Goal: Information Seeking & Learning: Learn about a topic

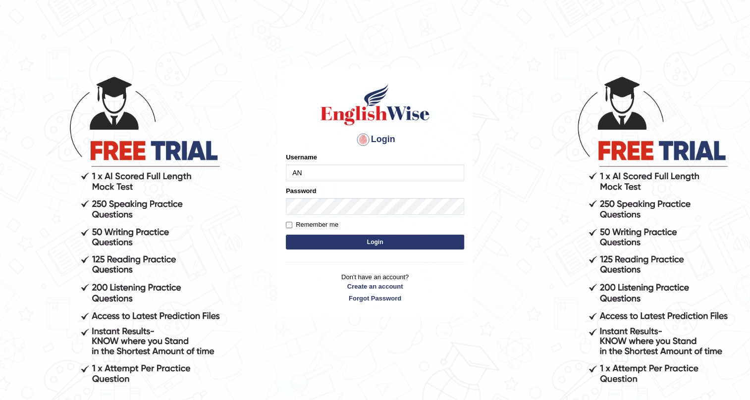
type input "A"
type input "antonio_mt"
click at [322, 285] on link "Create an account" at bounding box center [375, 286] width 178 height 9
click at [309, 245] on button "Login" at bounding box center [375, 242] width 178 height 15
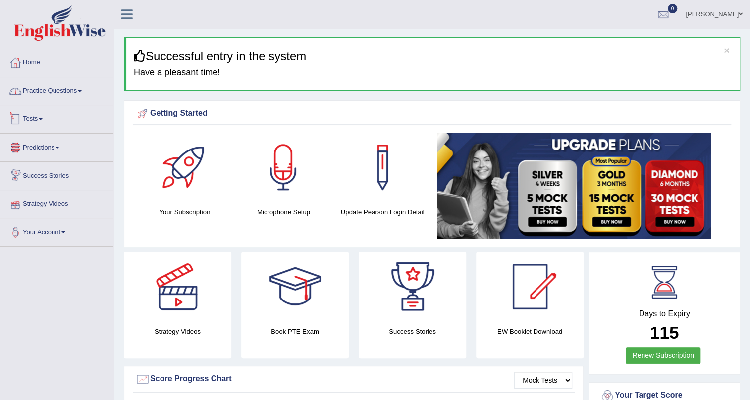
click at [64, 99] on link "Practice Questions" at bounding box center [56, 89] width 113 height 25
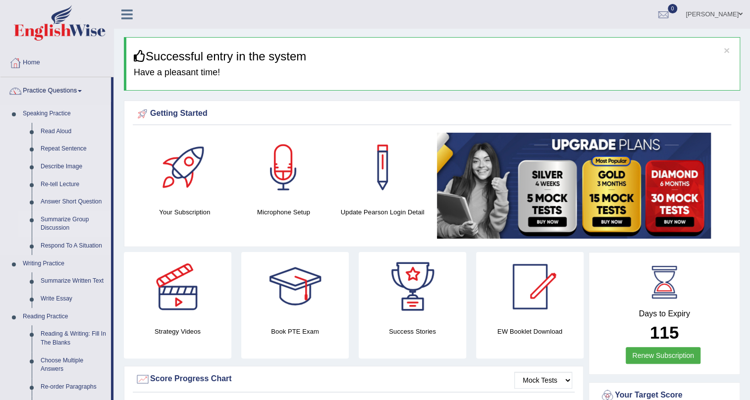
click at [71, 223] on link "Summarize Group Discussion" at bounding box center [73, 224] width 75 height 26
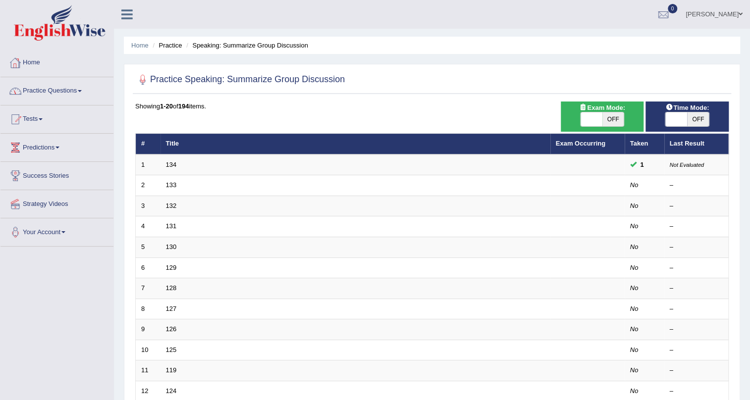
click at [40, 67] on link "Home" at bounding box center [56, 61] width 113 height 25
click at [38, 58] on link "Home" at bounding box center [55, 61] width 110 height 25
click at [37, 67] on link "Home" at bounding box center [56, 61] width 113 height 25
click at [20, 65] on div at bounding box center [15, 62] width 15 height 15
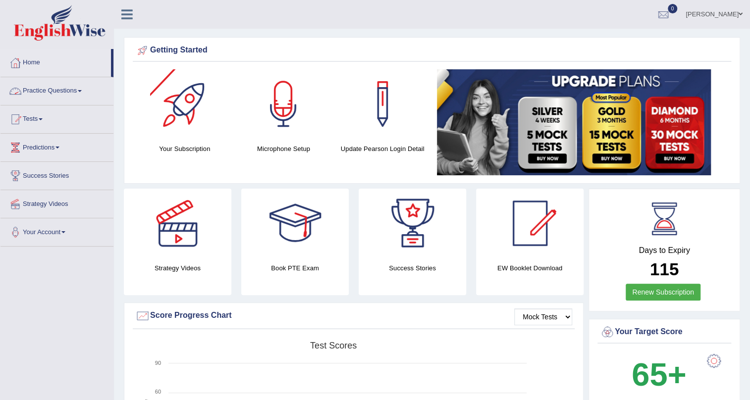
click at [94, 93] on link "Practice Questions" at bounding box center [56, 89] width 113 height 25
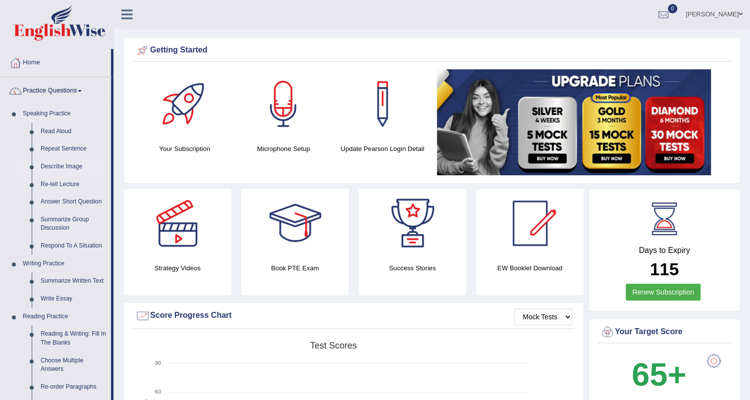
click at [59, 168] on link "Describe Image" at bounding box center [73, 167] width 75 height 18
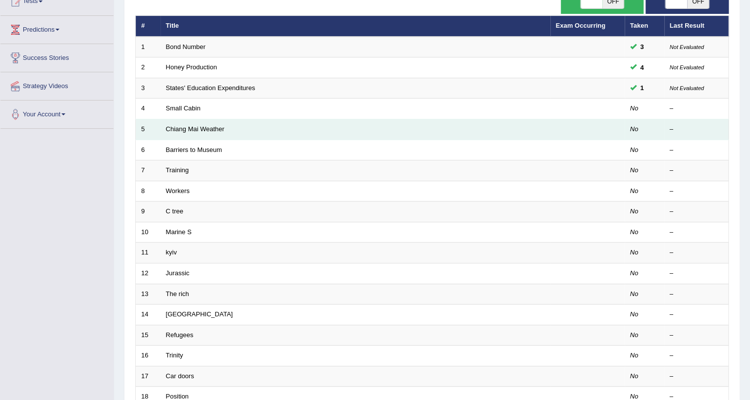
scroll to position [135, 0]
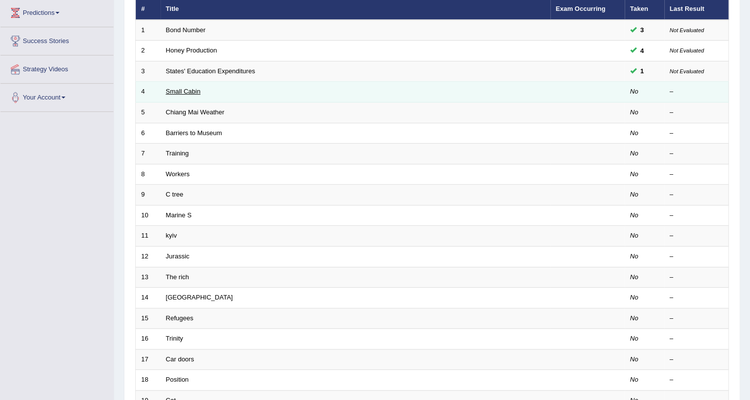
click at [177, 91] on link "Small Cabin" at bounding box center [183, 91] width 35 height 7
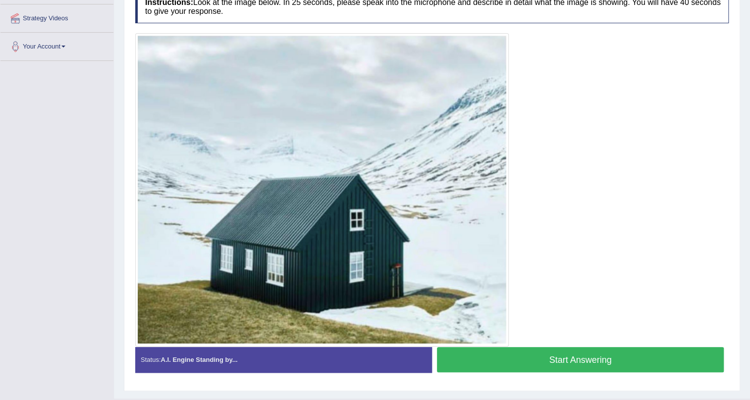
scroll to position [163, 0]
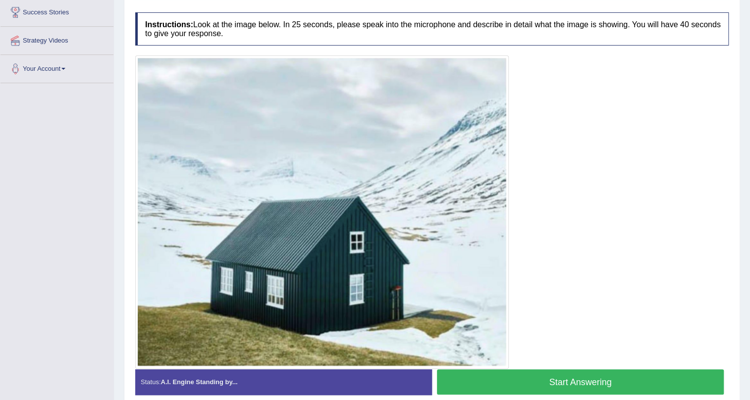
click at [533, 382] on button "Start Answering" at bounding box center [580, 382] width 287 height 25
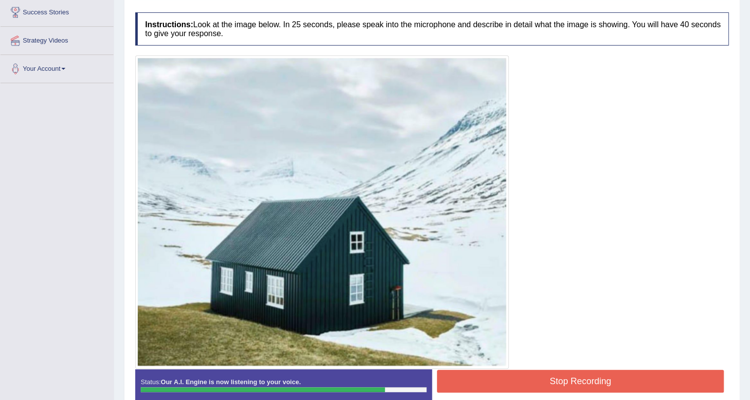
click at [565, 374] on button "Stop Recording" at bounding box center [580, 381] width 287 height 23
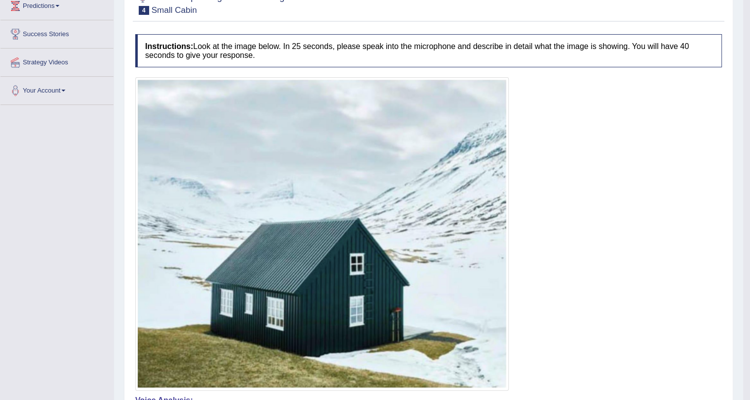
scroll to position [73, 0]
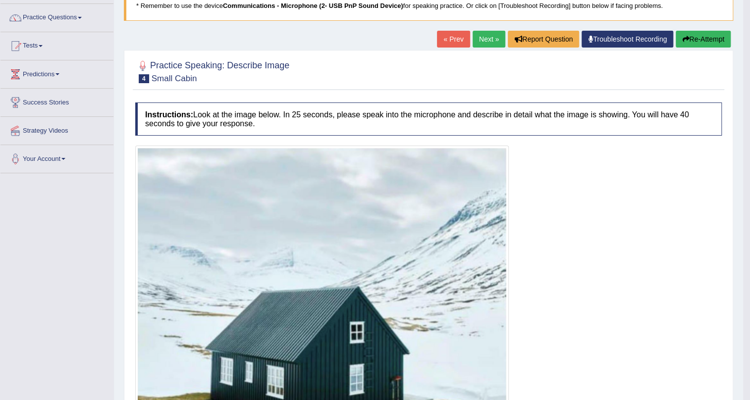
click at [716, 32] on button "Re-Attempt" at bounding box center [703, 39] width 55 height 17
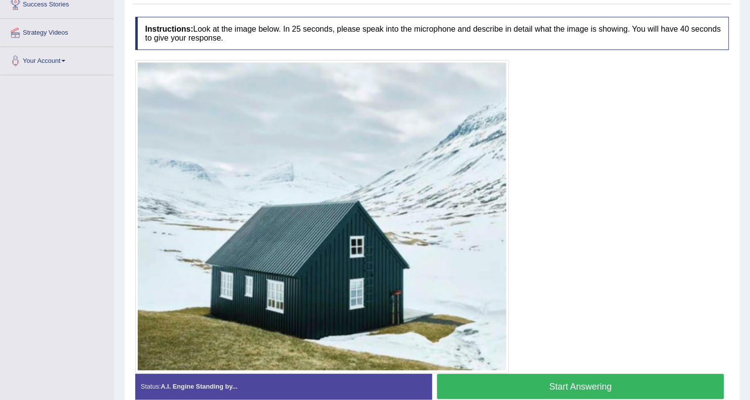
scroll to position [216, 0]
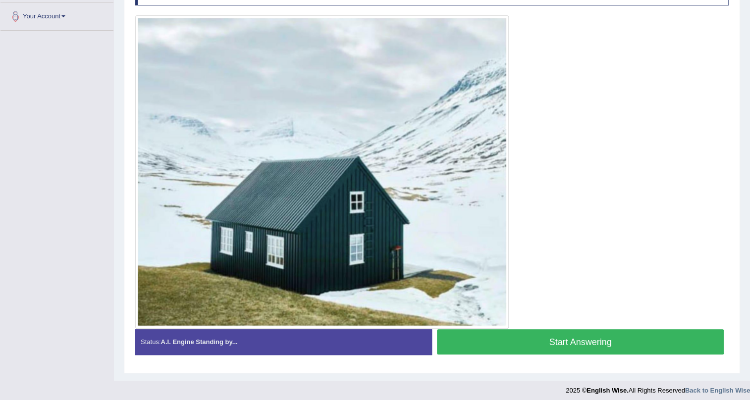
click at [522, 344] on button "Start Answering" at bounding box center [580, 341] width 287 height 25
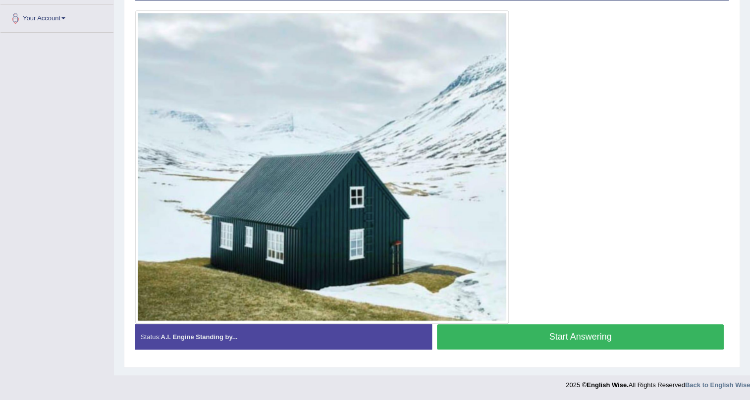
scroll to position [213, 0]
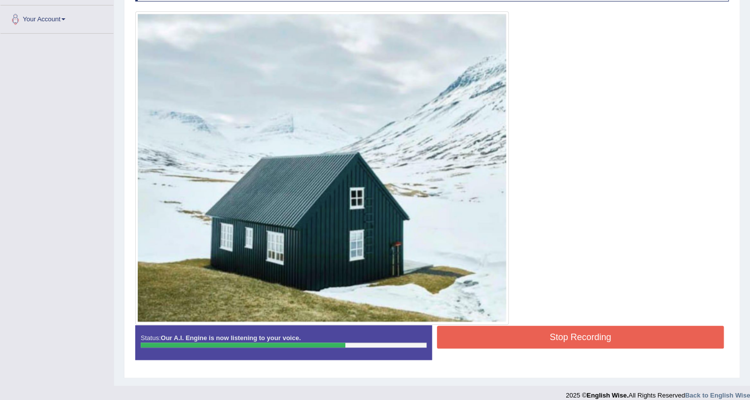
click at [565, 342] on button "Stop Recording" at bounding box center [580, 337] width 287 height 23
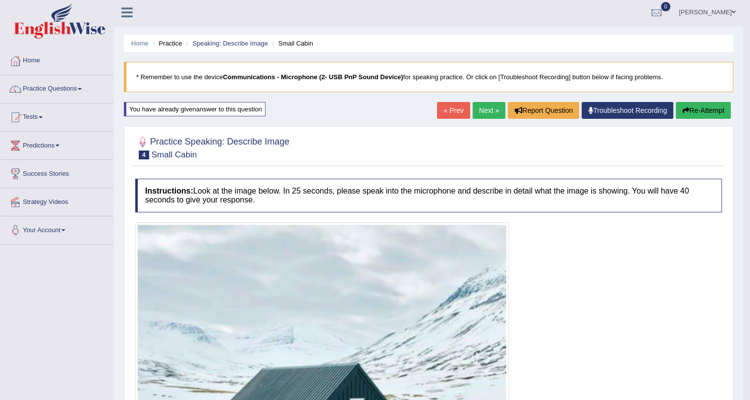
scroll to position [0, 0]
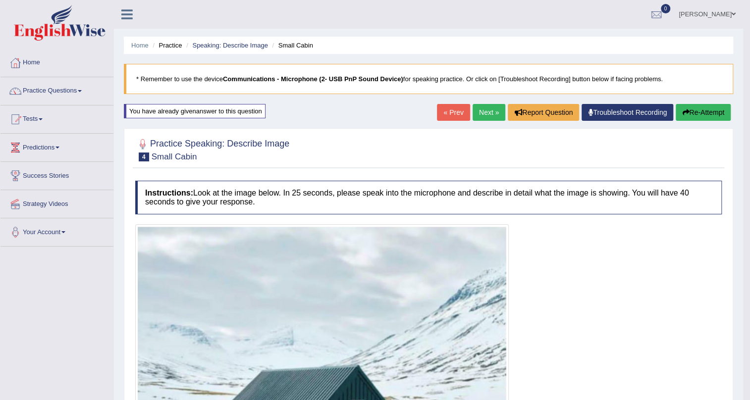
click at [485, 109] on link "Next »" at bounding box center [489, 112] width 33 height 17
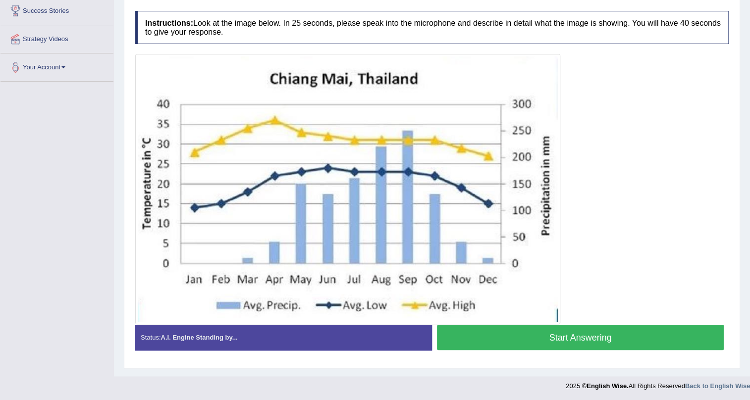
scroll to position [120, 0]
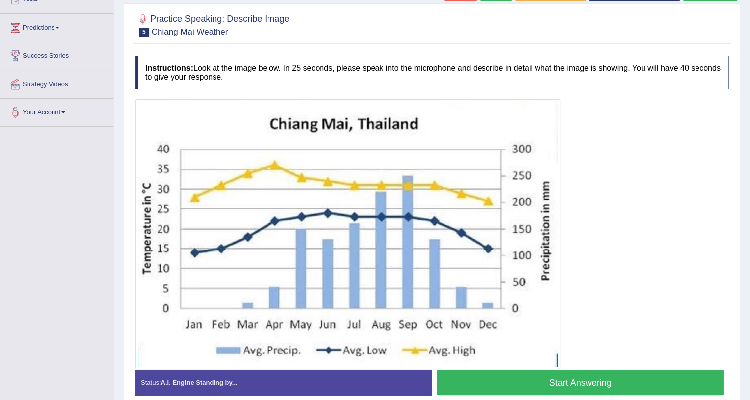
click at [585, 374] on button "Start Answering" at bounding box center [580, 382] width 287 height 25
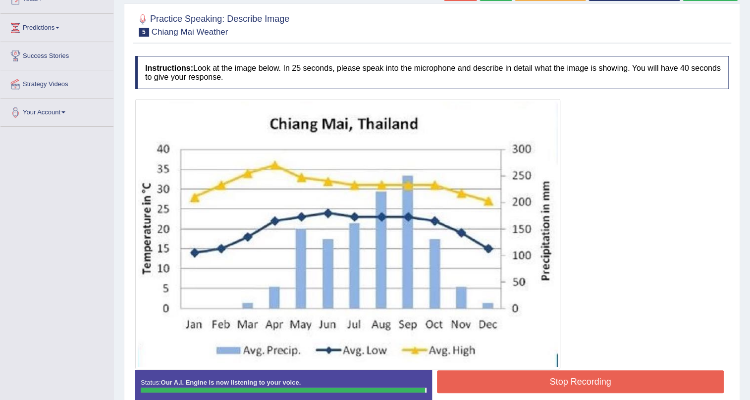
click at [541, 376] on div "Instructions: Look at the image below. In 25 seconds, please speak into the mic…" at bounding box center [432, 234] width 599 height 367
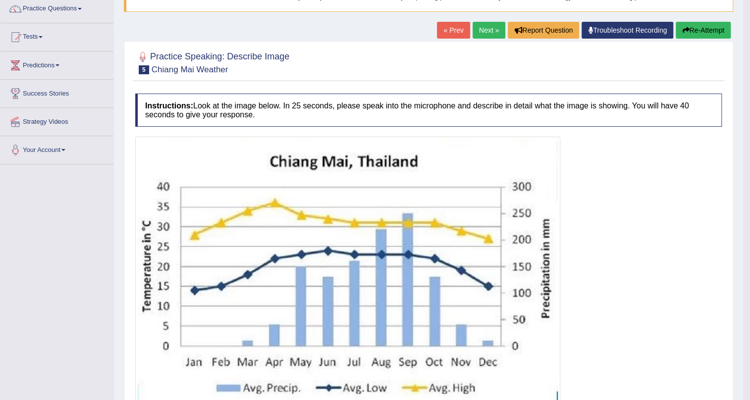
scroll to position [0, 0]
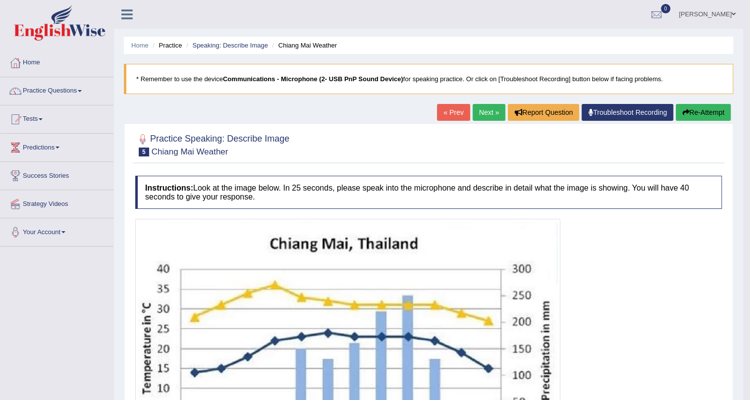
click at [687, 113] on icon "button" at bounding box center [685, 112] width 7 height 7
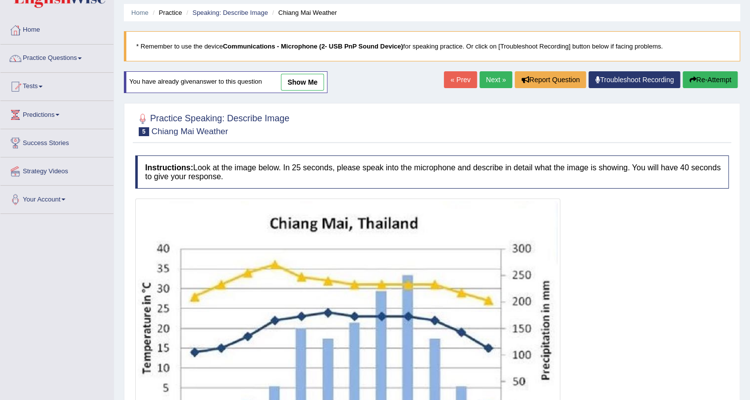
scroll to position [178, 0]
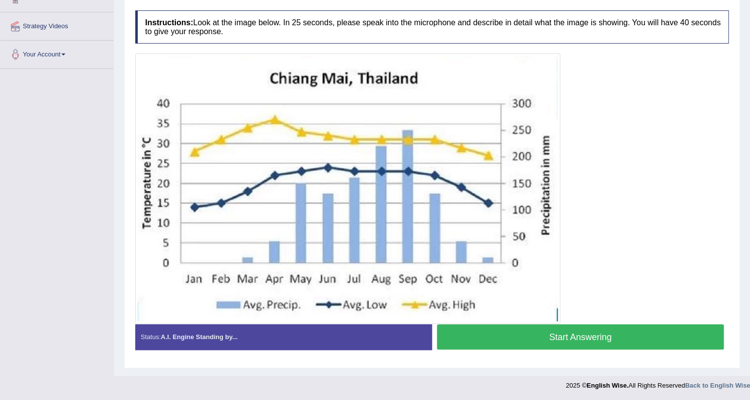
click at [534, 338] on button "Start Answering" at bounding box center [580, 337] width 287 height 25
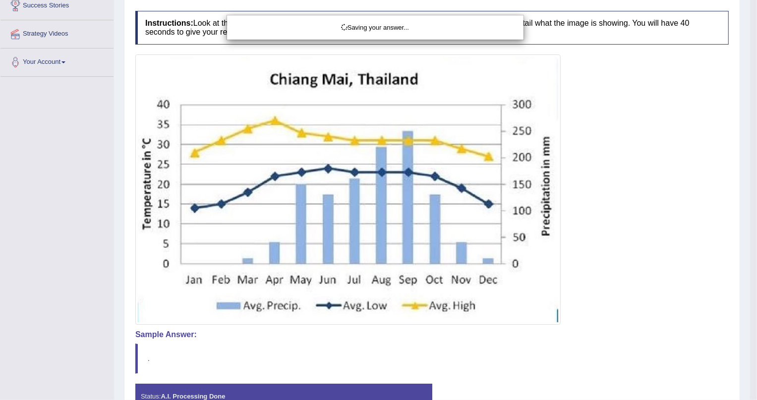
click at [581, 337] on div "Saving your answer..." at bounding box center [378, 200] width 757 height 400
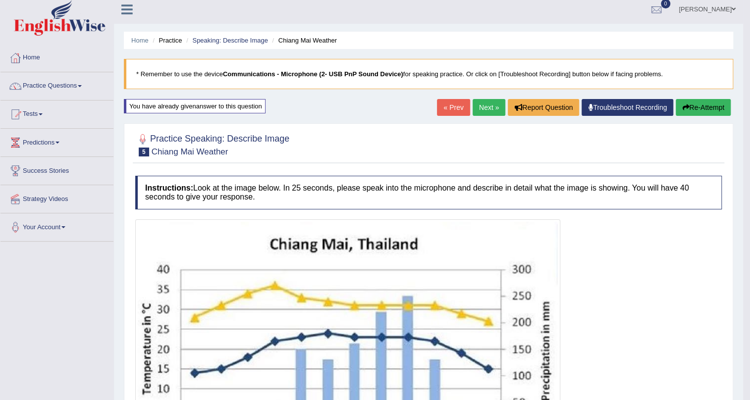
scroll to position [0, 0]
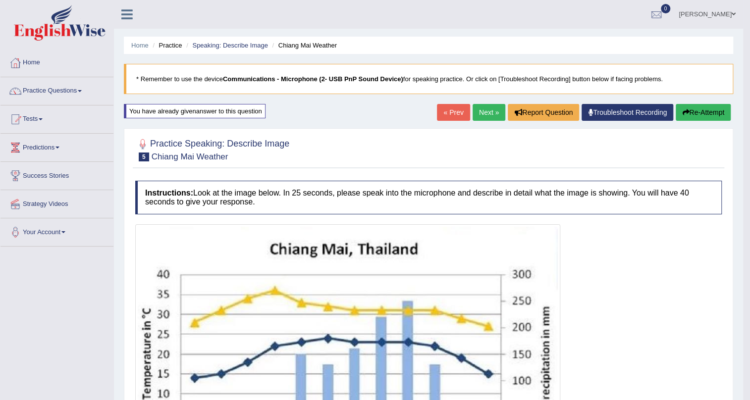
click at [707, 112] on button "Re-Attempt" at bounding box center [703, 112] width 55 height 17
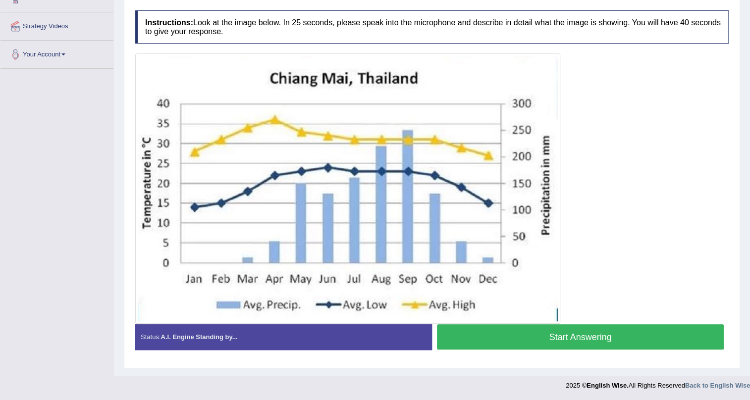
click at [530, 332] on button "Start Answering" at bounding box center [580, 337] width 287 height 25
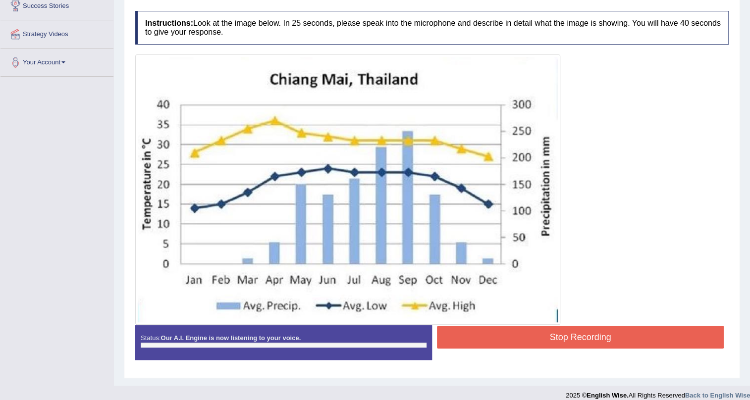
scroll to position [178, 0]
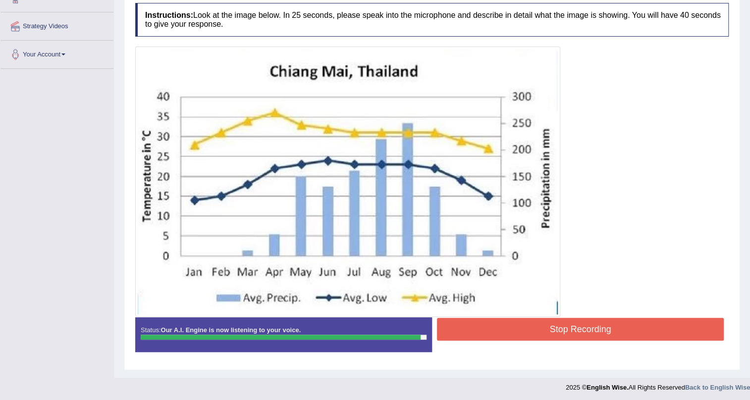
click at [567, 332] on button "Stop Recording" at bounding box center [580, 329] width 287 height 23
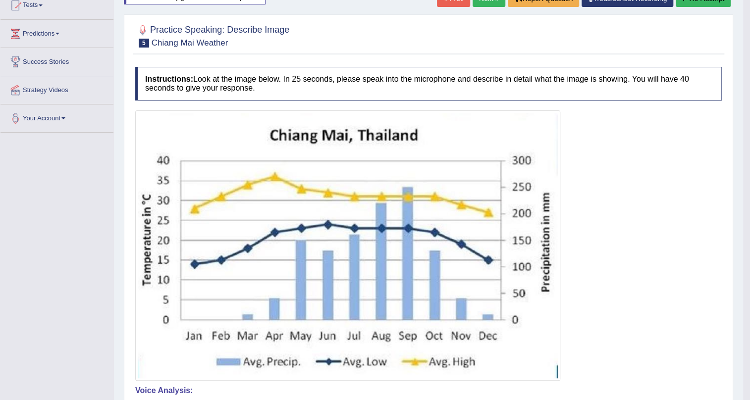
scroll to position [0, 0]
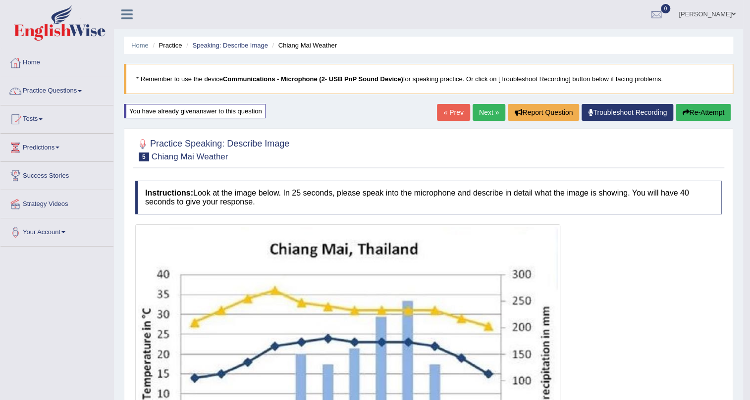
click at [486, 112] on link "Next »" at bounding box center [489, 112] width 33 height 17
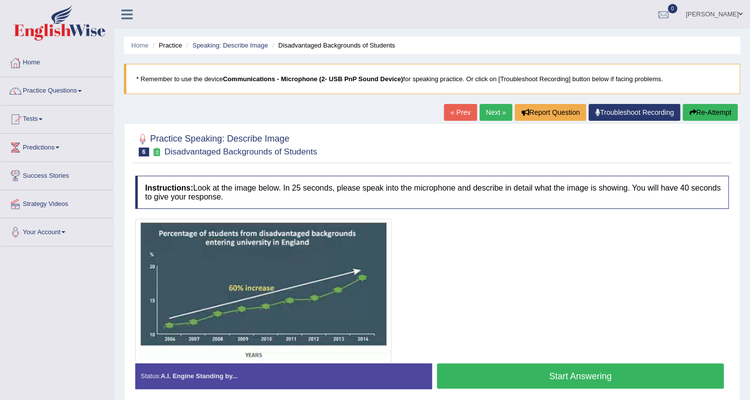
click at [579, 379] on button "Start Answering" at bounding box center [580, 376] width 287 height 25
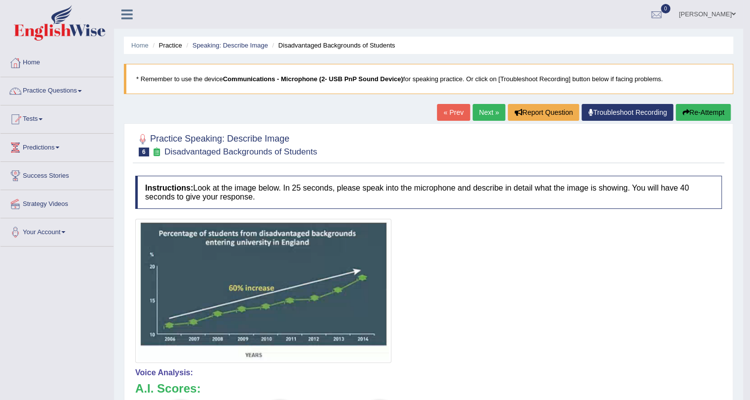
click at [704, 110] on button "Re-Attempt" at bounding box center [703, 112] width 55 height 17
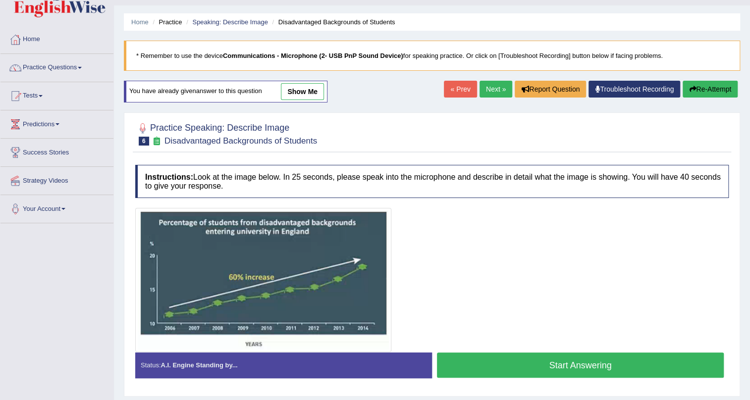
scroll to position [45, 0]
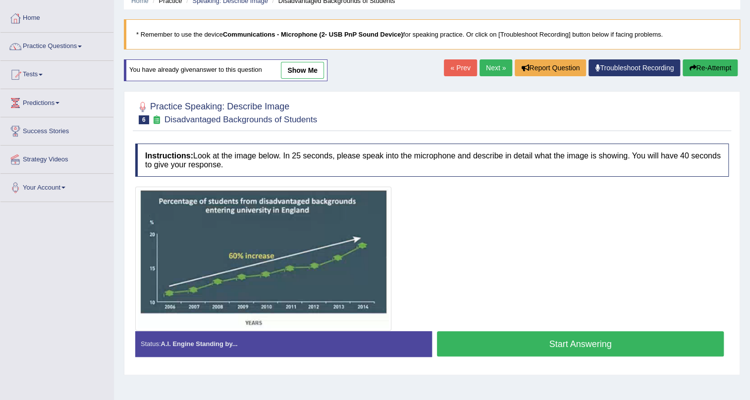
click at [562, 348] on button "Start Answering" at bounding box center [580, 343] width 287 height 25
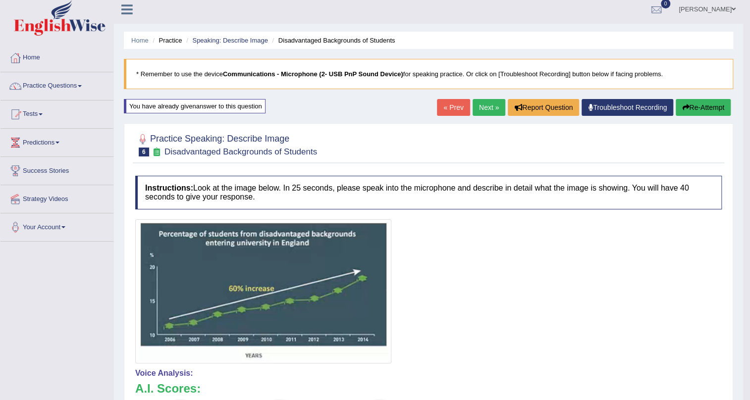
scroll to position [0, 0]
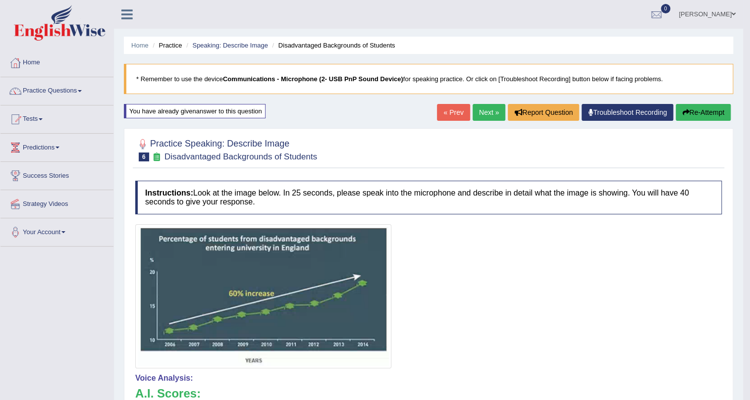
click at [485, 118] on link "Next »" at bounding box center [489, 112] width 33 height 17
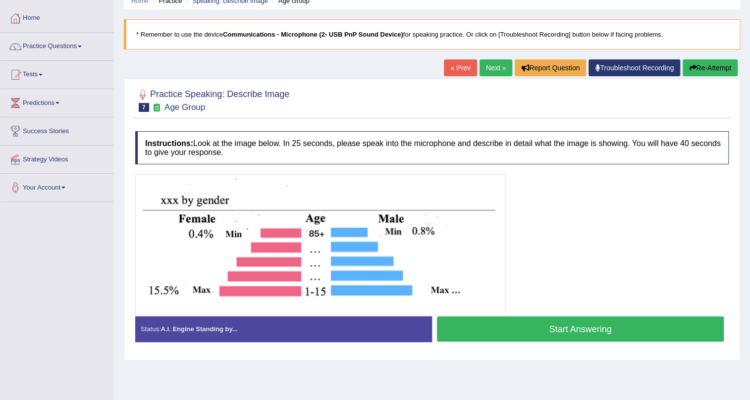
click at [589, 331] on button "Start Answering" at bounding box center [580, 329] width 287 height 25
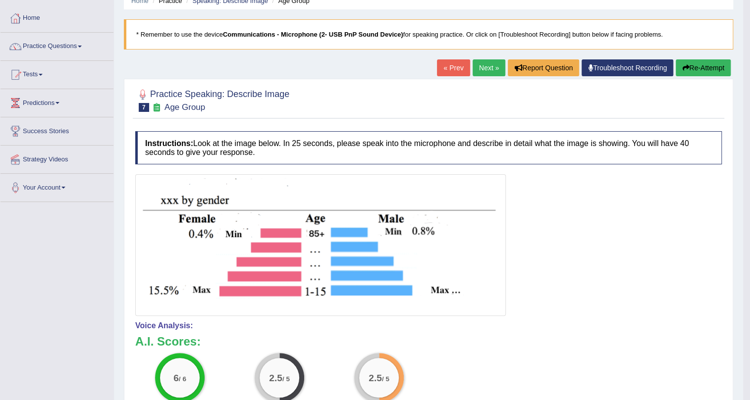
click at [693, 71] on button "Re-Attempt" at bounding box center [703, 67] width 55 height 17
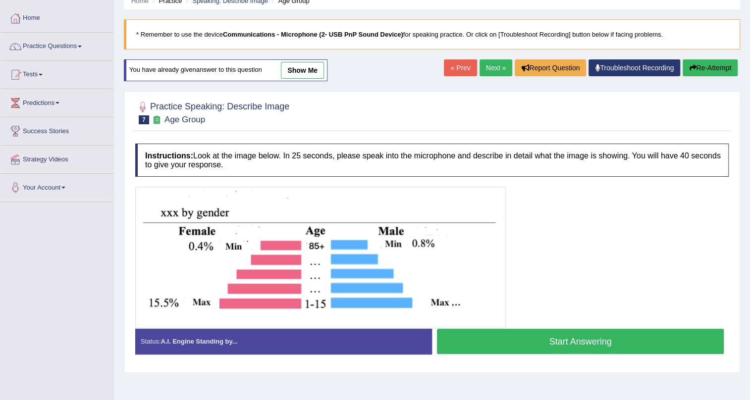
click at [534, 339] on button "Start Answering" at bounding box center [580, 341] width 287 height 25
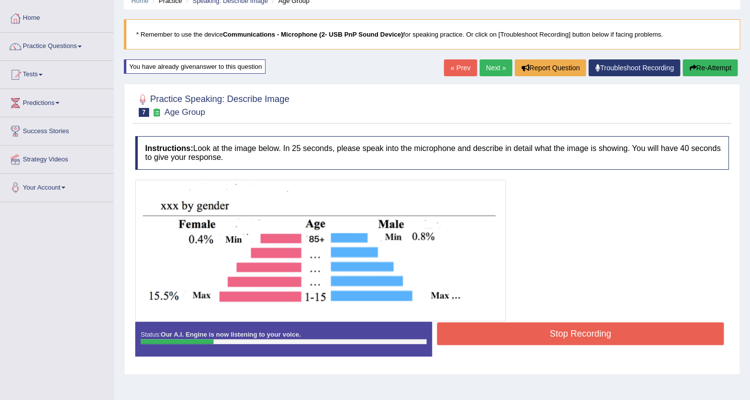
click at [535, 339] on button "Stop Recording" at bounding box center [580, 334] width 287 height 23
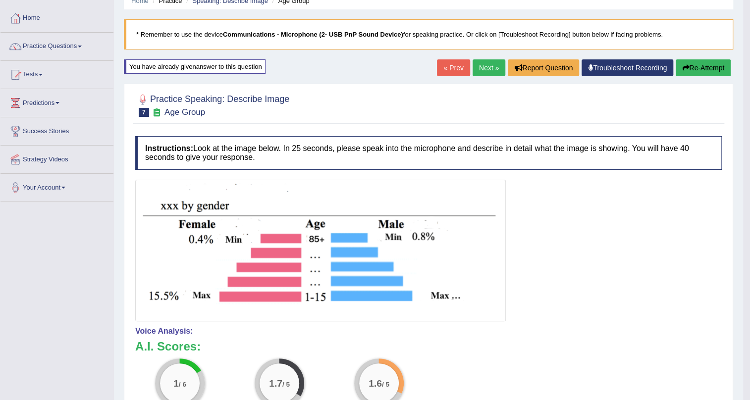
click at [227, 359] on div "1 / 6 Content" at bounding box center [180, 391] width 100 height 64
click at [707, 65] on button "Re-Attempt" at bounding box center [703, 67] width 55 height 17
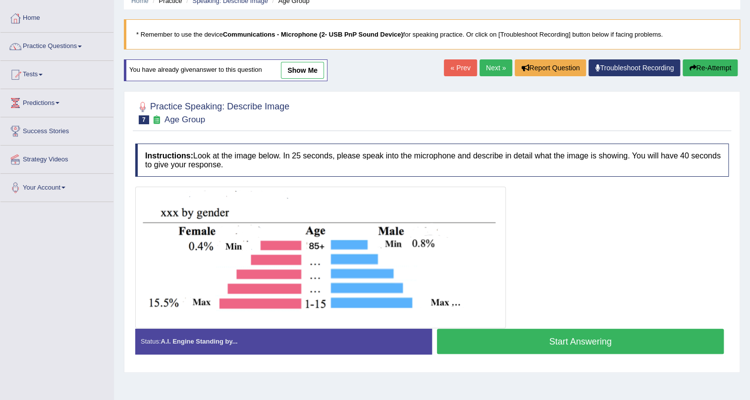
click at [584, 329] on button "Start Answering" at bounding box center [580, 341] width 287 height 25
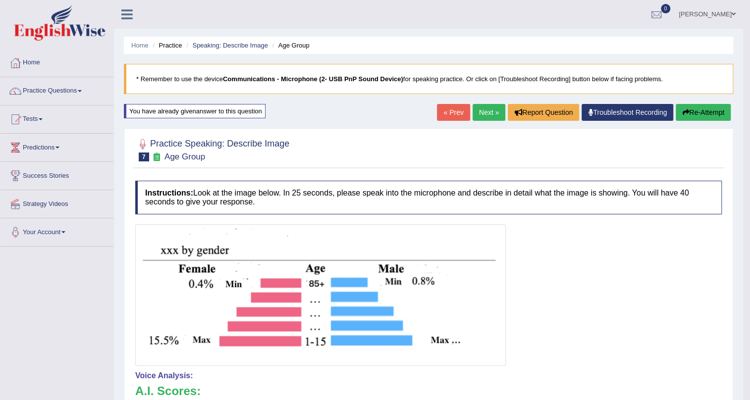
click at [487, 110] on link "Next »" at bounding box center [489, 112] width 33 height 17
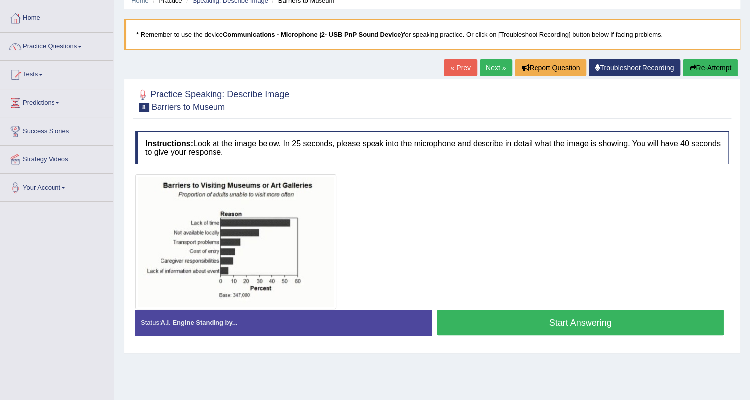
scroll to position [45, 0]
click at [707, 70] on button "Re-Attempt" at bounding box center [710, 67] width 55 height 17
click at [537, 319] on button "Start Answering" at bounding box center [580, 322] width 287 height 25
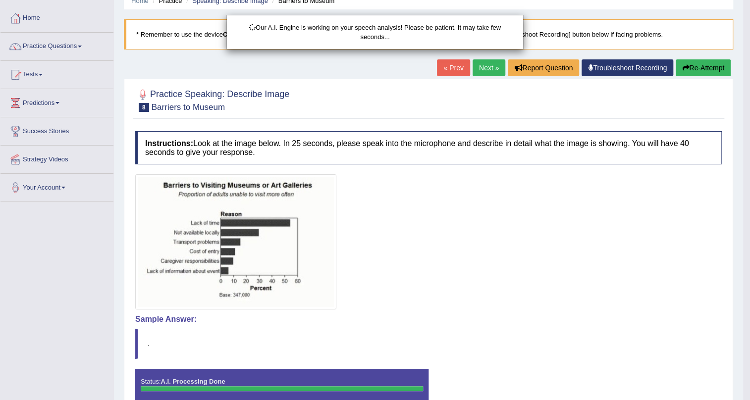
scroll to position [119, 0]
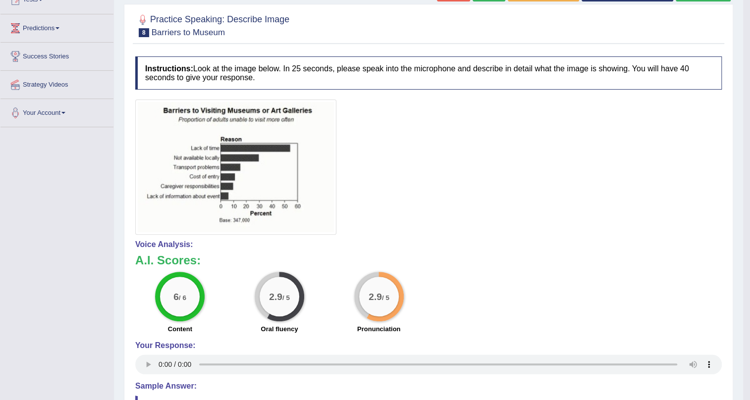
click at [456, 312] on div "6 / 6 Content 2.9 / 5 Oral fluency 2.9 / 5 Pronunciation" at bounding box center [428, 304] width 597 height 64
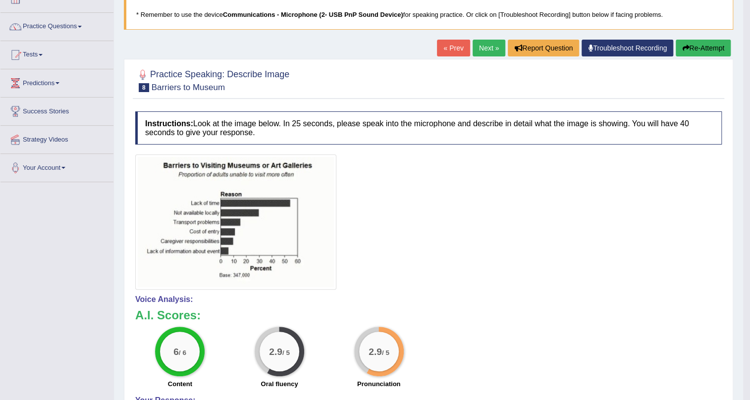
scroll to position [0, 0]
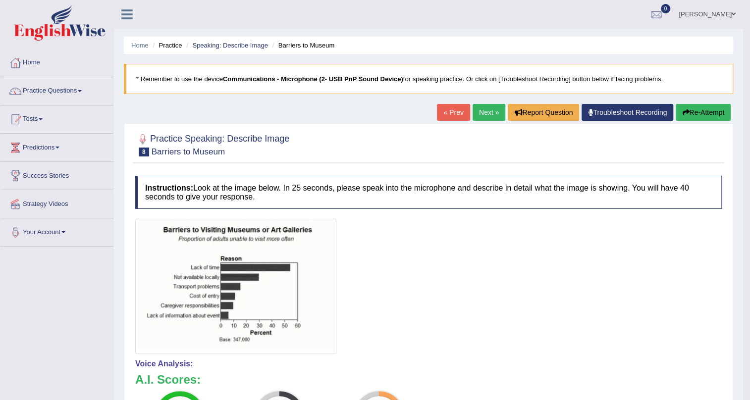
click at [702, 114] on button "Re-Attempt" at bounding box center [703, 112] width 55 height 17
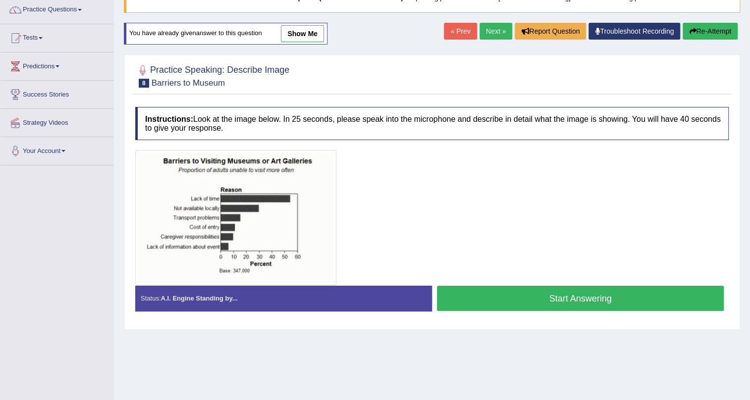
scroll to position [90, 0]
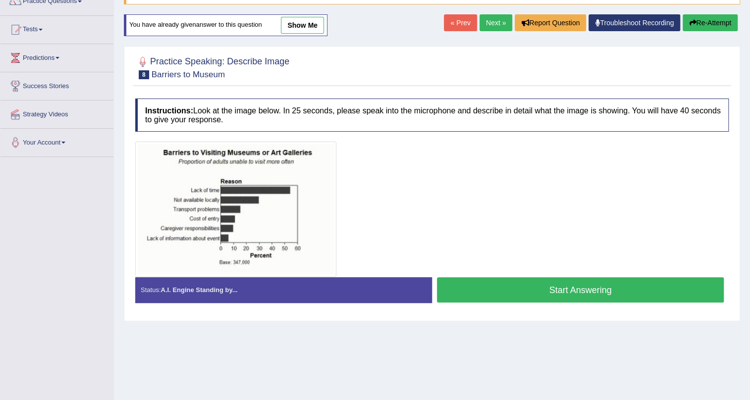
click at [520, 295] on button "Start Answering" at bounding box center [580, 289] width 287 height 25
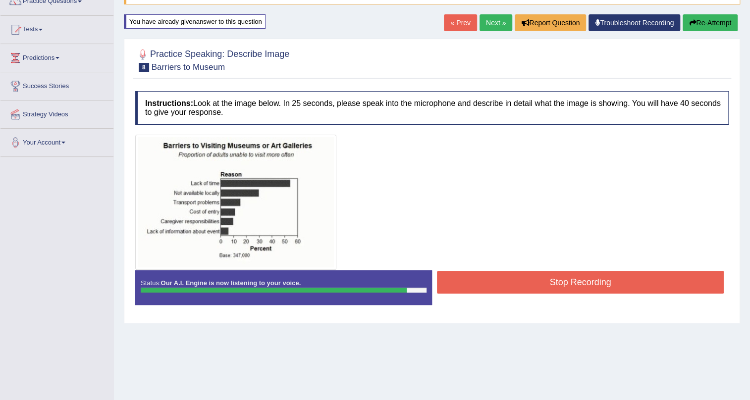
click at [601, 287] on button "Stop Recording" at bounding box center [580, 282] width 287 height 23
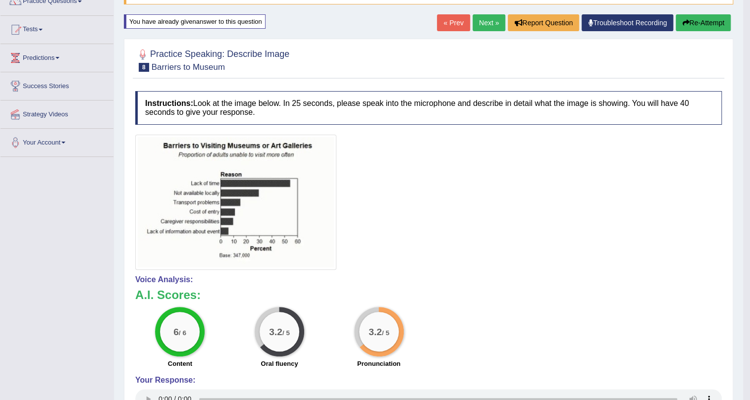
click at [488, 25] on link "Next »" at bounding box center [489, 22] width 33 height 17
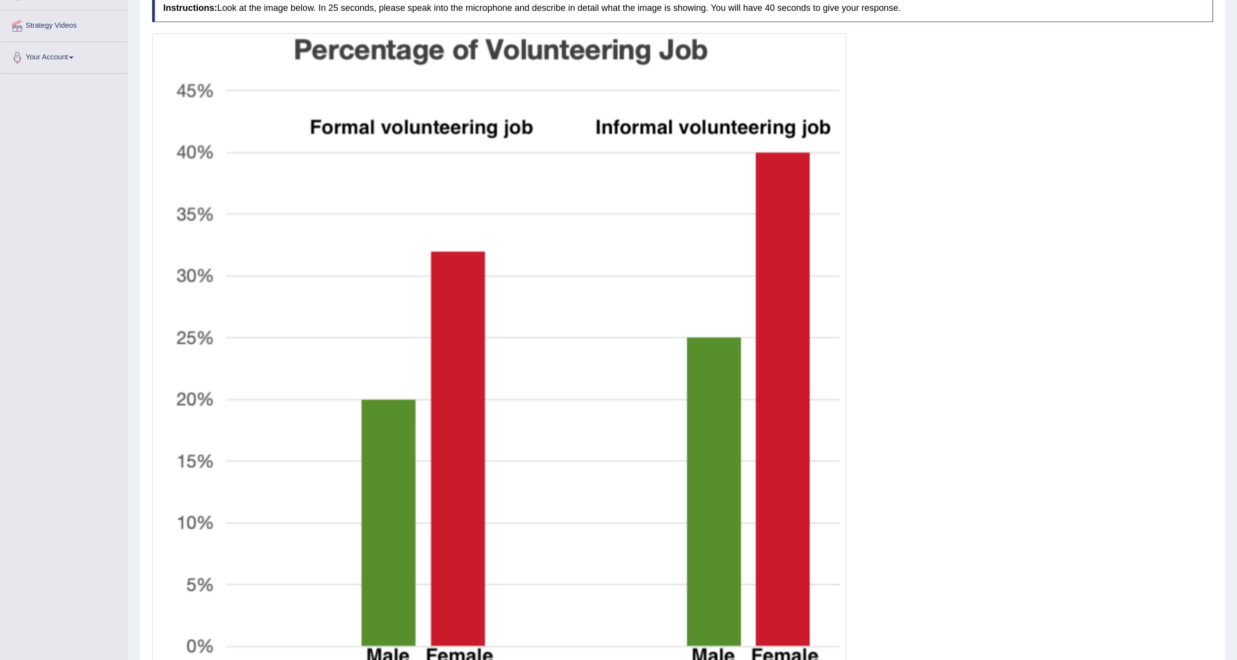
scroll to position [181, 0]
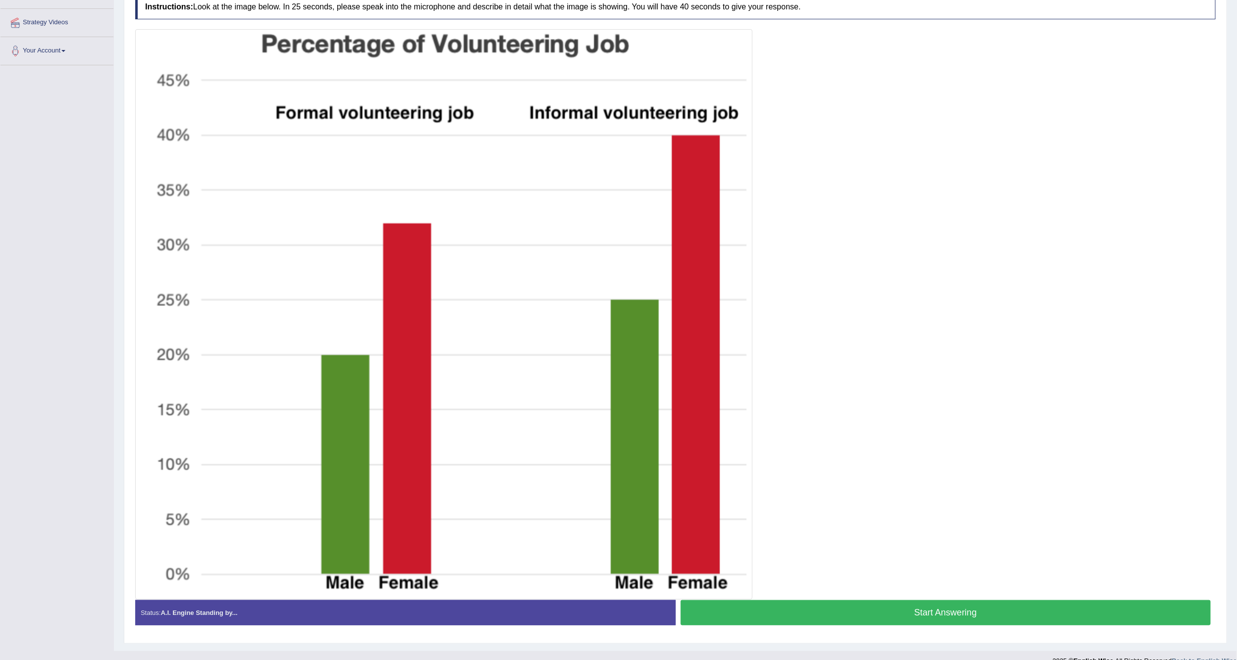
drag, startPoint x: 296, startPoint y: 0, endPoint x: 841, endPoint y: 224, distance: 589.9
click at [750, 224] on div at bounding box center [675, 314] width 1081 height 571
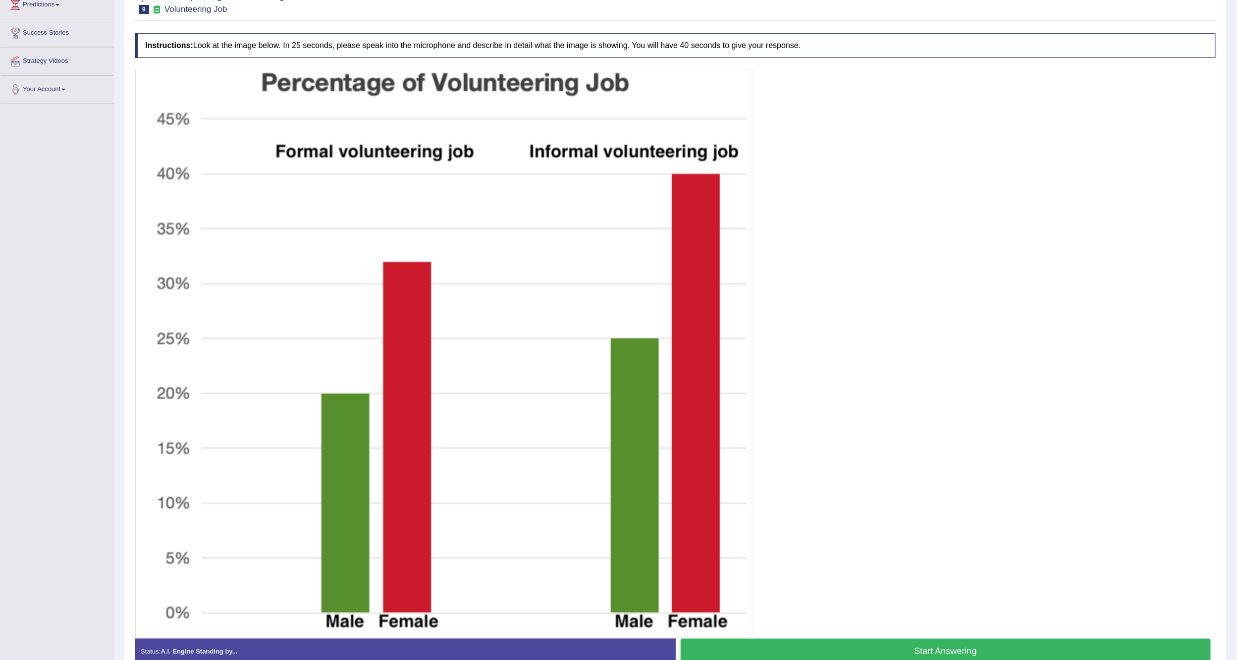
scroll to position [201, 0]
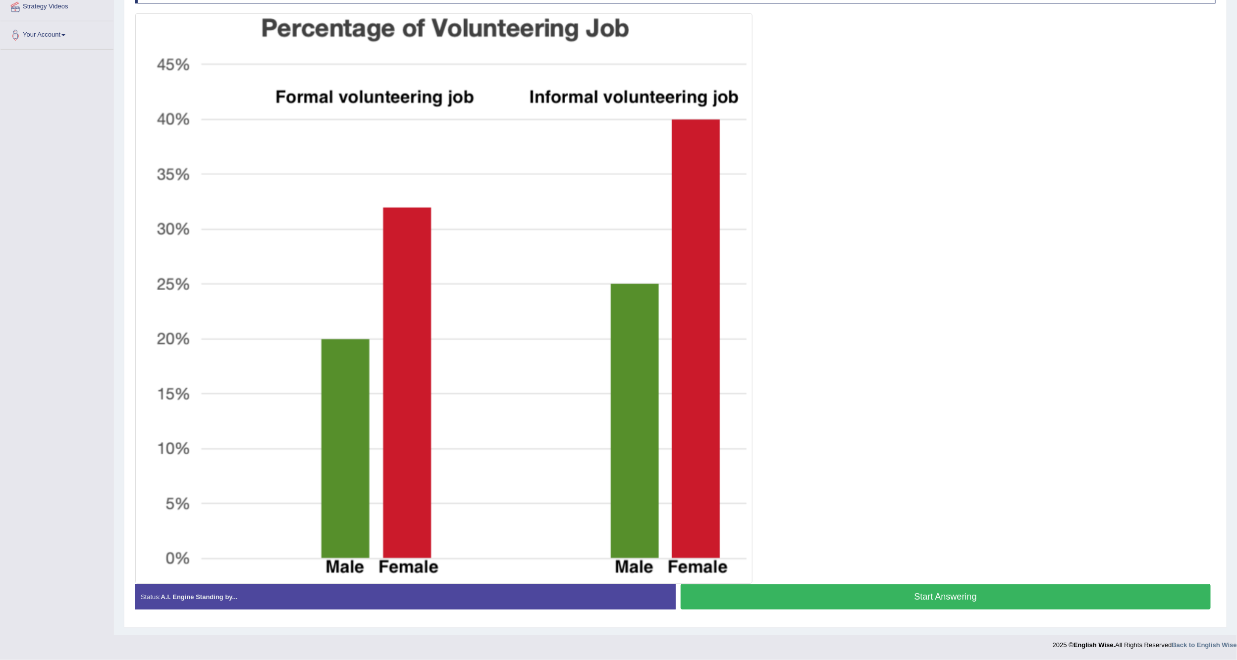
click at [750, 400] on button "Start Answering" at bounding box center [946, 597] width 531 height 25
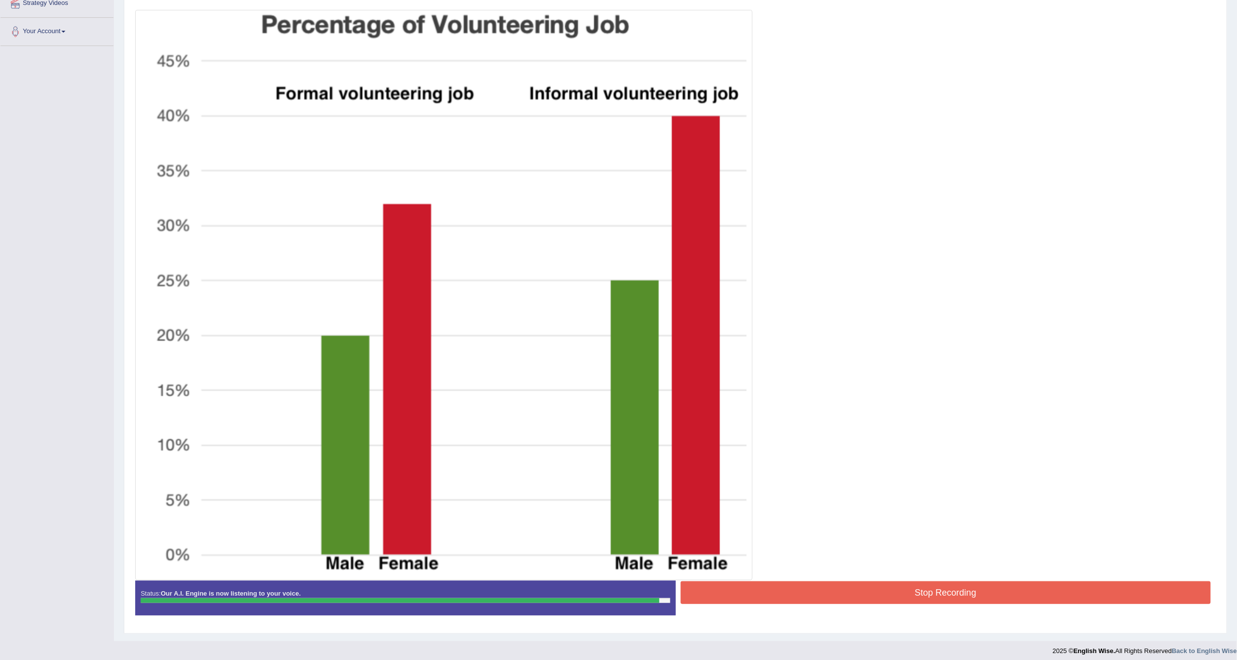
click at [750, 400] on button "Stop Recording" at bounding box center [946, 593] width 531 height 23
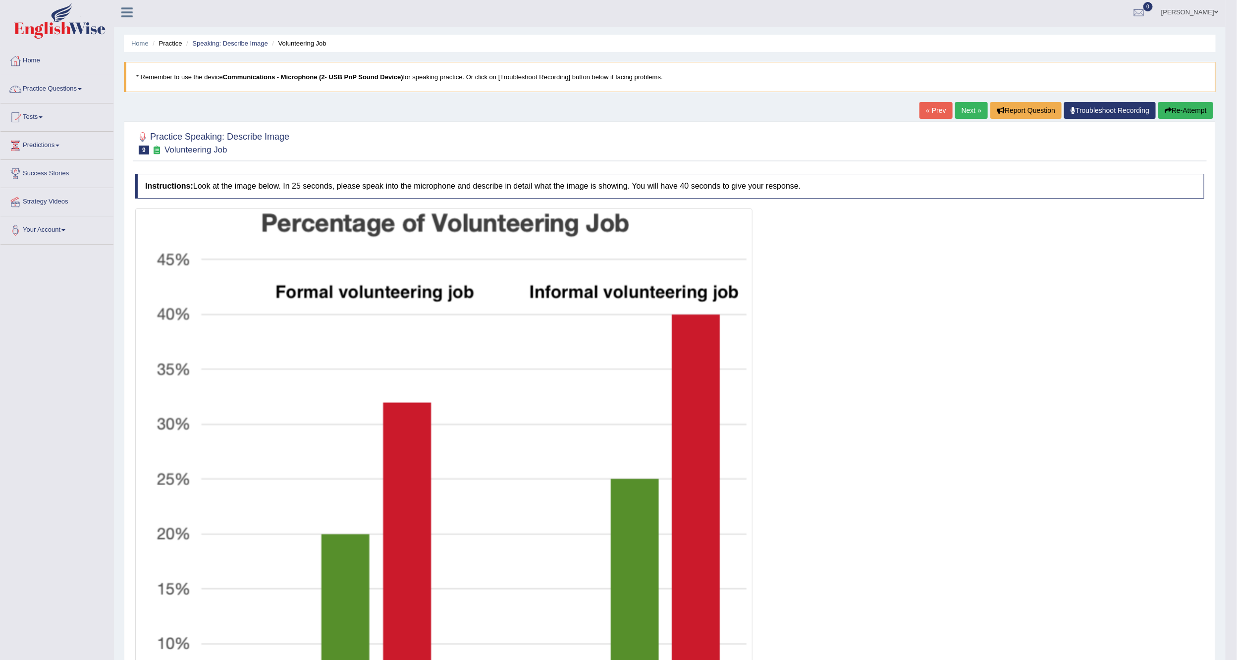
scroll to position [0, 0]
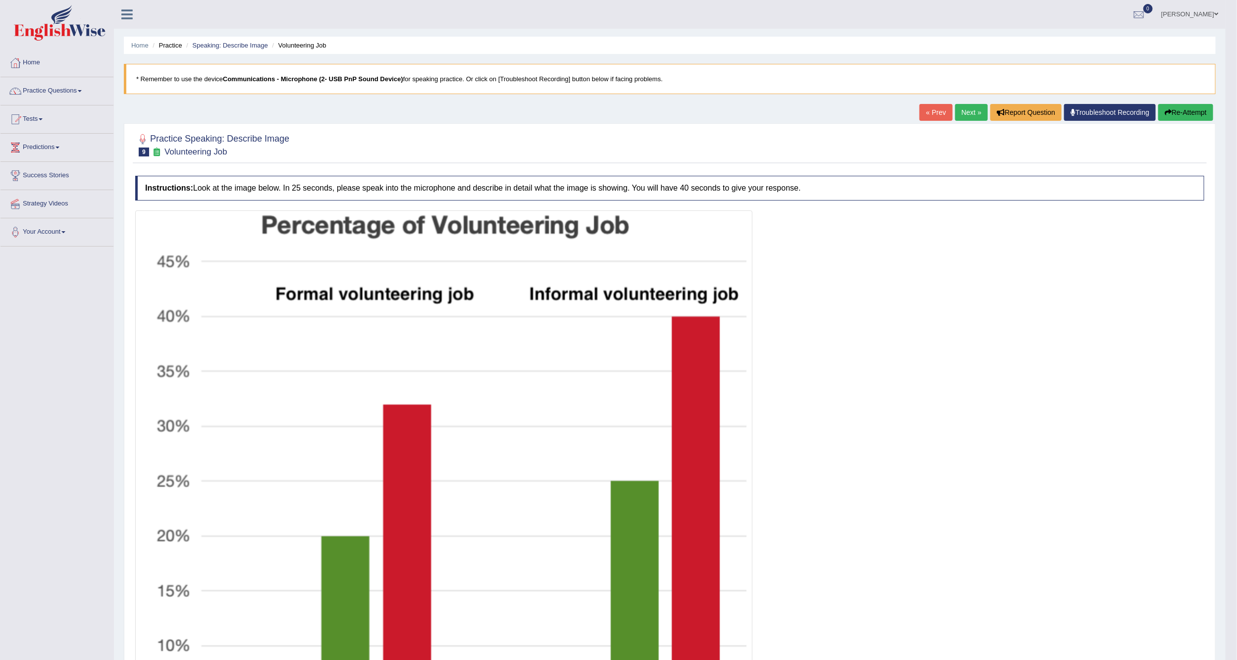
click at [750, 113] on link "Next »" at bounding box center [971, 112] width 33 height 17
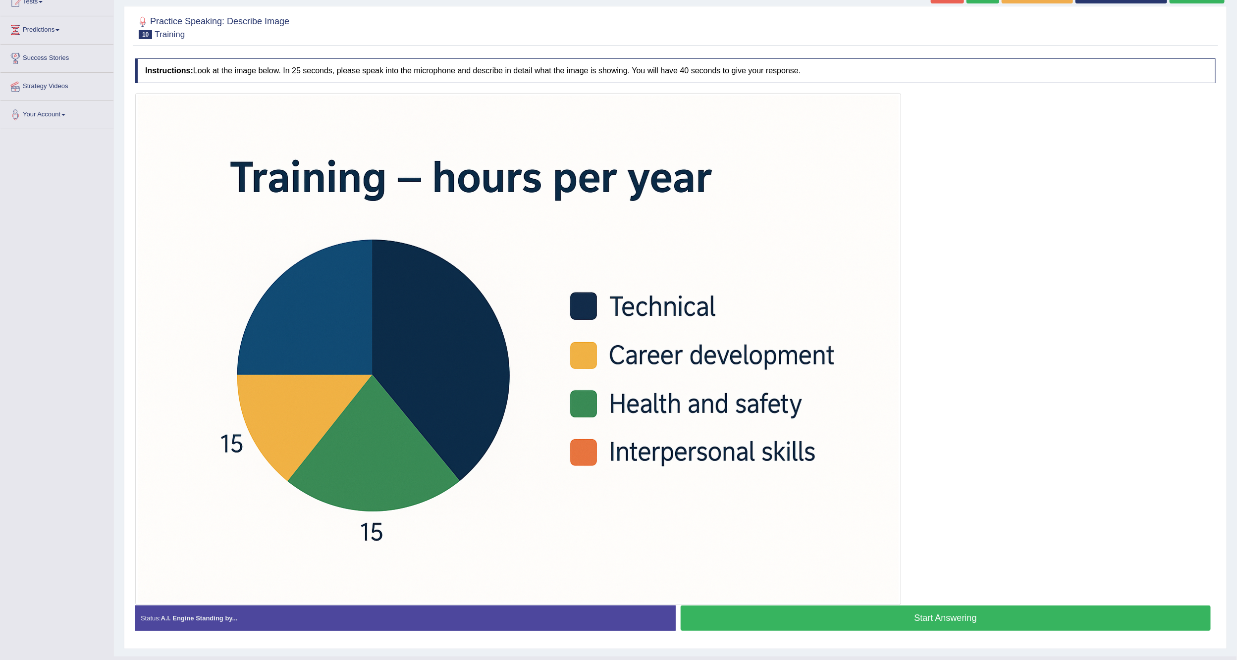
scroll to position [142, 0]
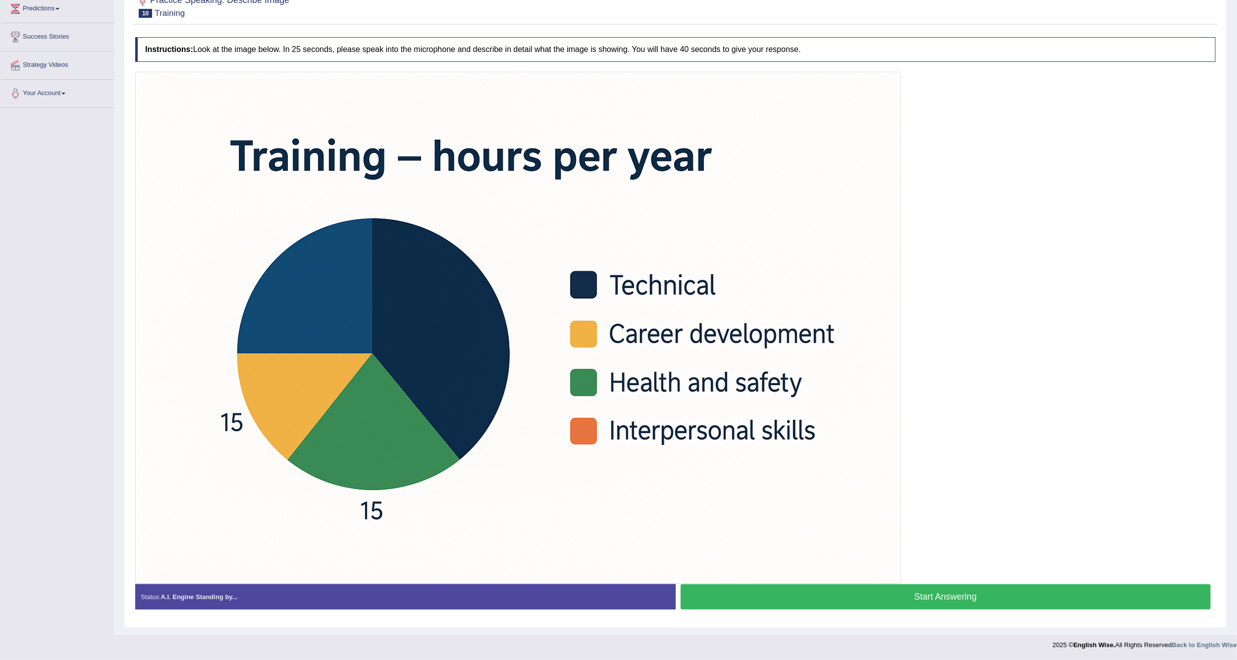
click at [945, 602] on button "Start Answering" at bounding box center [946, 597] width 531 height 25
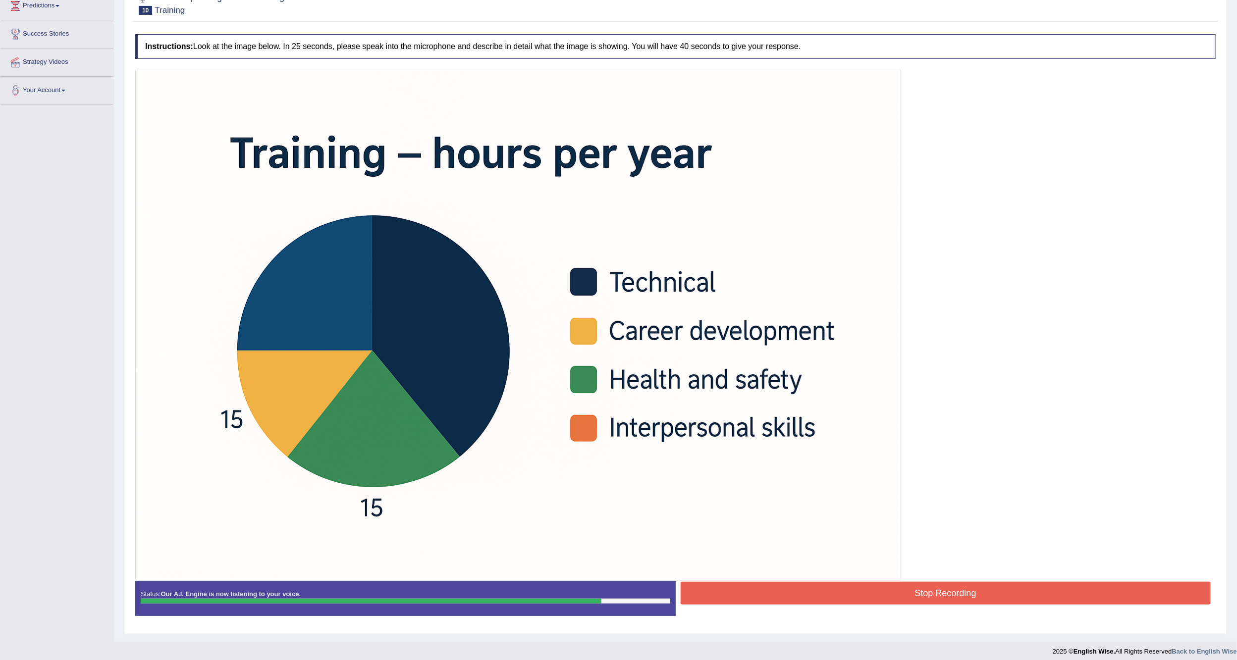
click at [936, 591] on button "Stop Recording" at bounding box center [946, 593] width 531 height 23
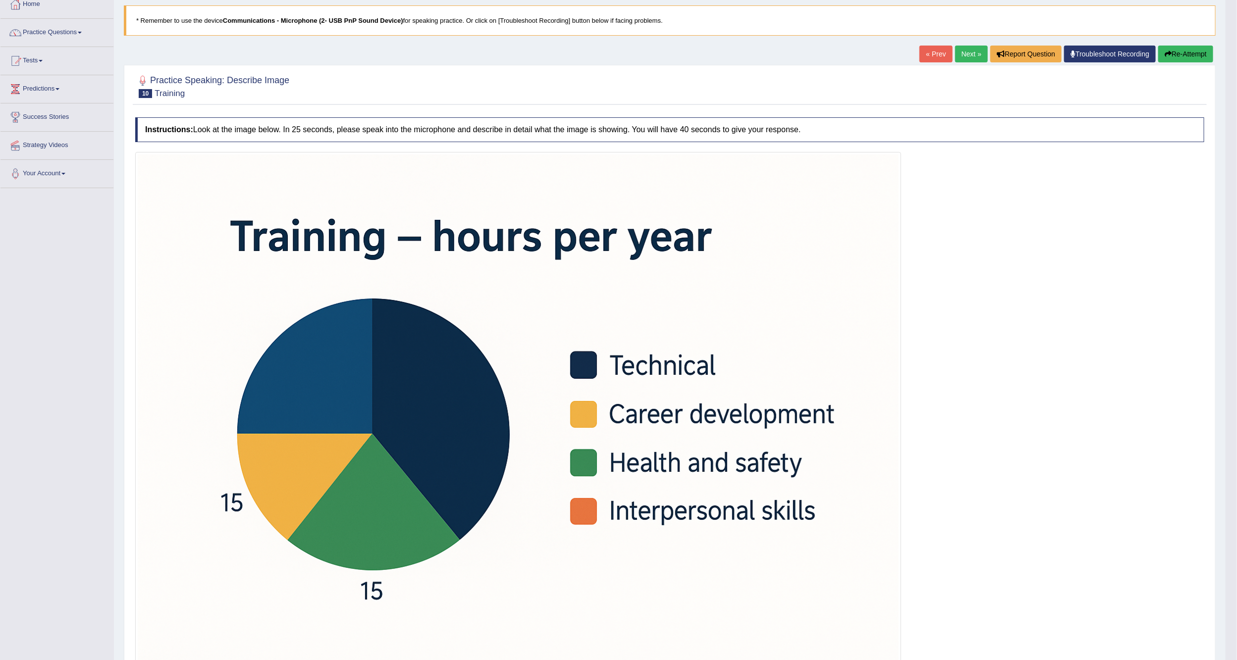
scroll to position [0, 0]
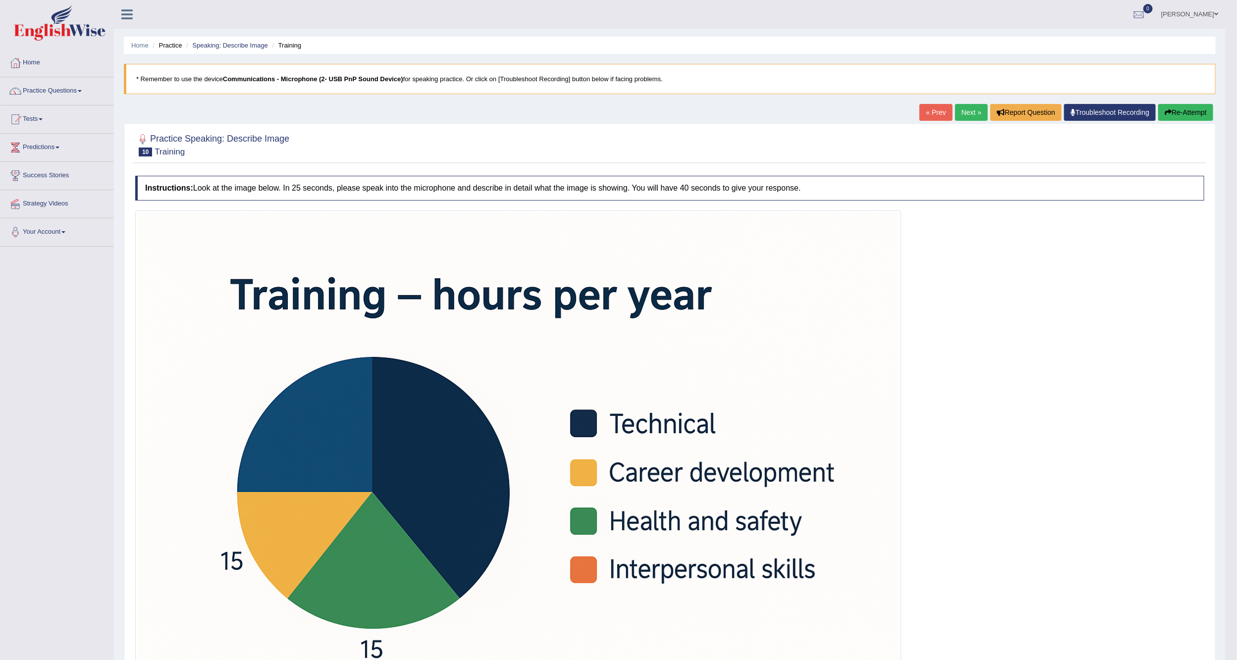
click at [1183, 114] on button "Re-Attempt" at bounding box center [1185, 112] width 55 height 17
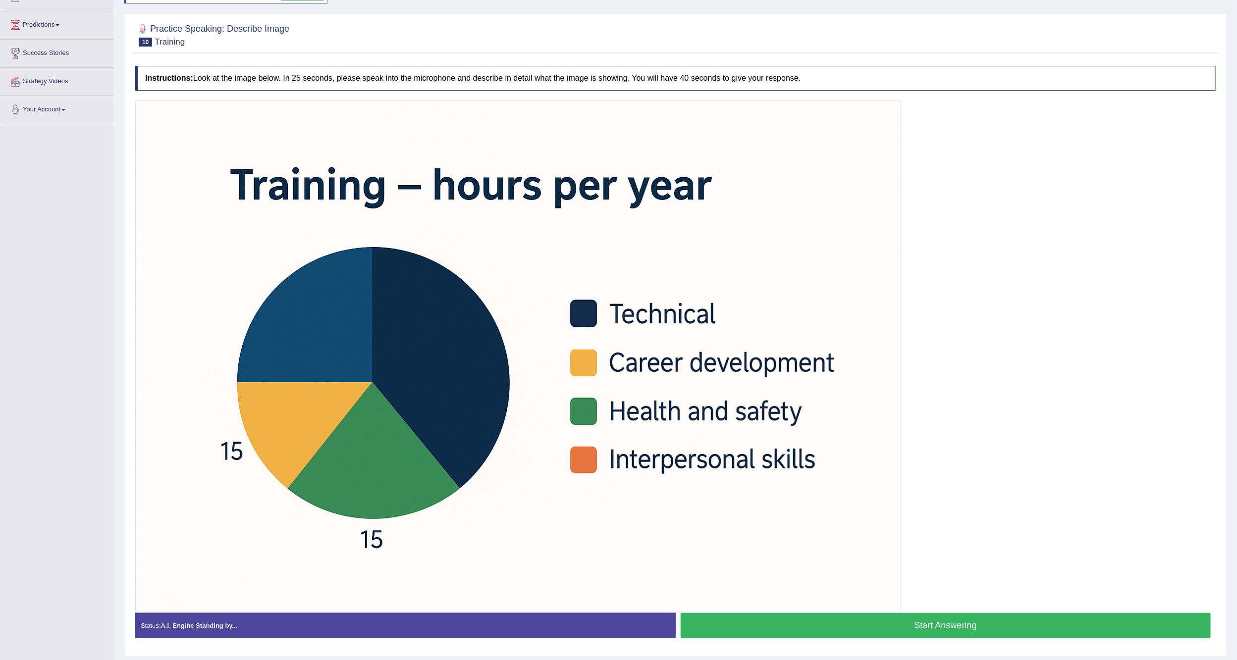
scroll to position [155, 0]
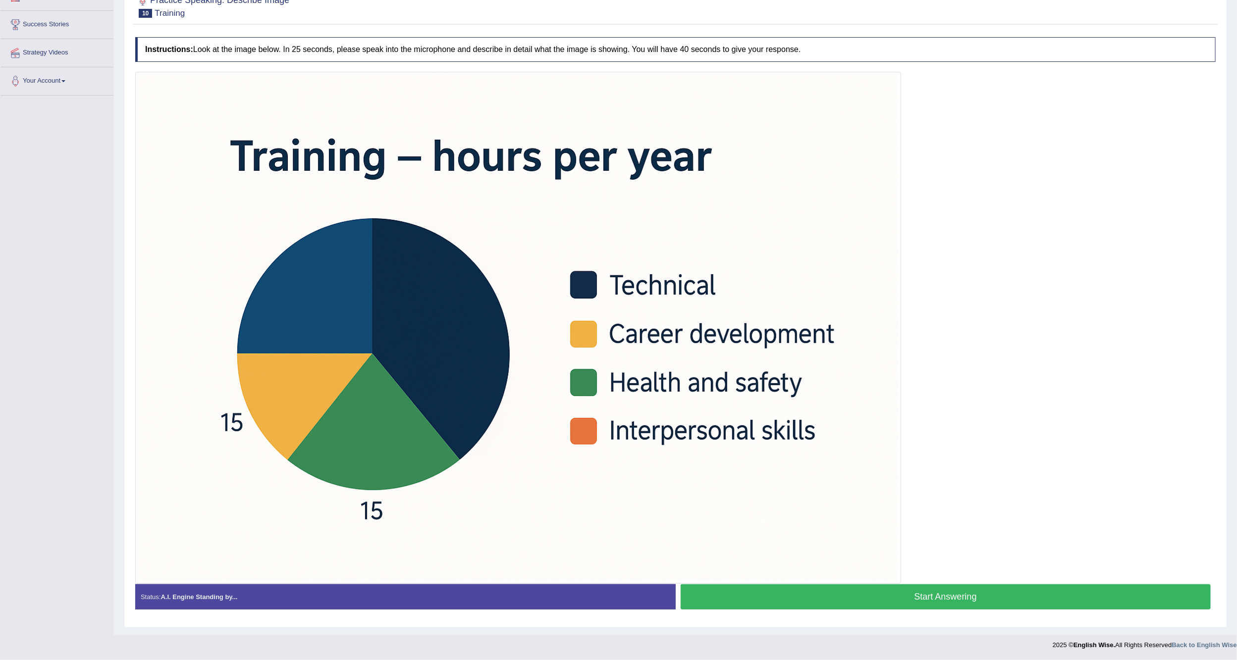
drag, startPoint x: 885, startPoint y: 608, endPoint x: 885, endPoint y: 602, distance: 5.9
click at [885, 605] on button "Start Answering" at bounding box center [946, 597] width 531 height 25
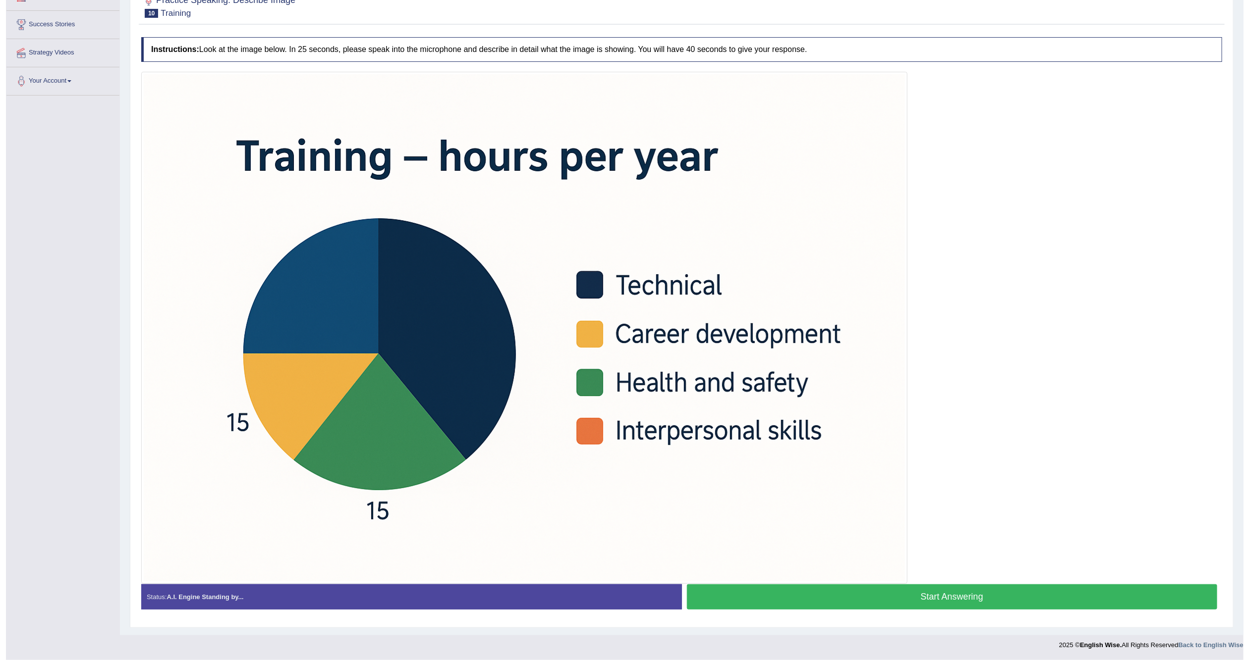
scroll to position [147, 0]
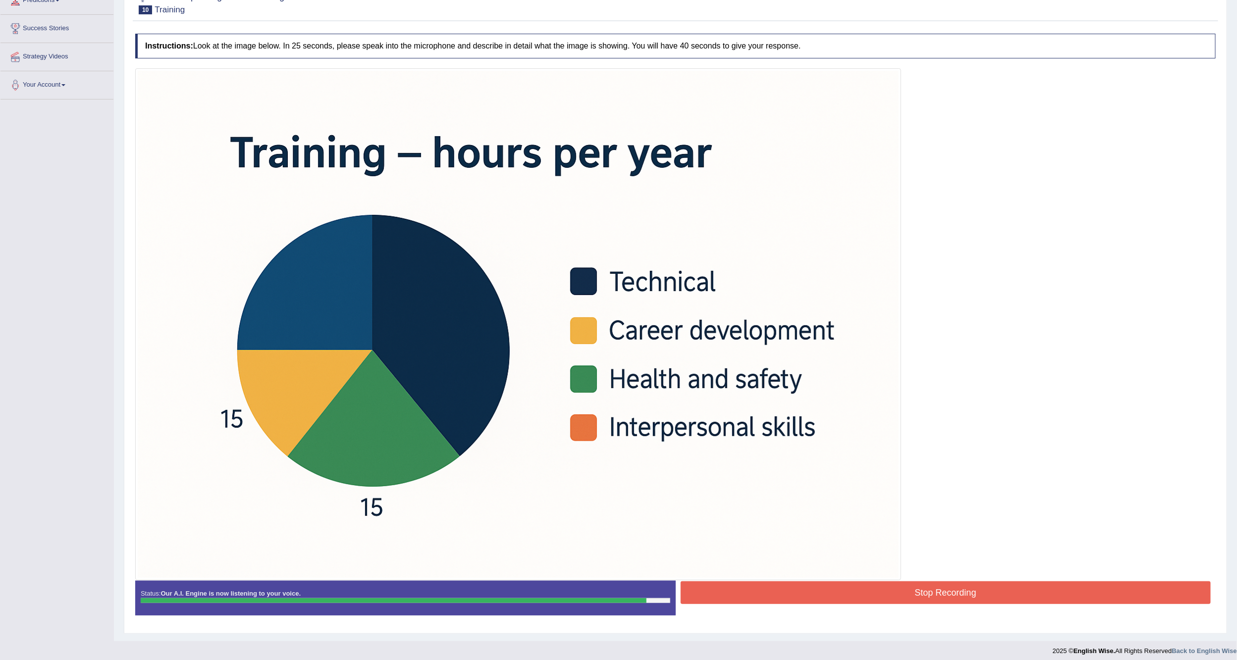
click at [892, 607] on div "Stop Recording" at bounding box center [946, 594] width 541 height 25
click at [895, 599] on button "Stop Recording" at bounding box center [946, 593] width 531 height 23
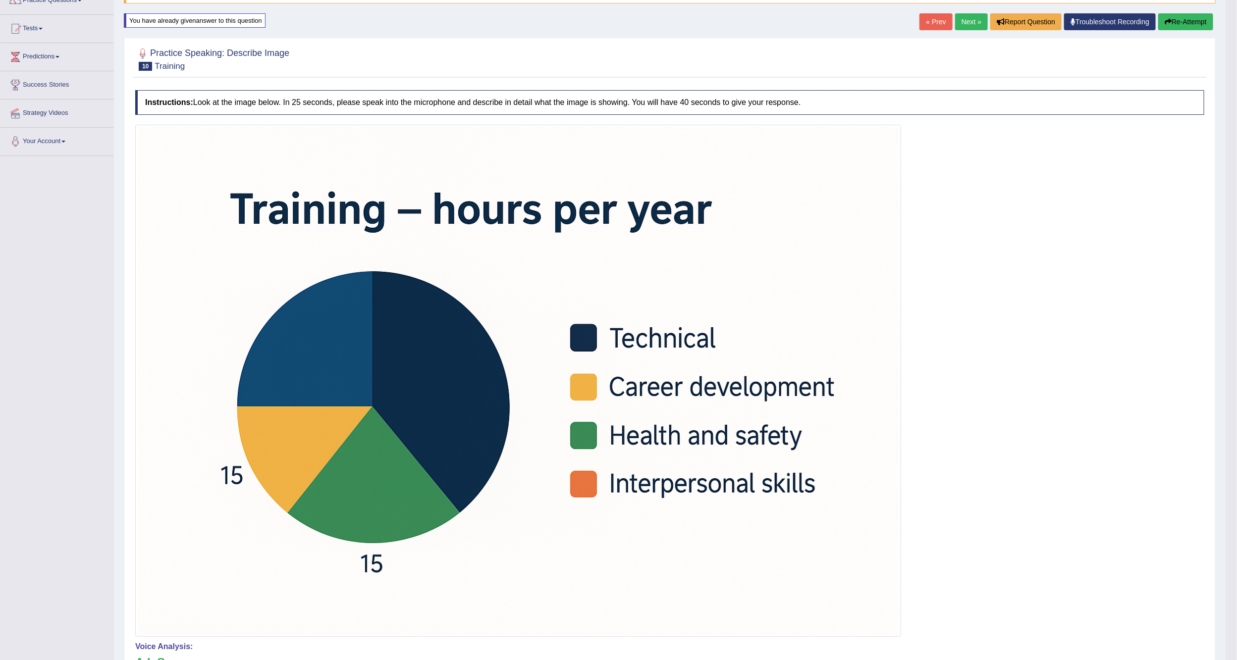
scroll to position [60, 0]
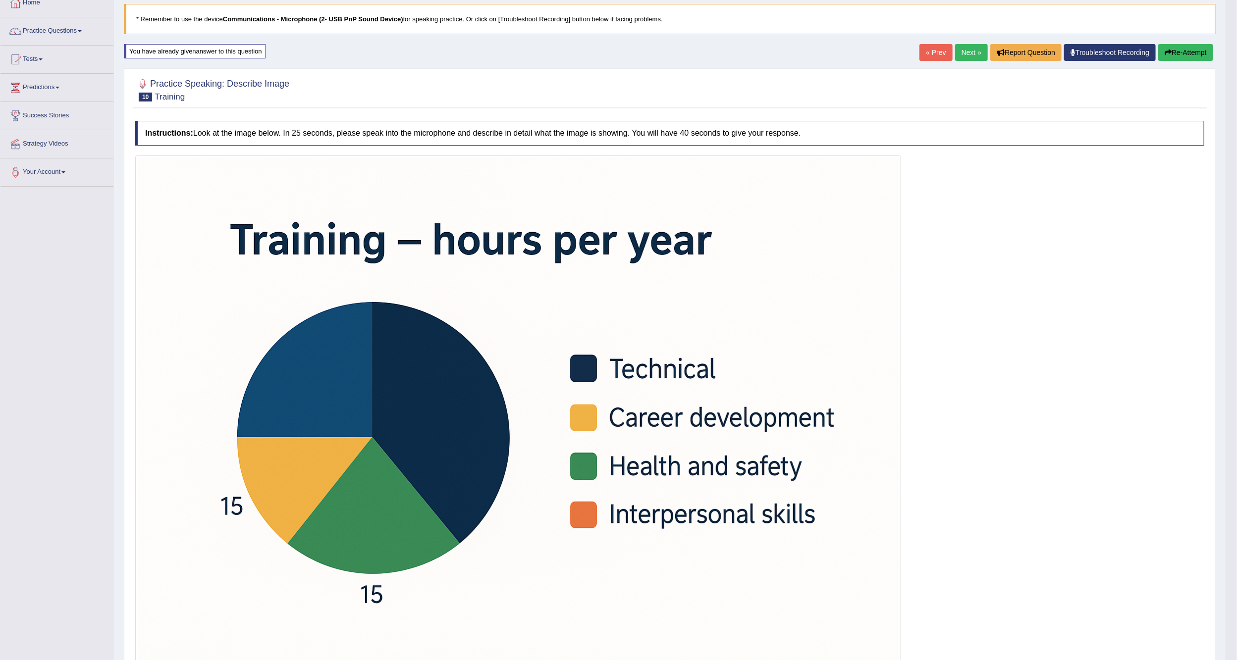
click at [961, 47] on link "Next »" at bounding box center [971, 52] width 33 height 17
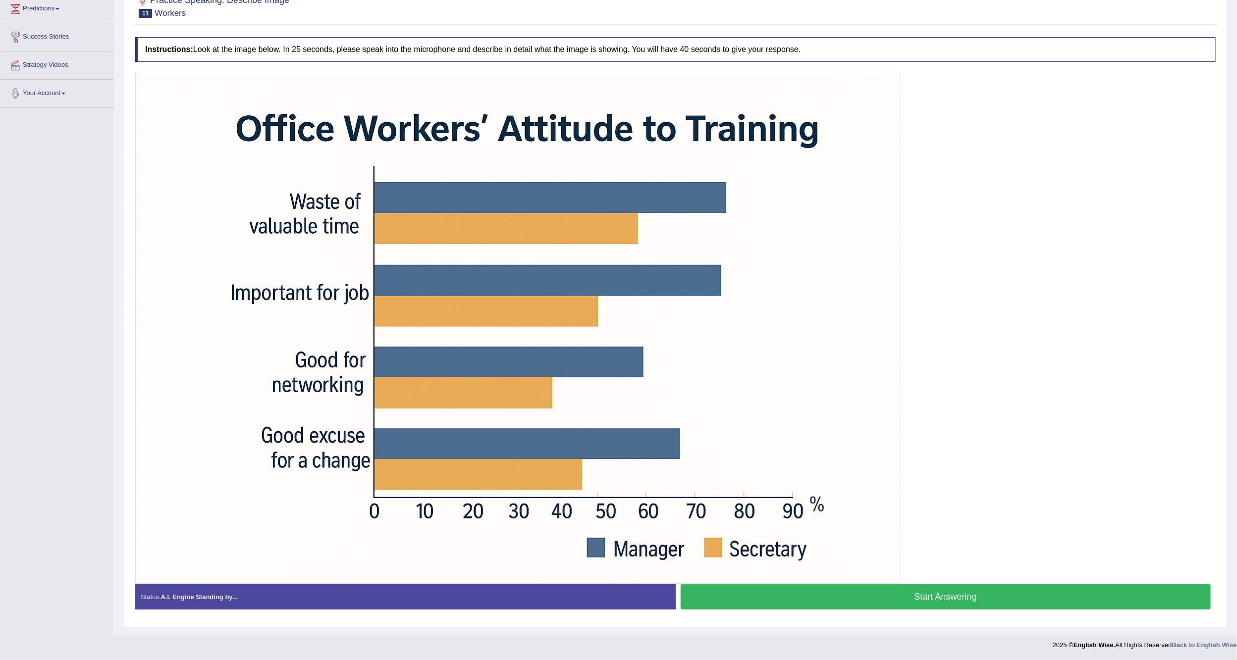
scroll to position [142, 0]
click at [917, 595] on button "Start Answering" at bounding box center [946, 597] width 531 height 25
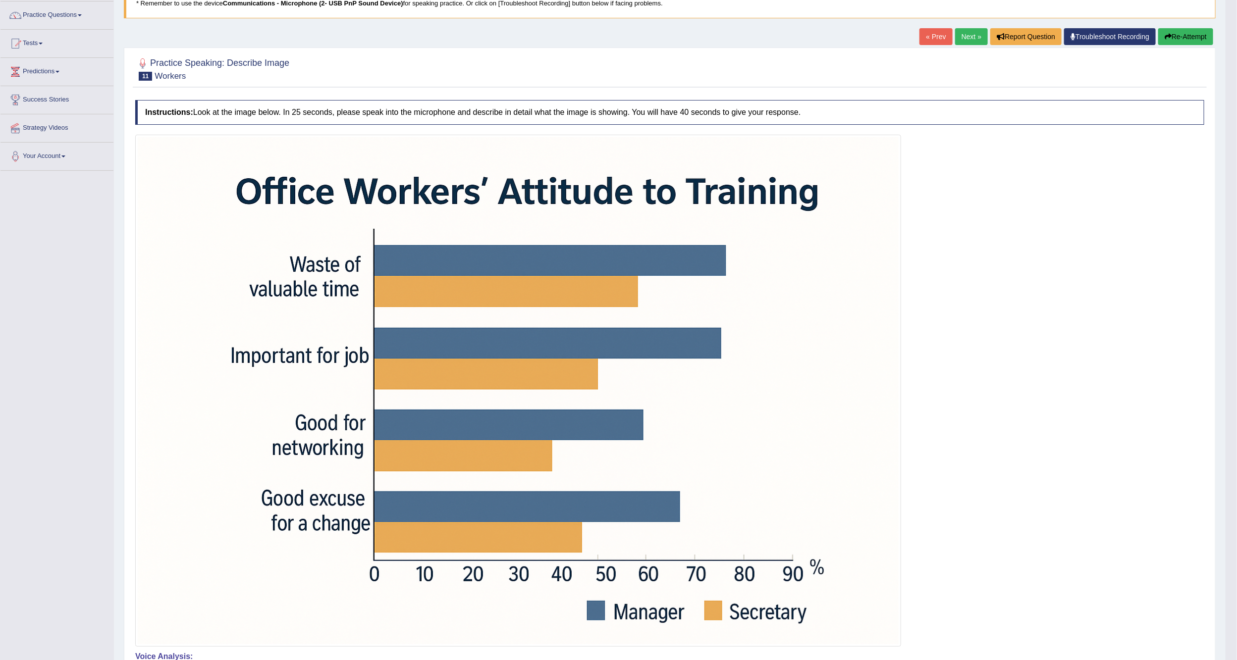
scroll to position [67, 0]
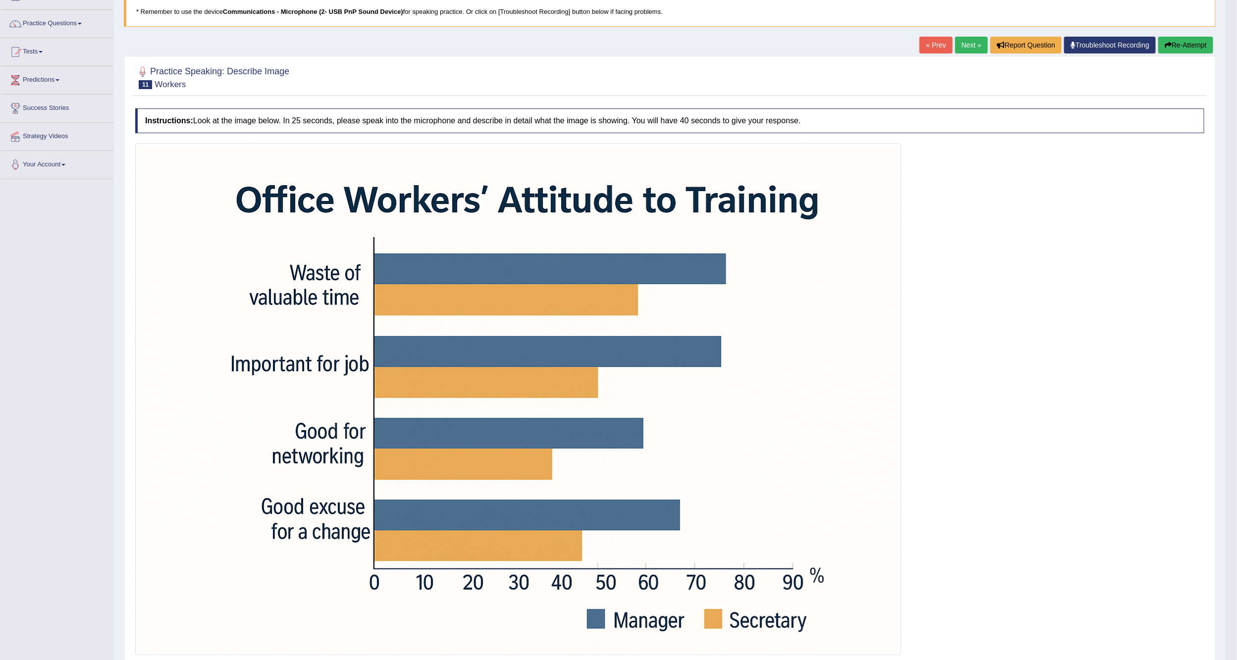
click at [1192, 48] on button "Re-Attempt" at bounding box center [1185, 45] width 55 height 17
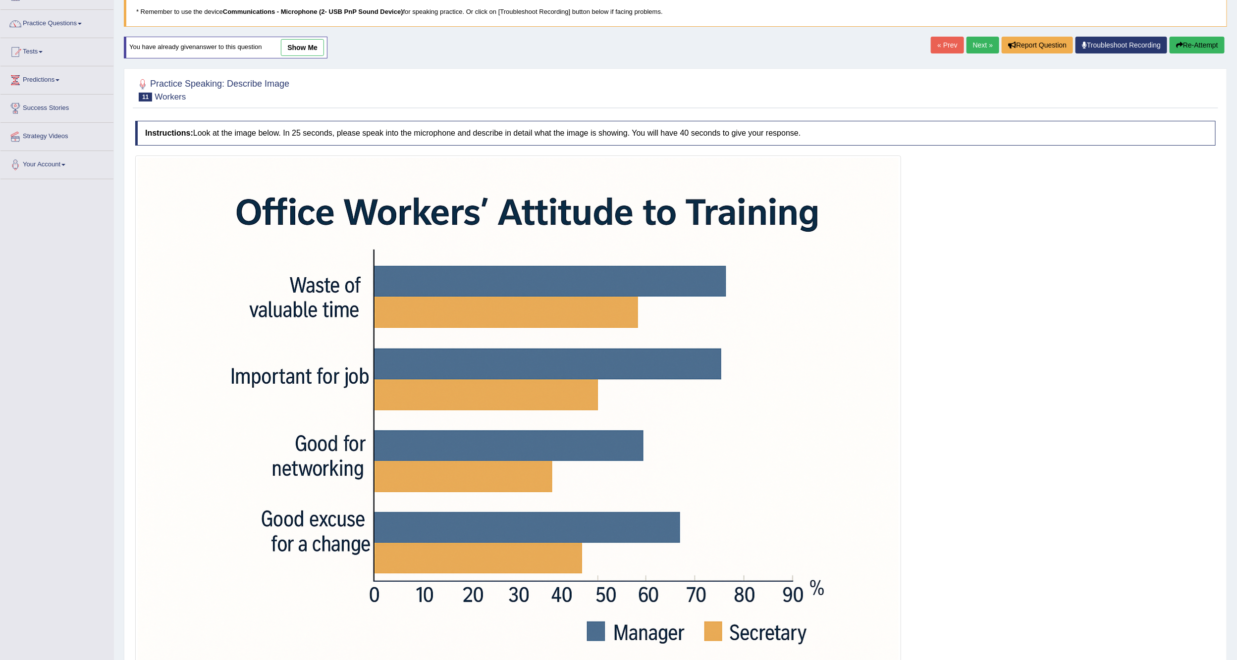
scroll to position [155, 0]
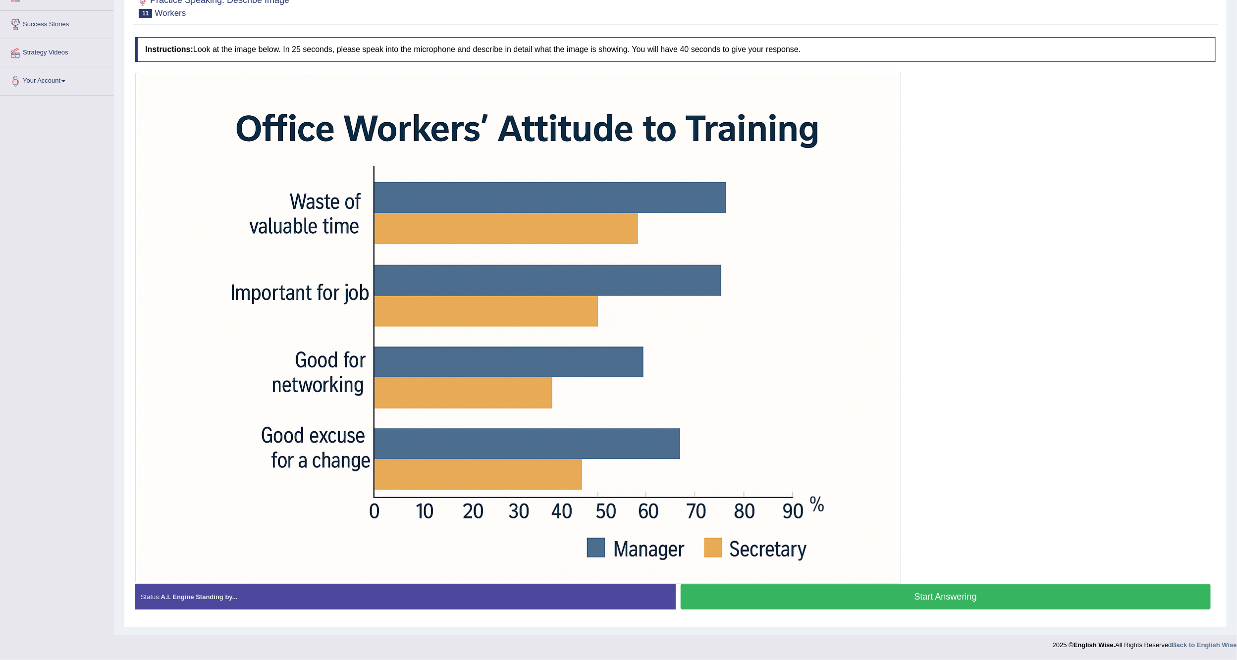
click at [840, 595] on button "Start Answering" at bounding box center [946, 597] width 531 height 25
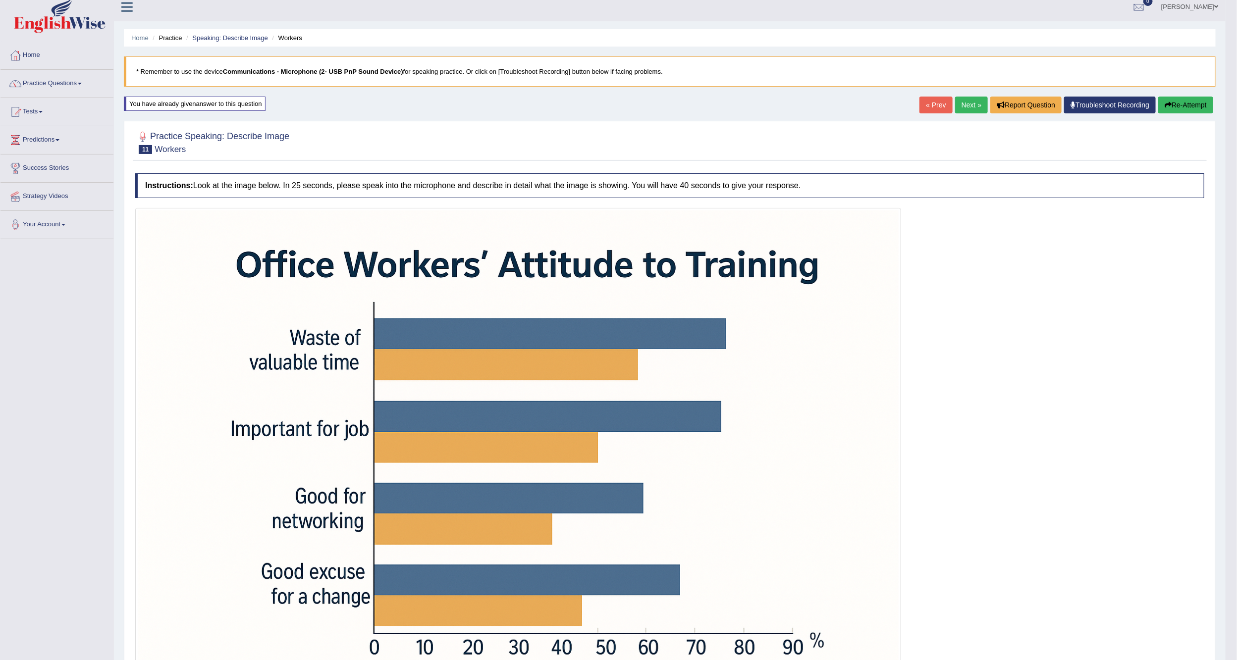
scroll to position [0, 0]
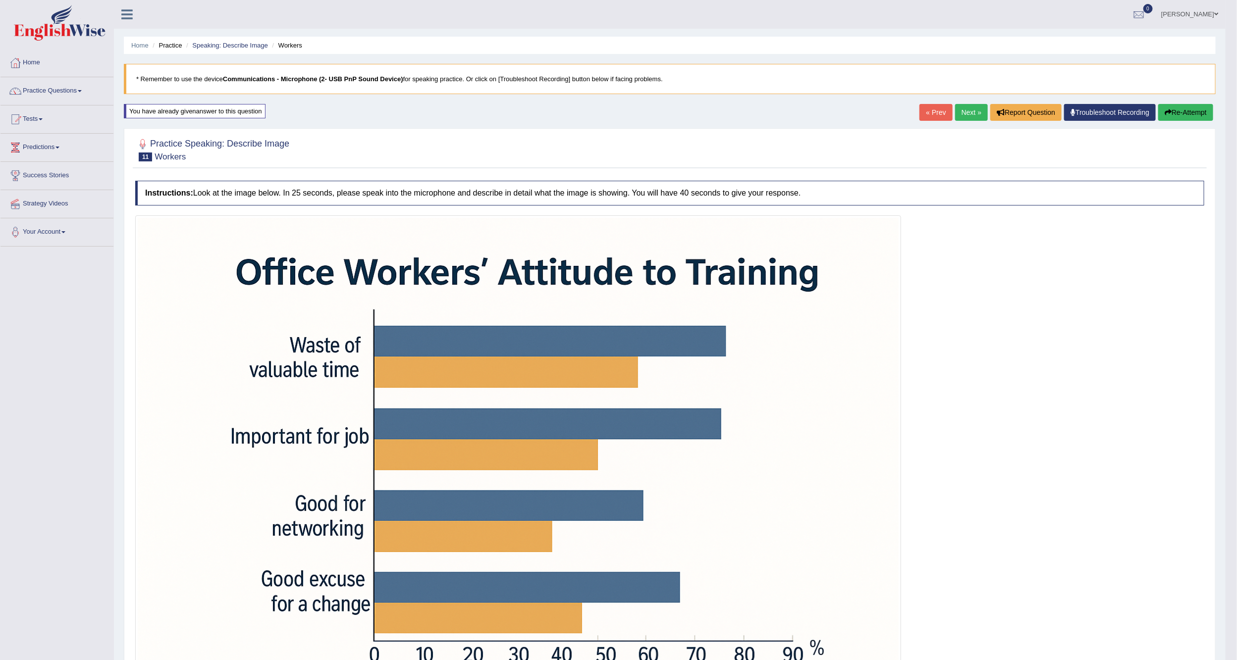
click at [1183, 106] on button "Re-Attempt" at bounding box center [1185, 112] width 55 height 17
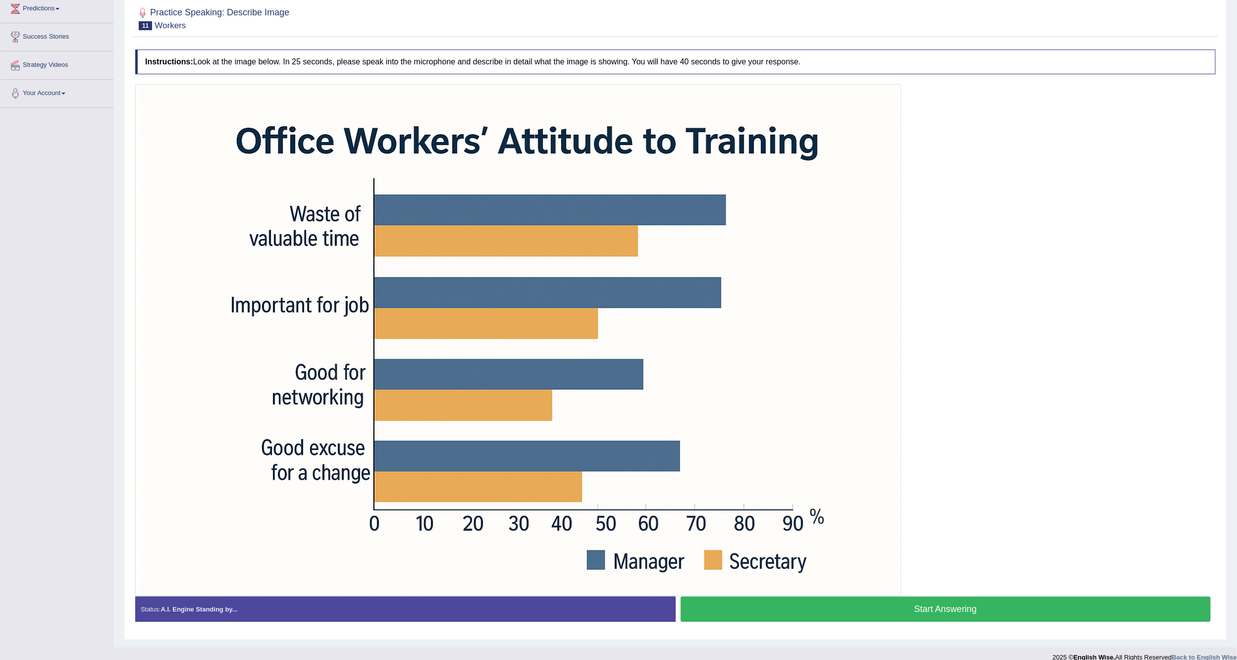
scroll to position [155, 0]
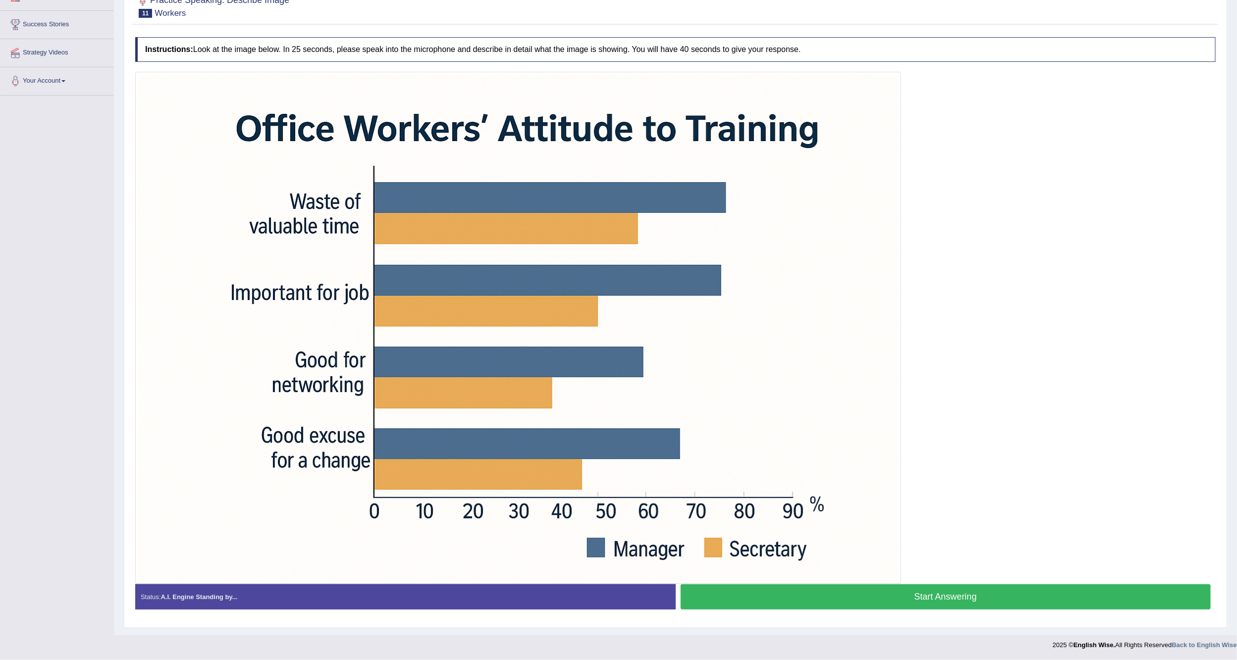
click at [937, 589] on button "Start Answering" at bounding box center [946, 597] width 531 height 25
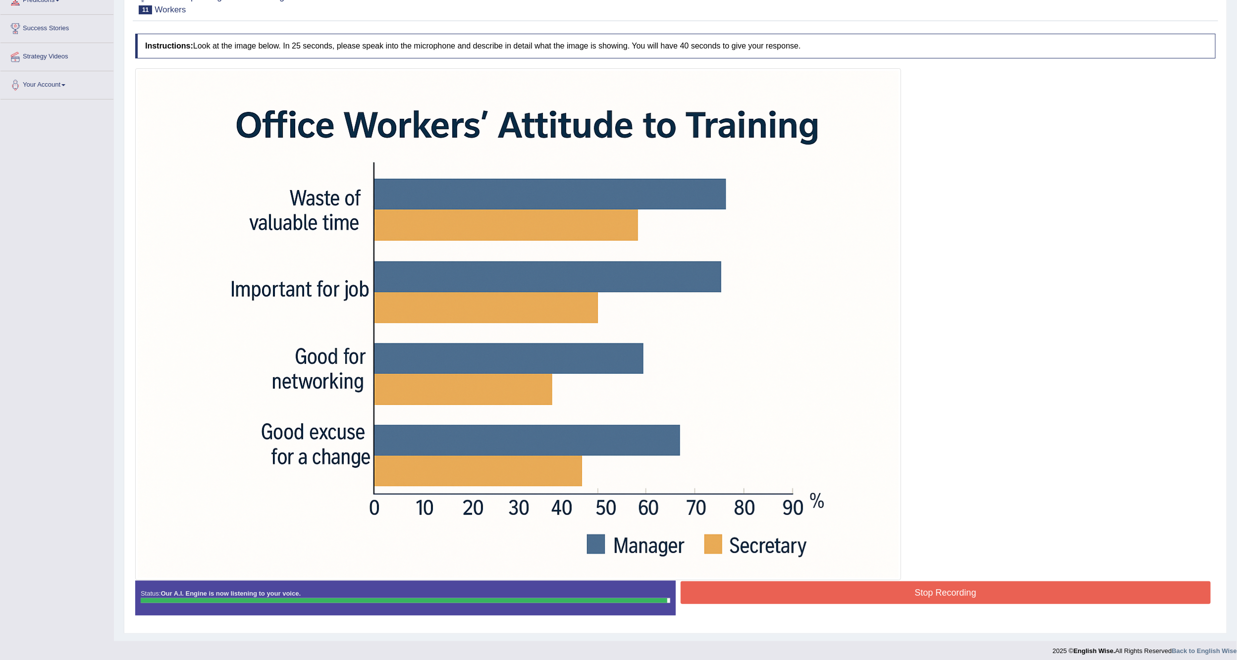
click at [961, 596] on button "Stop Recording" at bounding box center [946, 593] width 531 height 23
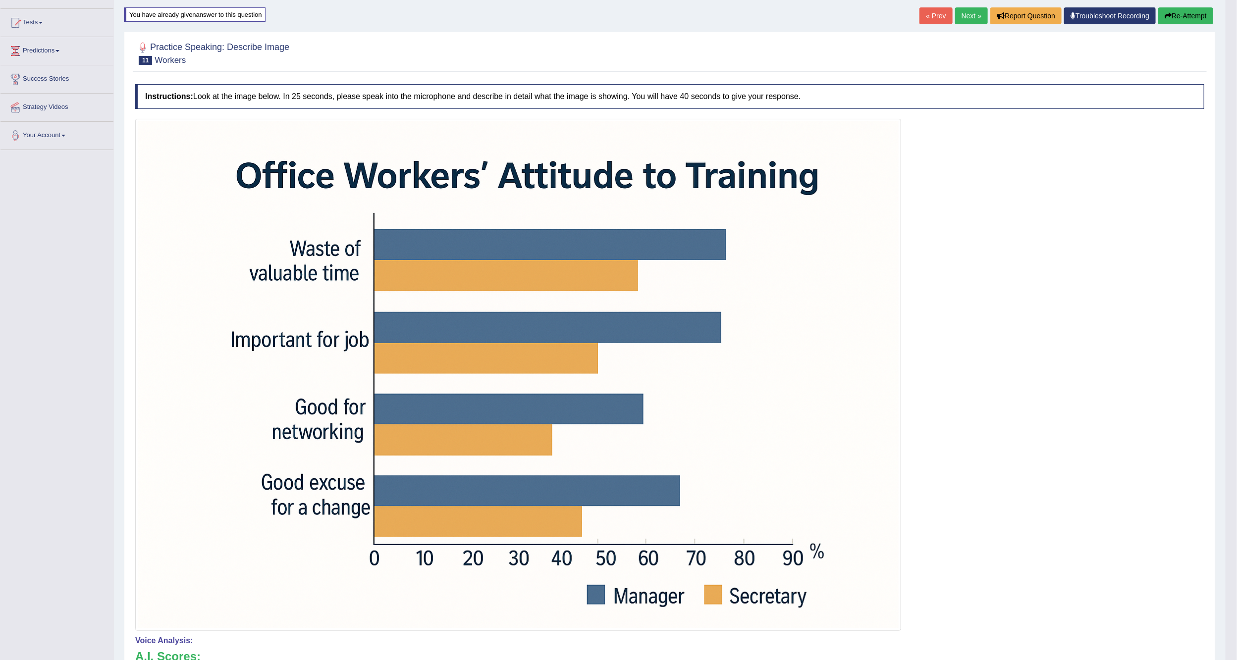
scroll to position [0, 0]
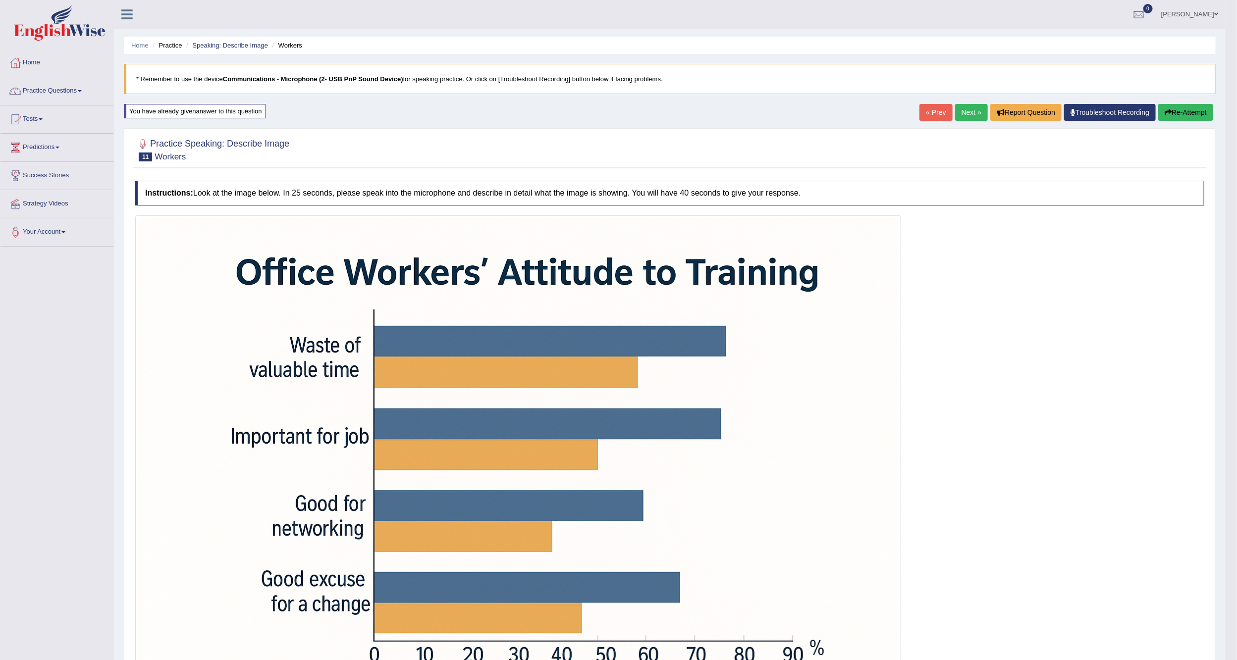
click at [959, 109] on link "Next »" at bounding box center [971, 112] width 33 height 17
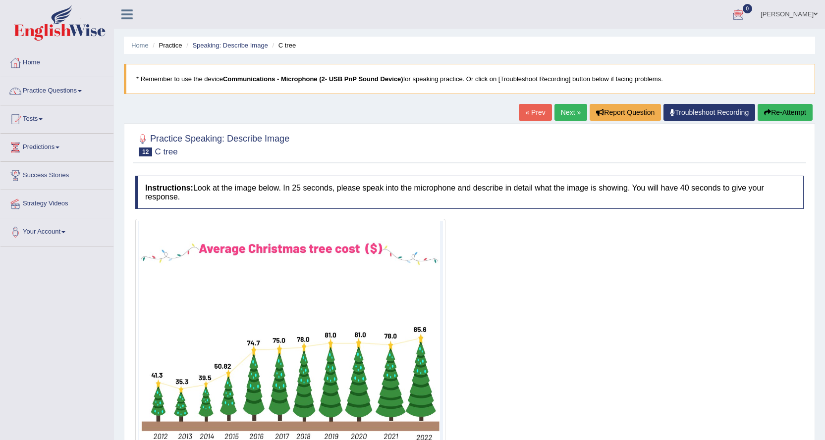
drag, startPoint x: 1240, startPoint y: 0, endPoint x: 585, endPoint y: 268, distance: 707.3
click at [585, 268] on div at bounding box center [469, 338] width 668 height 239
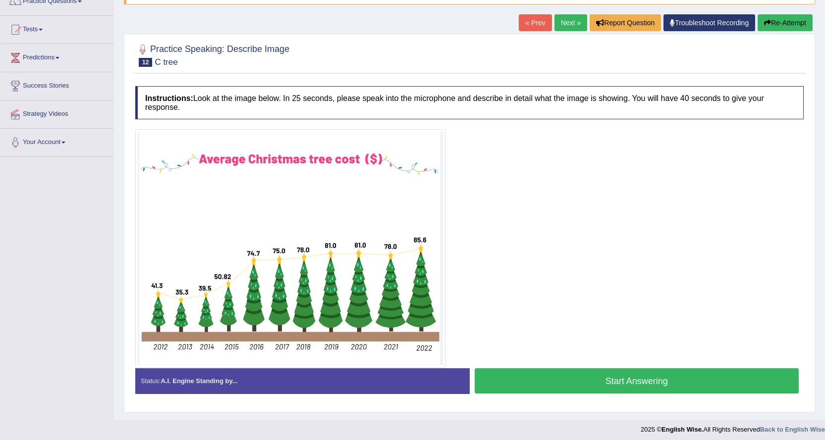
scroll to position [94, 0]
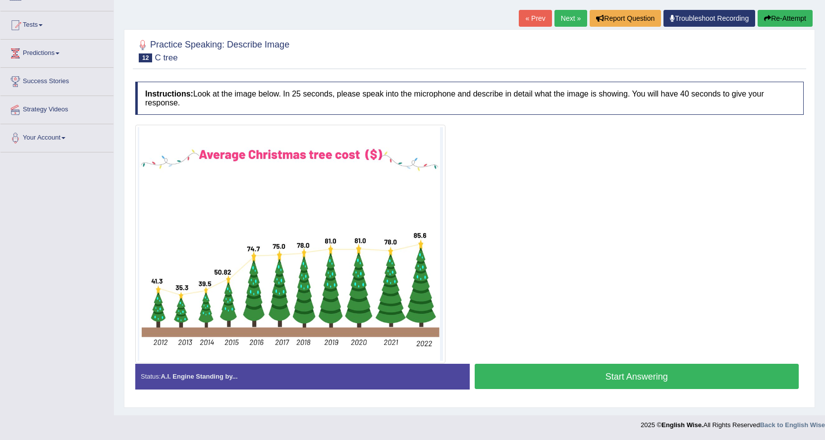
click at [631, 371] on button "Start Answering" at bounding box center [637, 376] width 325 height 25
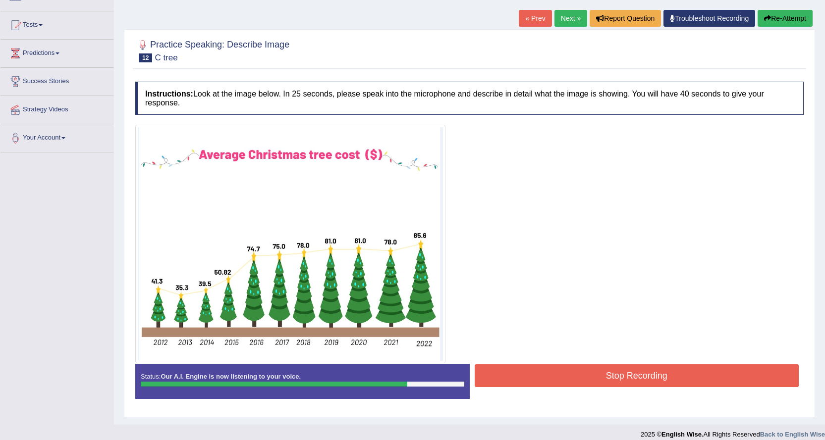
click at [671, 383] on button "Stop Recording" at bounding box center [637, 376] width 325 height 23
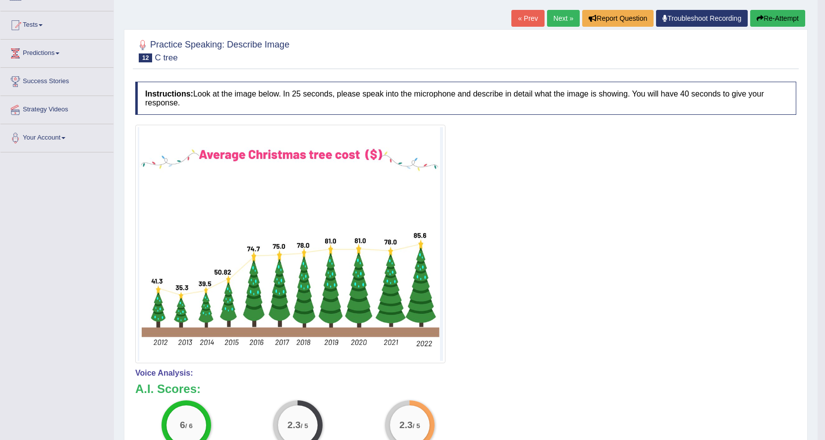
click at [561, 16] on link "Next »" at bounding box center [563, 18] width 33 height 17
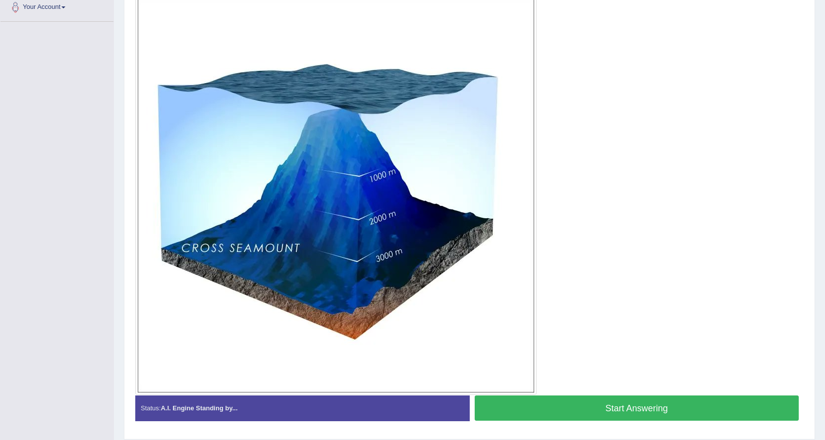
scroll to position [248, 0]
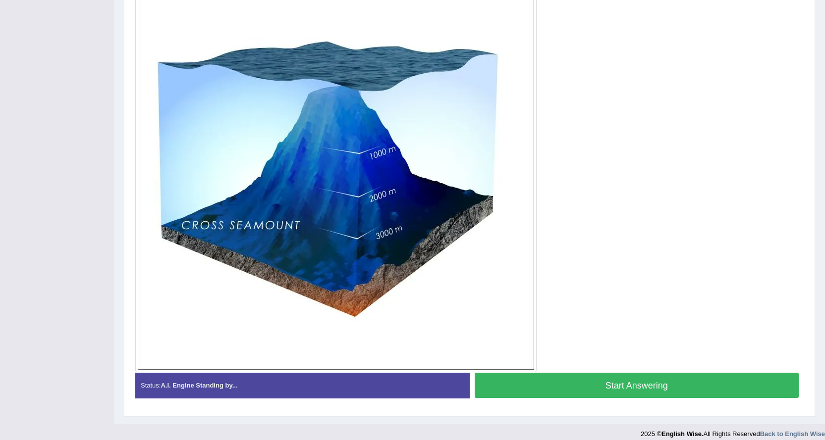
click at [657, 388] on button "Start Answering" at bounding box center [637, 385] width 325 height 25
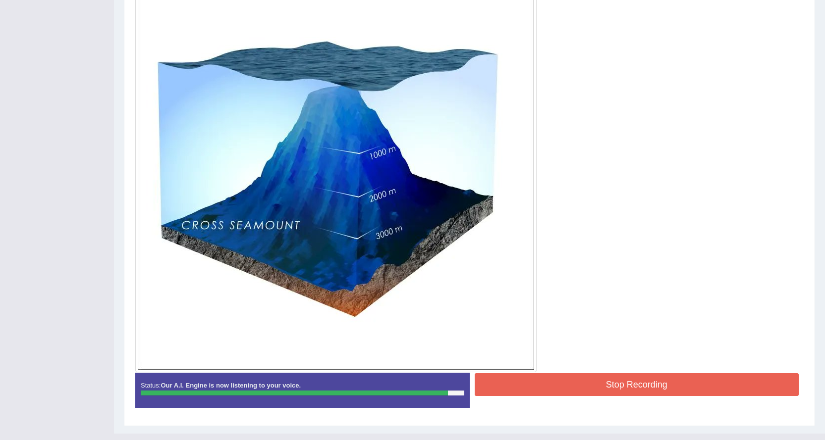
click at [636, 387] on button "Stop Recording" at bounding box center [637, 385] width 325 height 23
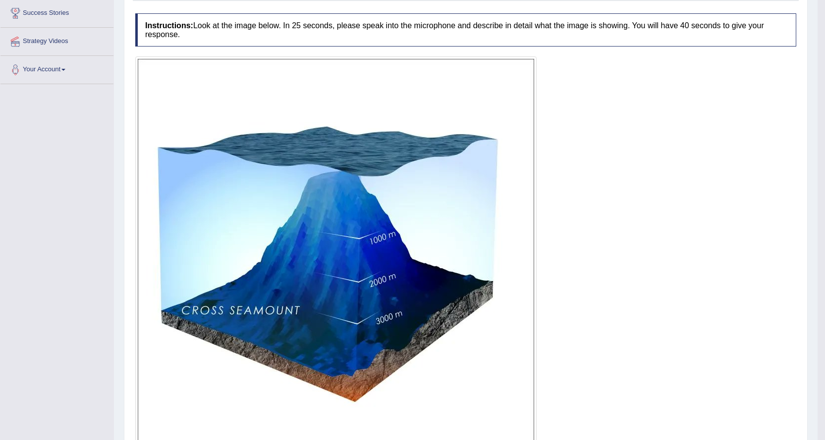
scroll to position [50, 0]
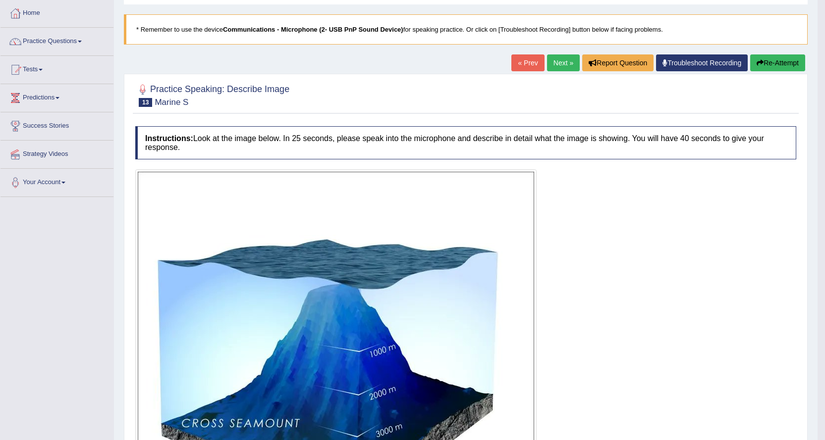
click at [776, 61] on button "Re-Attempt" at bounding box center [777, 62] width 55 height 17
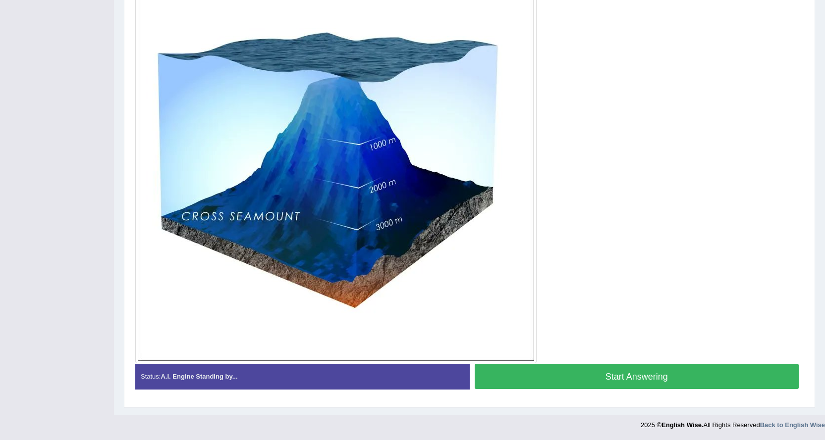
click at [649, 375] on button "Start Answering" at bounding box center [637, 376] width 325 height 25
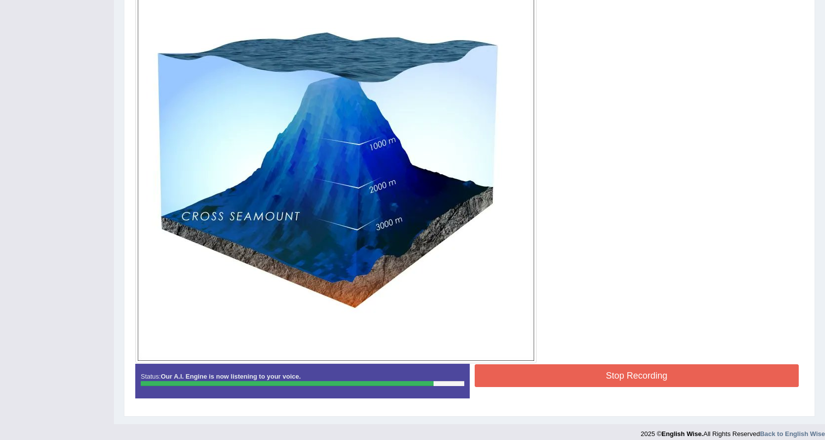
click at [690, 371] on button "Stop Recording" at bounding box center [637, 376] width 325 height 23
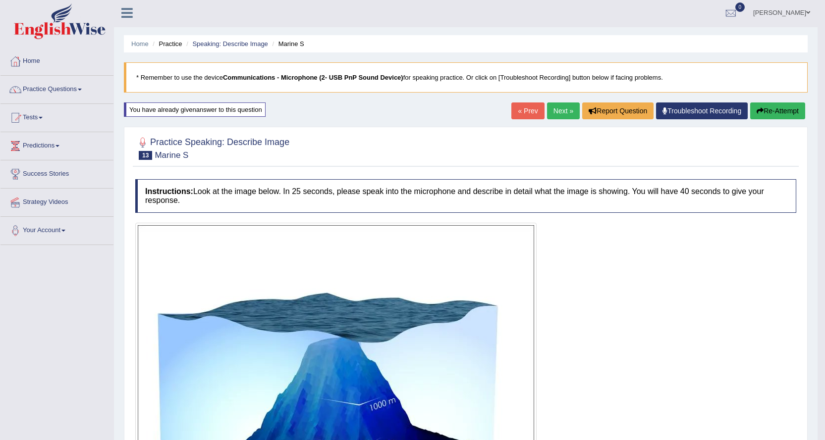
scroll to position [0, 0]
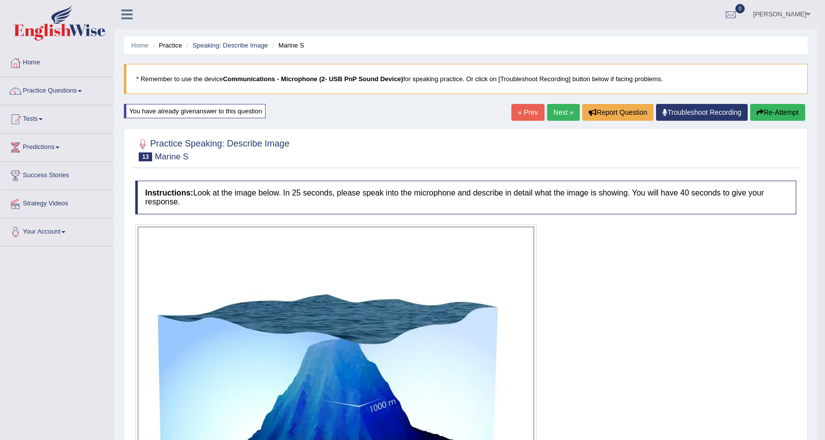
click at [559, 108] on link "Next »" at bounding box center [563, 112] width 33 height 17
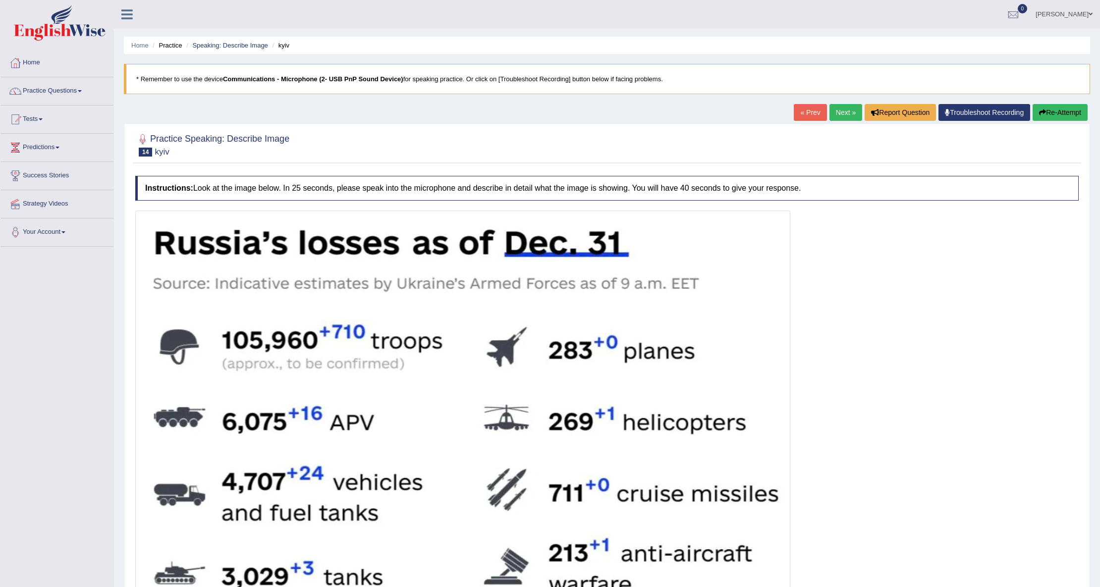
drag, startPoint x: 825, startPoint y: 0, endPoint x: 837, endPoint y: 316, distance: 316.3
click at [824, 316] on div at bounding box center [606, 539] width 943 height 657
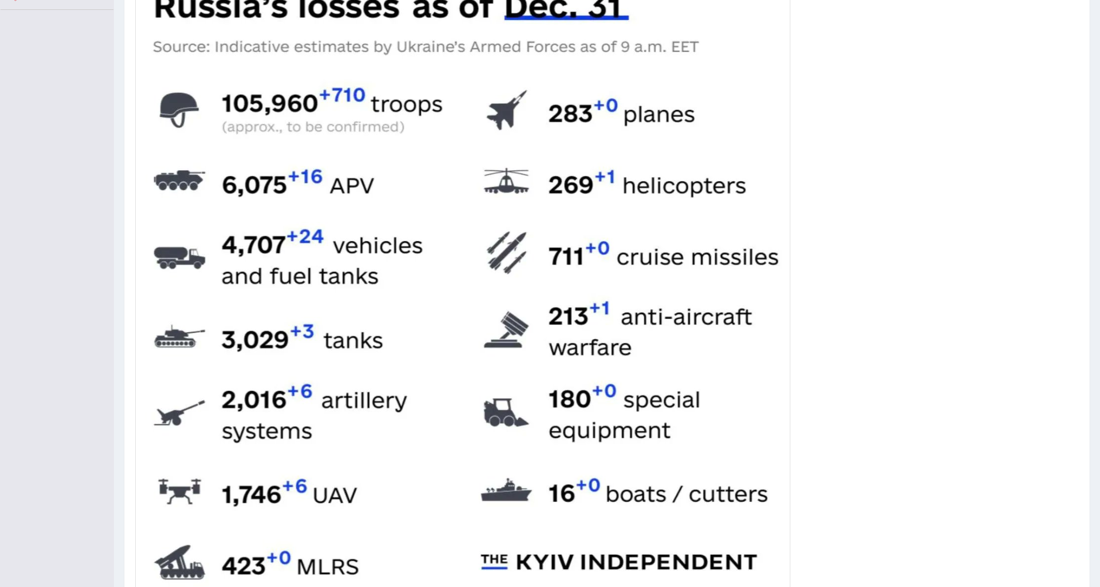
scroll to position [359, 0]
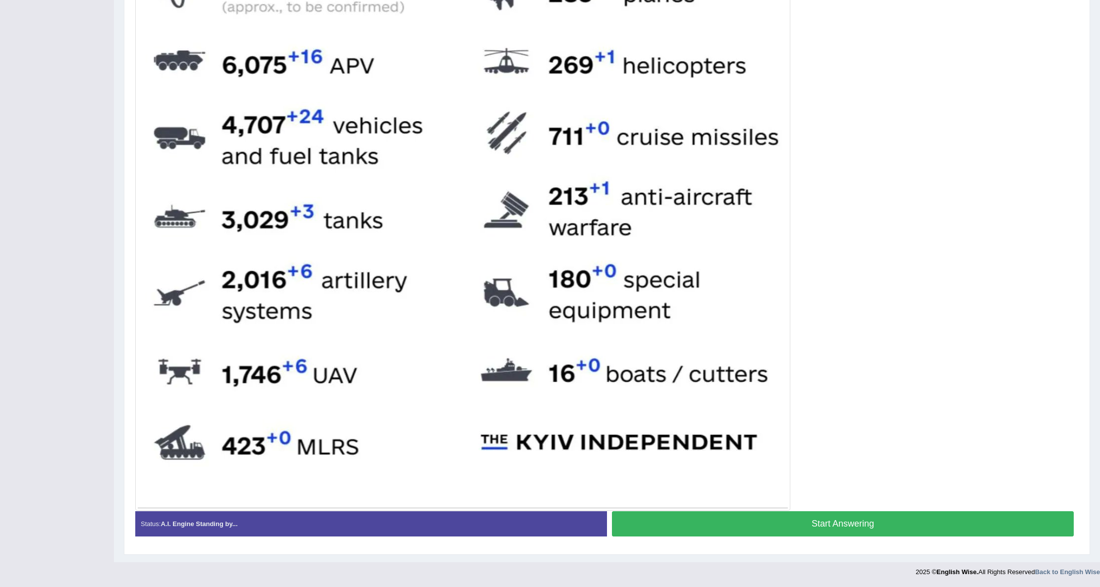
click at [824, 440] on button "Start Answering" at bounding box center [843, 523] width 462 height 25
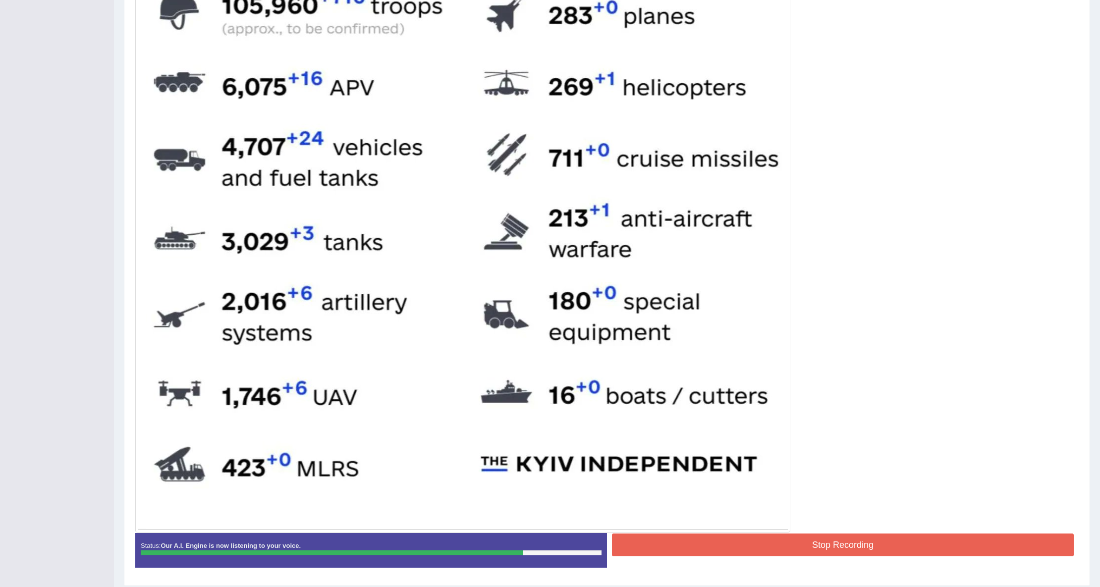
scroll to position [368, 0]
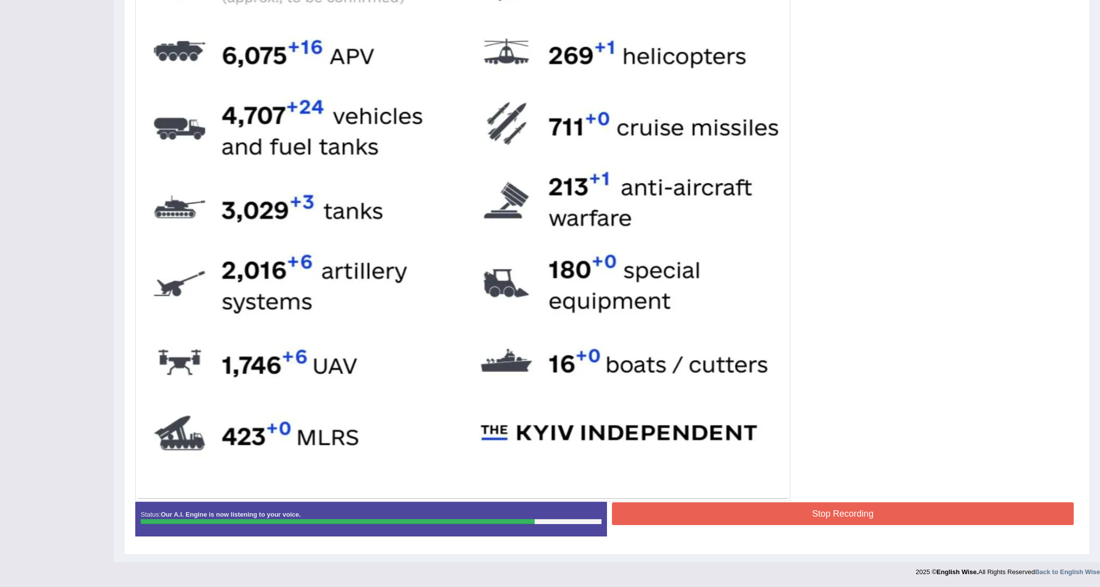
click at [706, 440] on button "Stop Recording" at bounding box center [843, 513] width 462 height 23
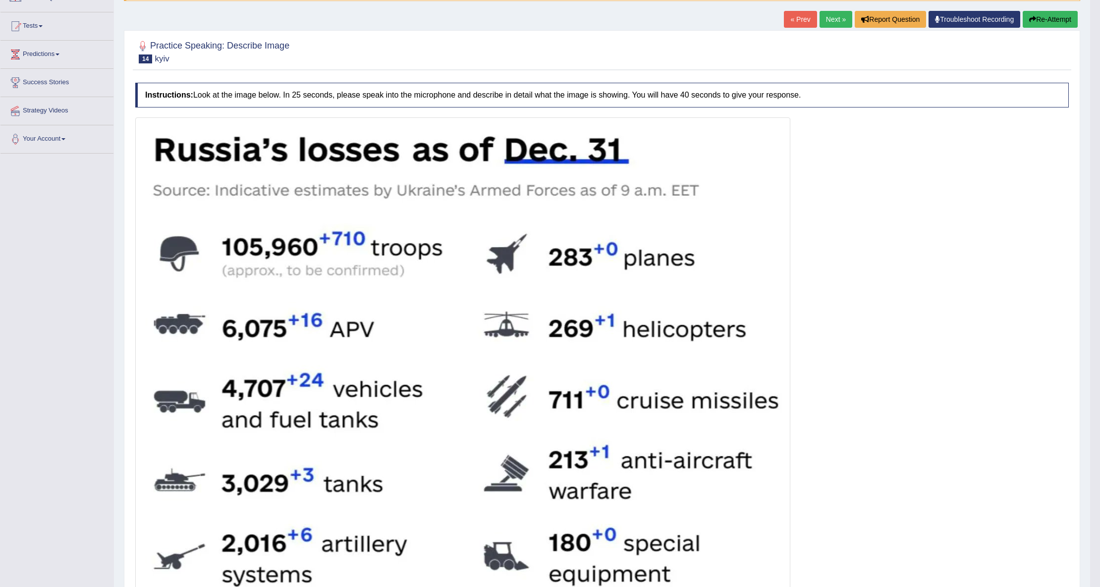
scroll to position [38, 0]
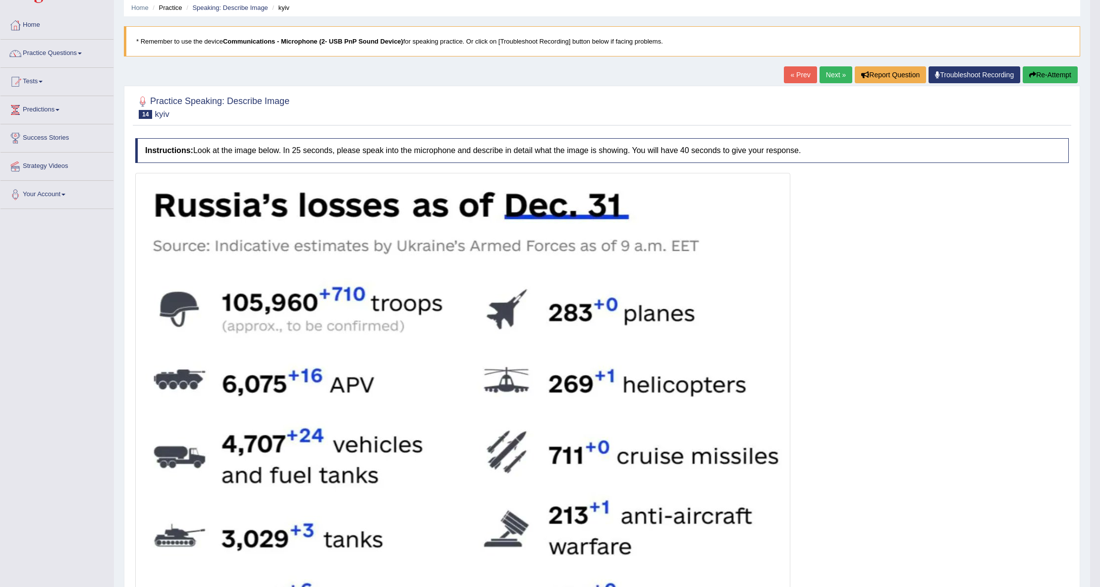
click at [824, 76] on button "Re-Attempt" at bounding box center [1050, 74] width 55 height 17
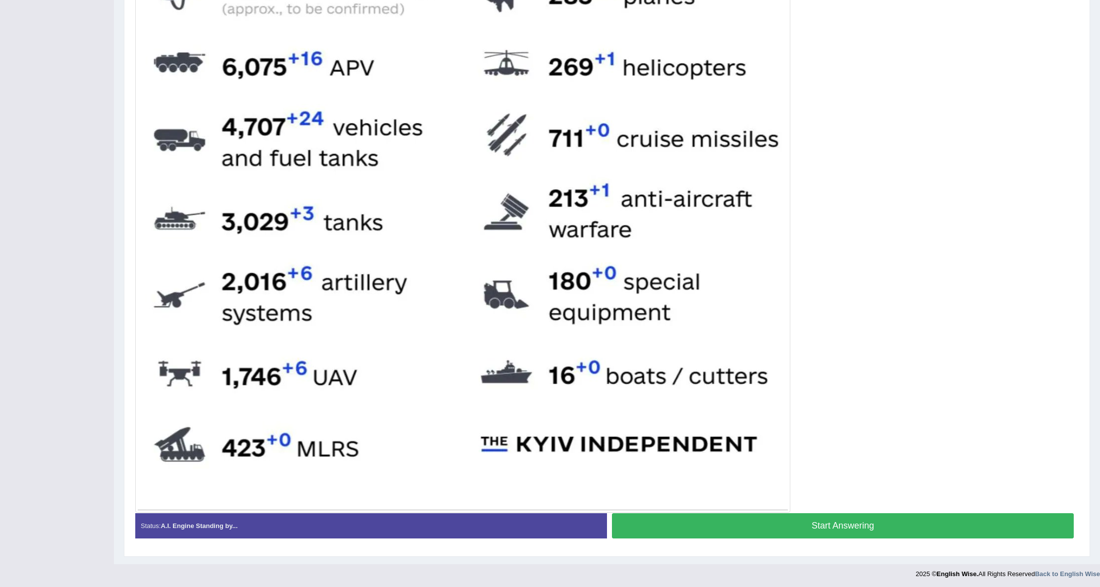
scroll to position [371, 0]
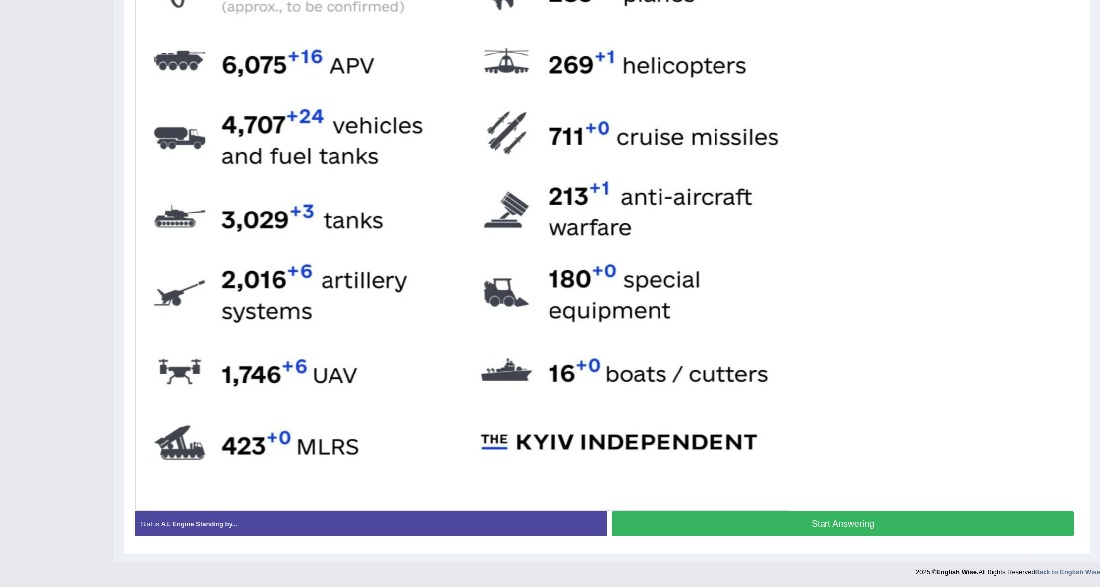
click at [839, 522] on button "Start Answering" at bounding box center [843, 523] width 462 height 25
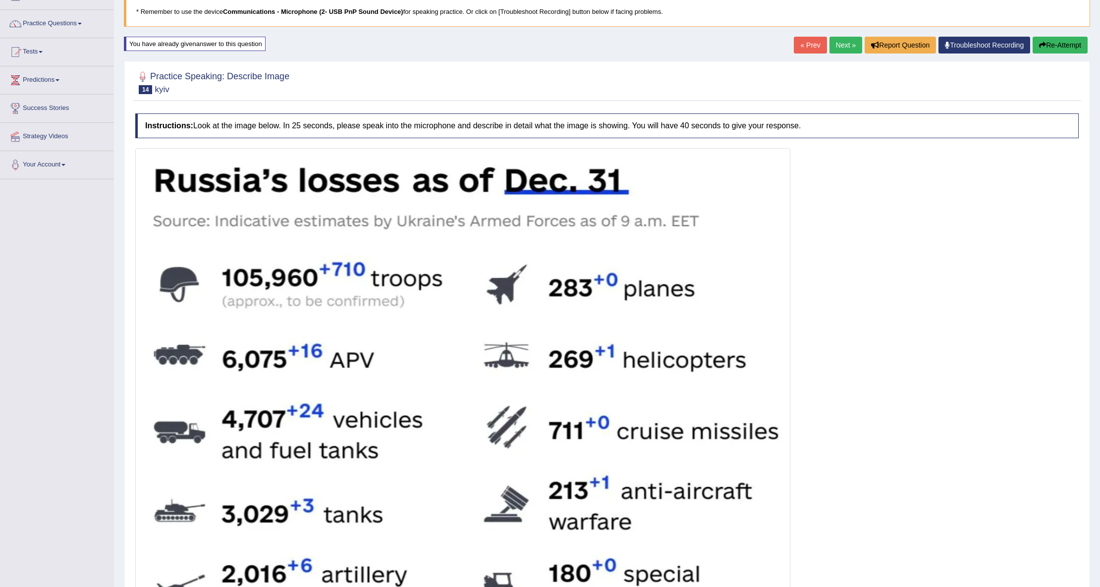
scroll to position [132, 0]
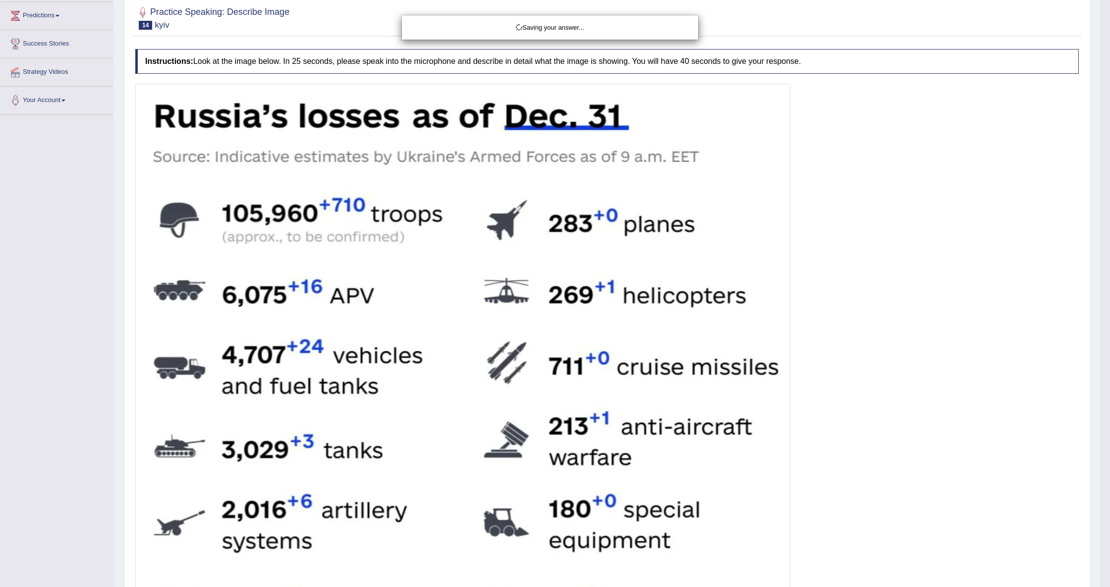
click at [899, 411] on div "Saving your answer..." at bounding box center [555, 293] width 1110 height 587
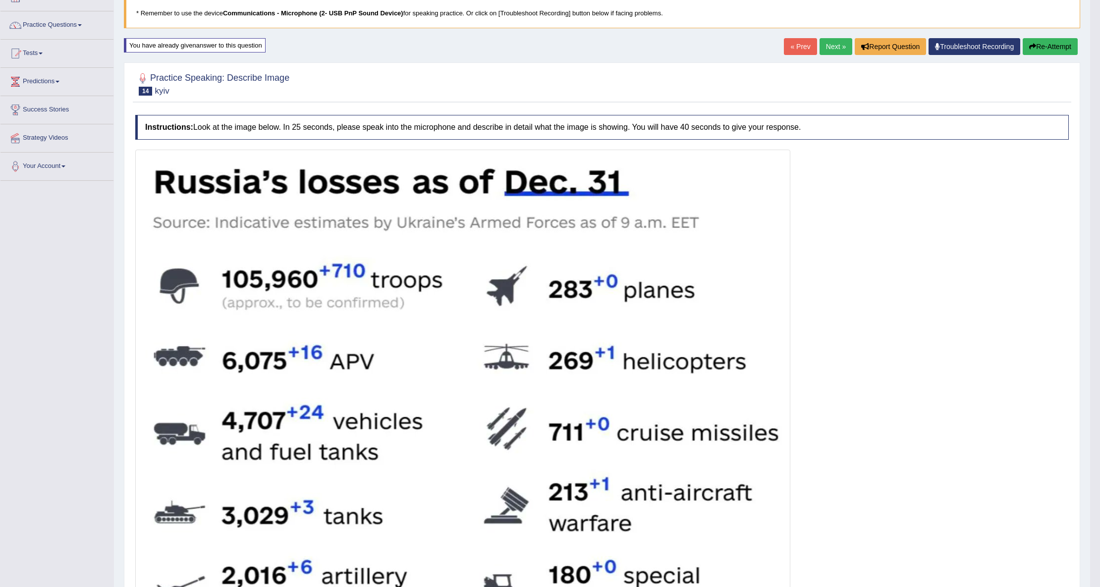
scroll to position [0, 0]
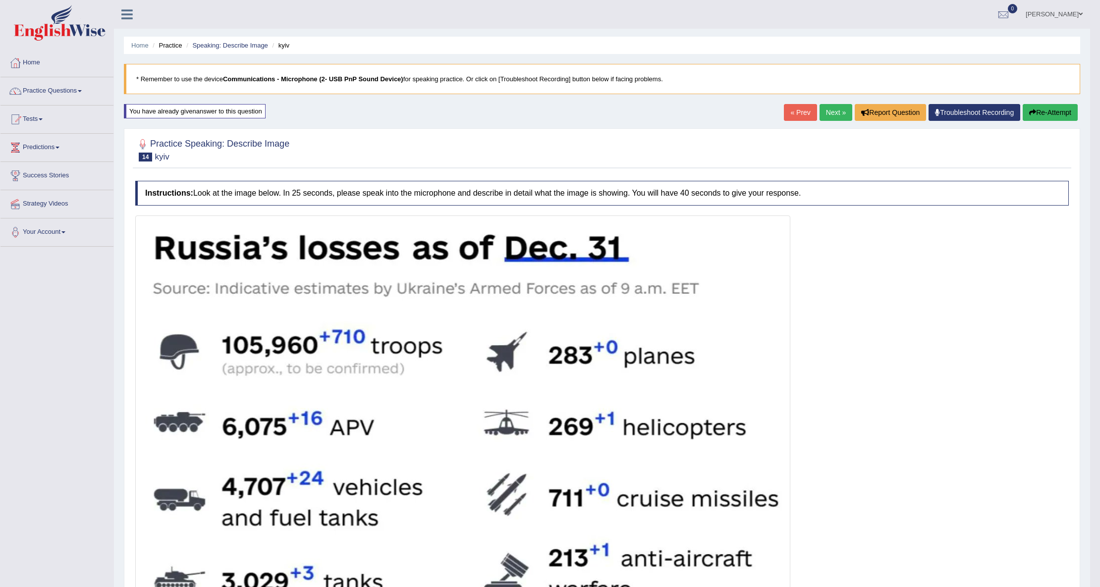
click at [1069, 109] on button "Re-Attempt" at bounding box center [1050, 112] width 55 height 17
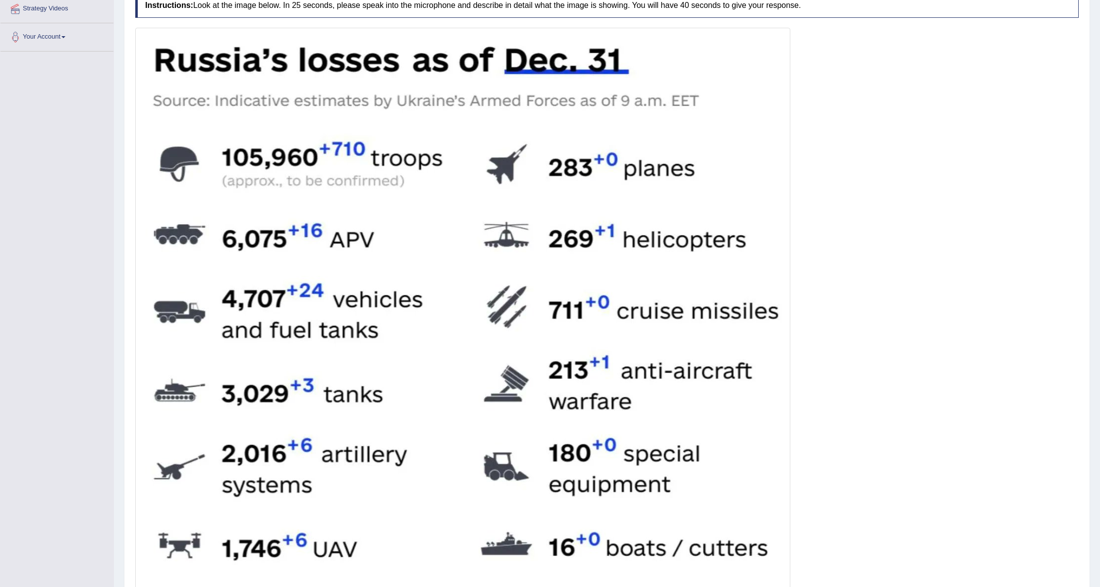
scroll to position [330, 0]
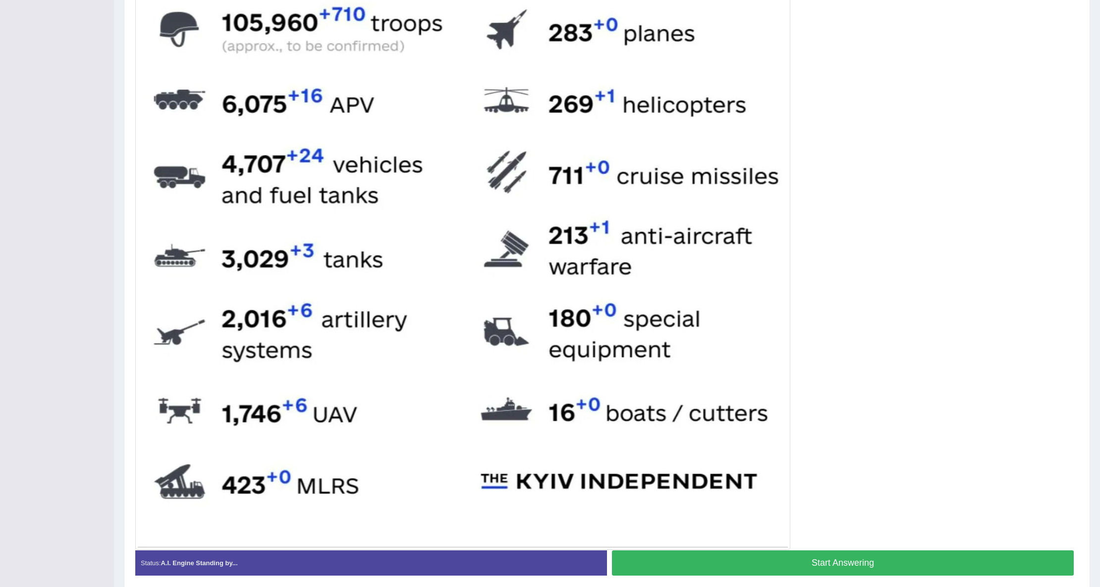
click at [797, 568] on button "Start Answering" at bounding box center [843, 562] width 462 height 25
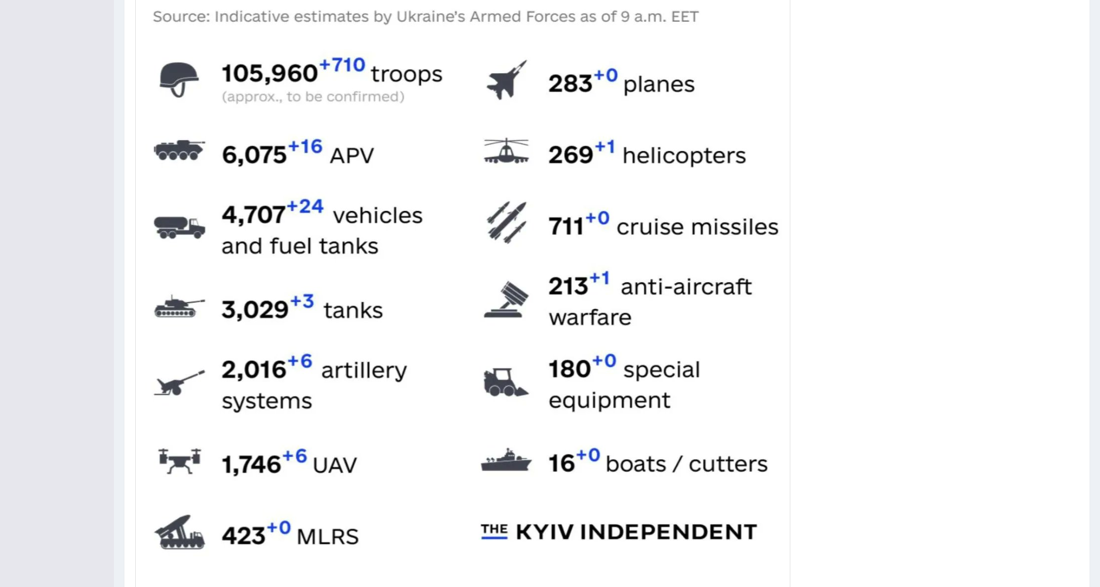
scroll to position [373, 0]
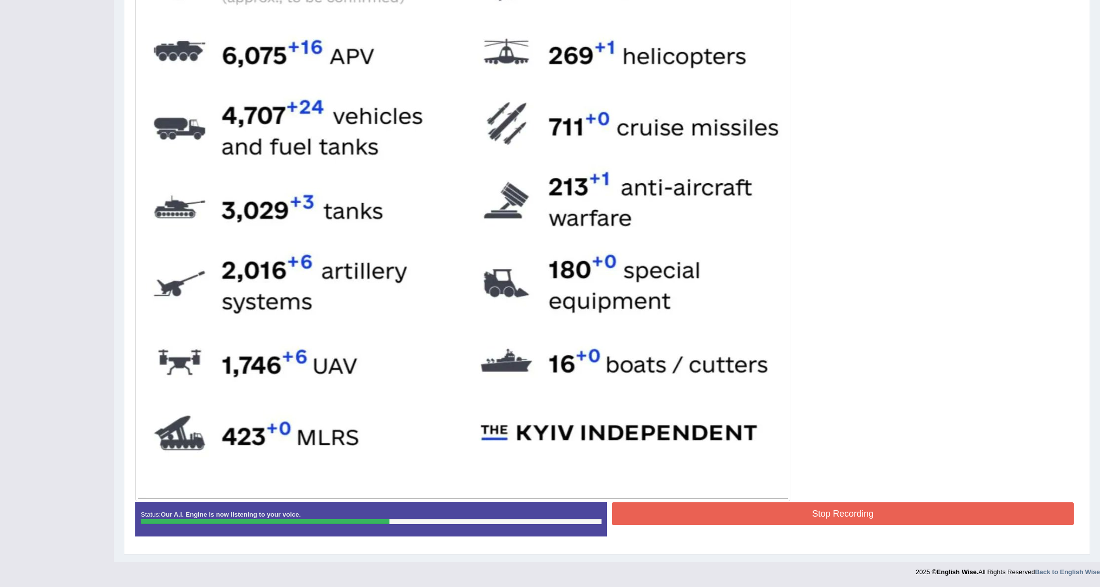
click at [863, 528] on div "Status: Our A.I. Engine is now listening to your voice. Start Answering Stop Re…" at bounding box center [606, 524] width 943 height 45
click at [864, 516] on button "Stop Recording" at bounding box center [843, 513] width 462 height 23
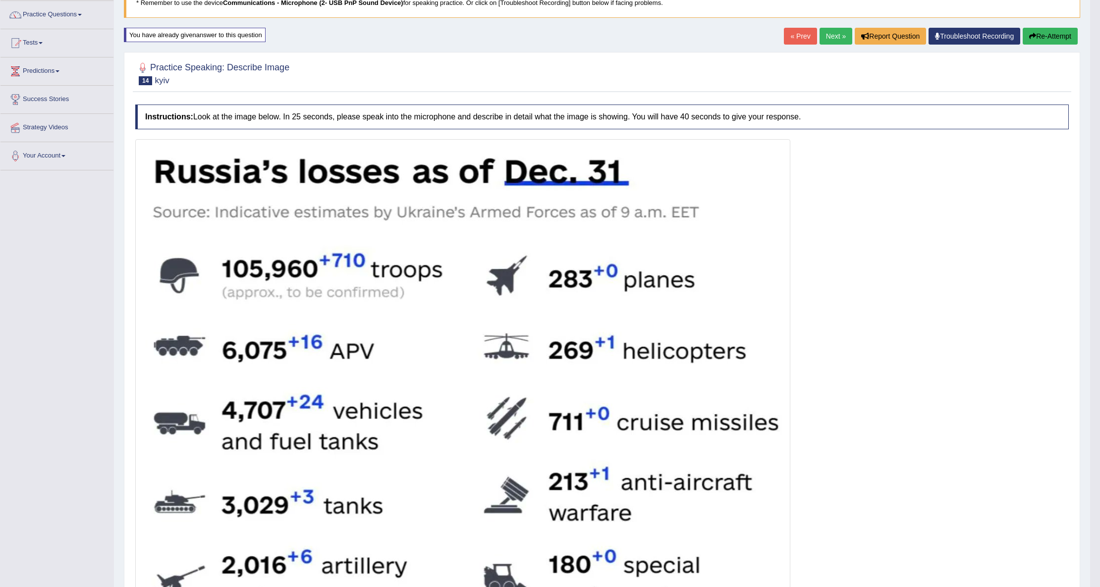
scroll to position [43, 0]
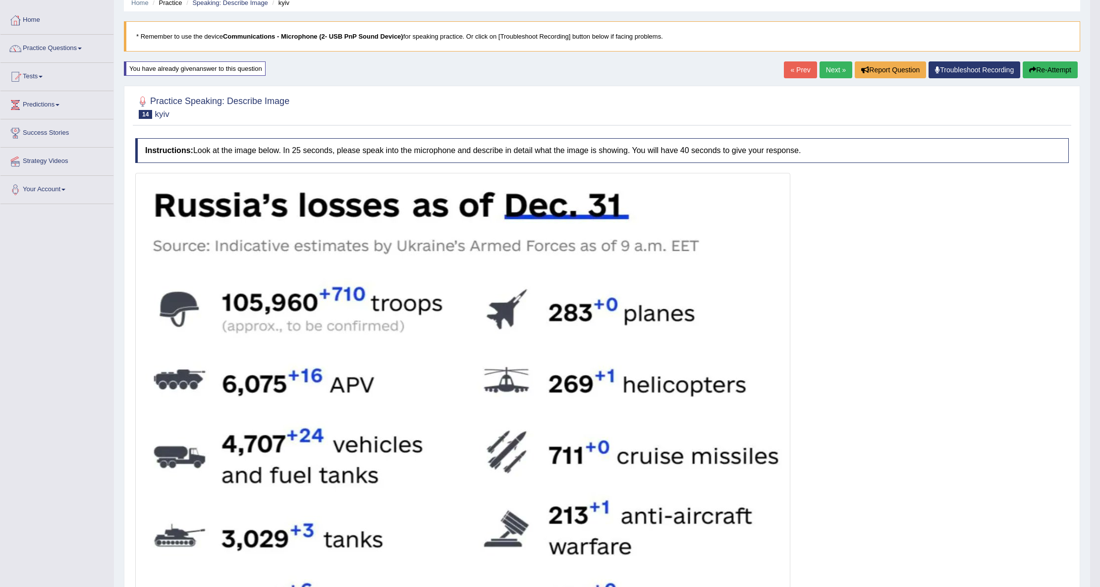
click at [829, 69] on link "Next »" at bounding box center [835, 69] width 33 height 17
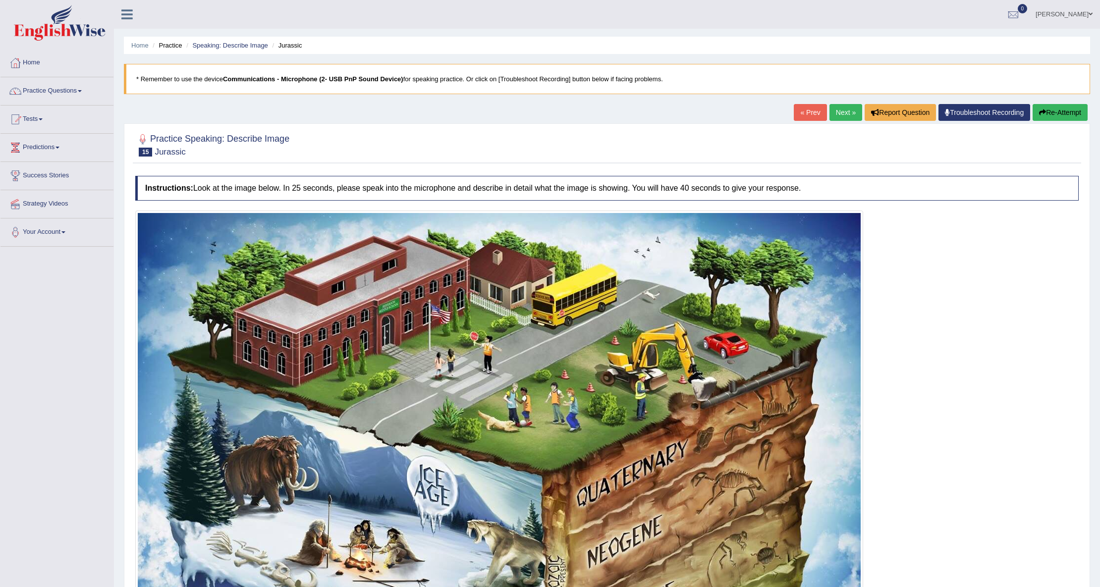
click at [1075, 114] on button "Re-Attempt" at bounding box center [1060, 112] width 55 height 17
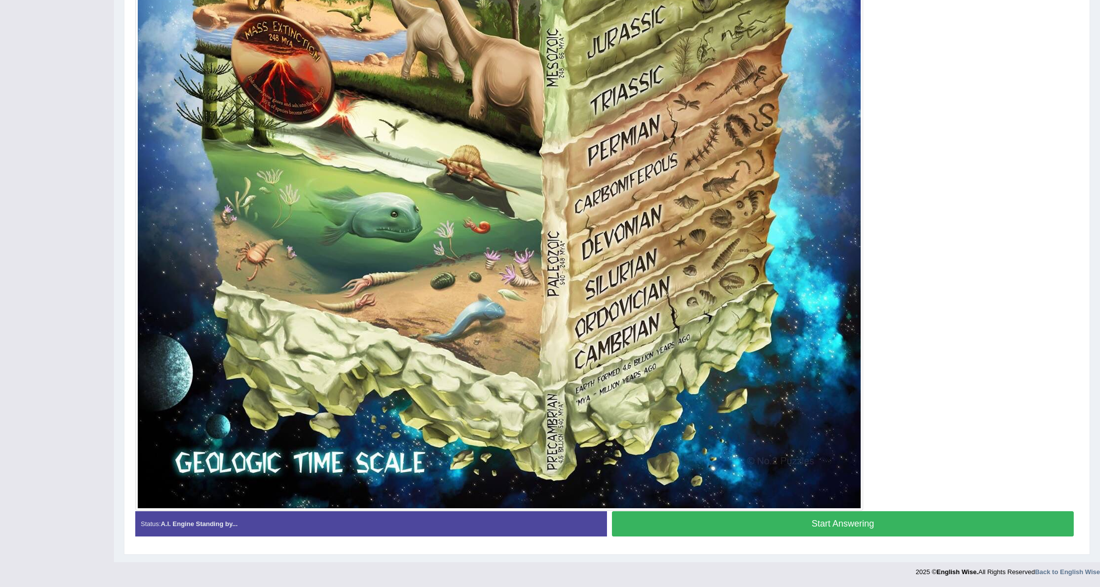
click at [787, 520] on button "Start Answering" at bounding box center [843, 523] width 462 height 25
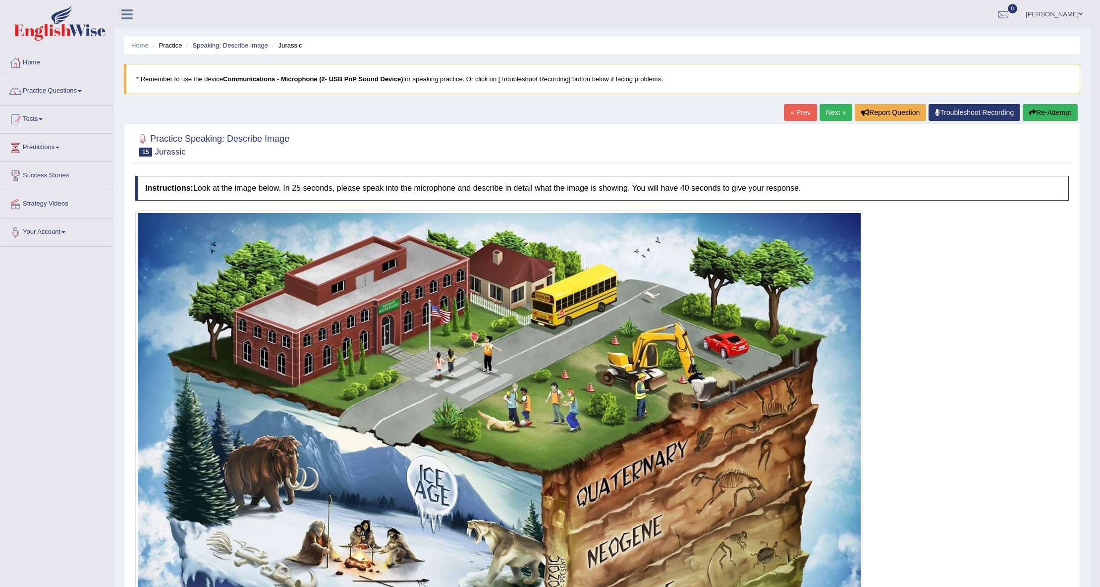
click at [840, 118] on link "Next »" at bounding box center [835, 112] width 33 height 17
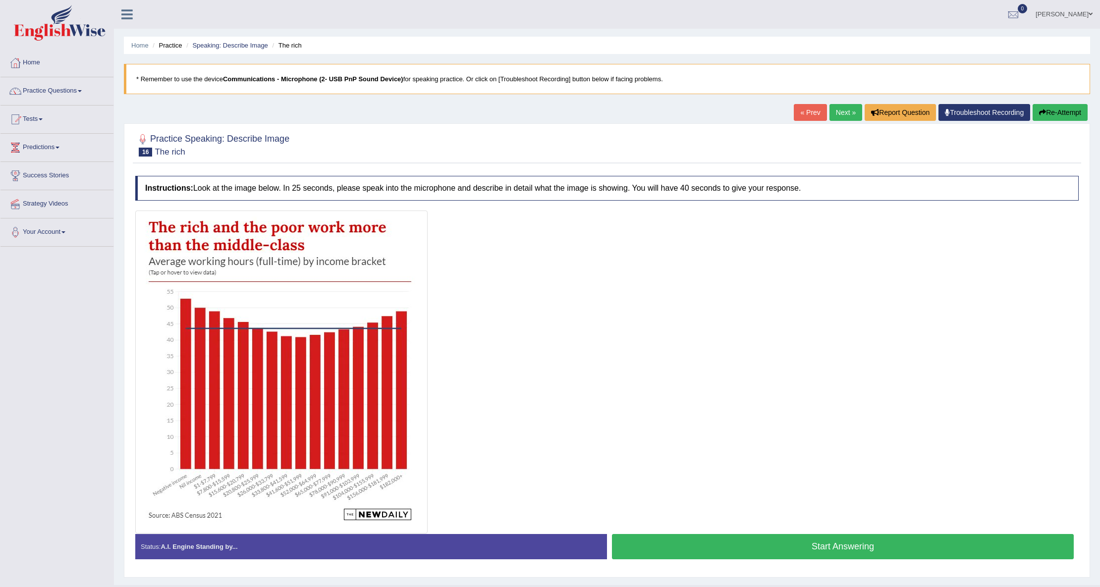
click at [763, 545] on button "Start Answering" at bounding box center [843, 546] width 462 height 25
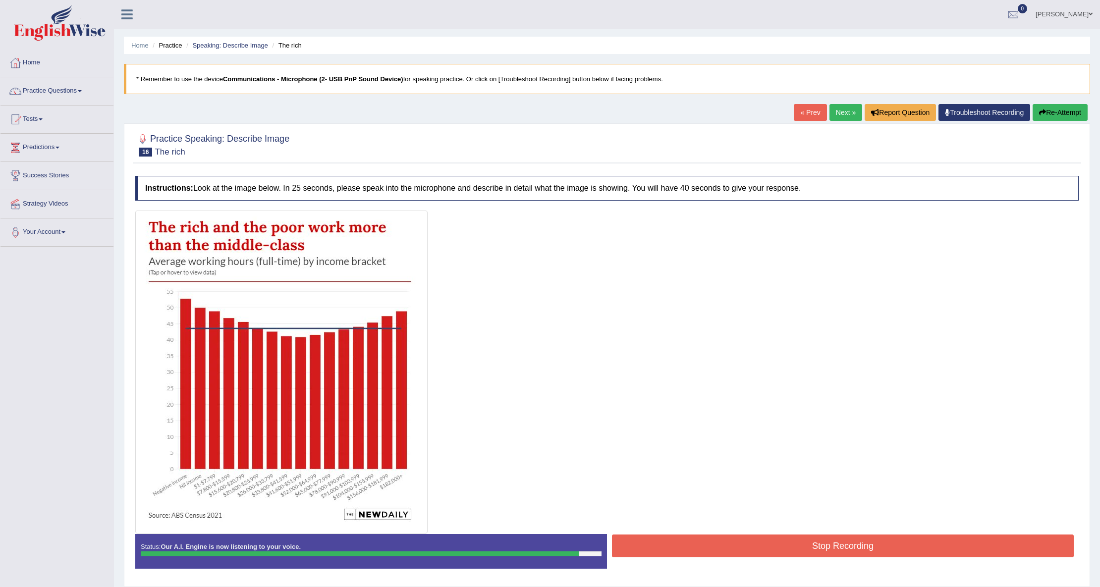
click at [849, 540] on button "Stop Recording" at bounding box center [843, 546] width 462 height 23
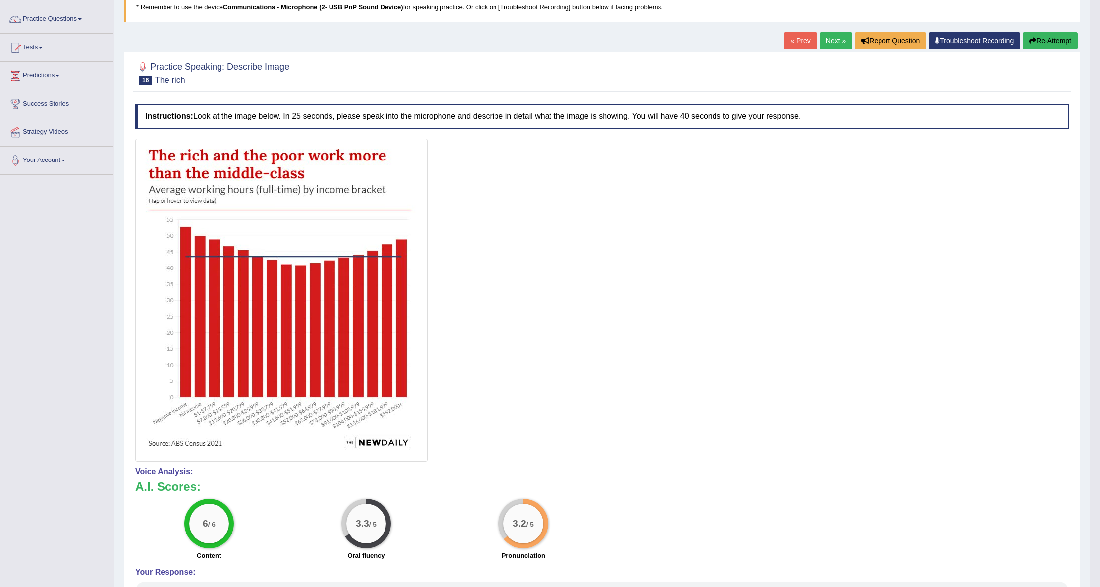
scroll to position [66, 0]
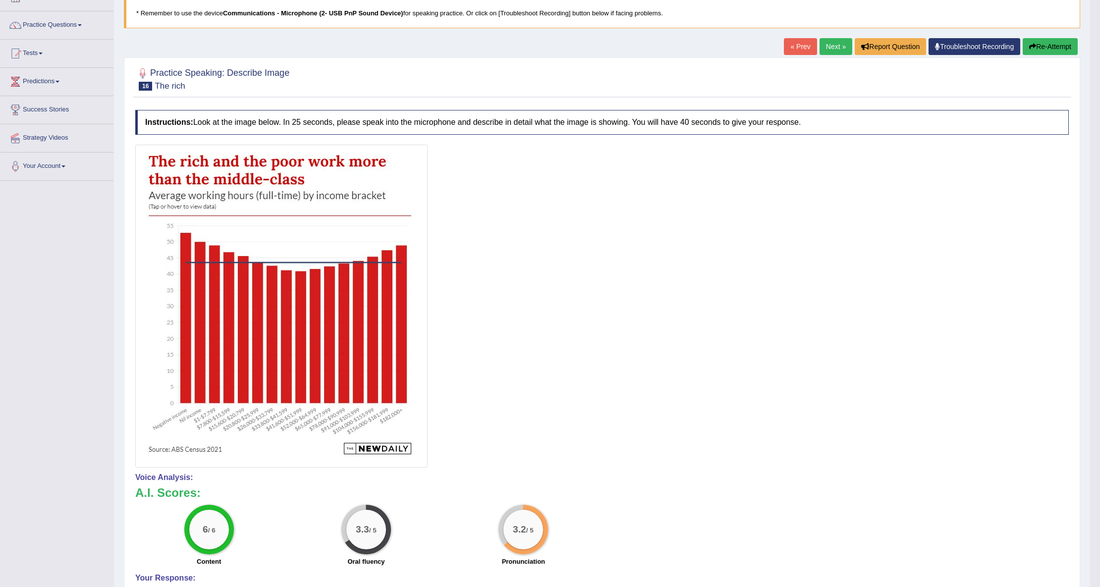
click at [828, 45] on link "Next »" at bounding box center [835, 46] width 33 height 17
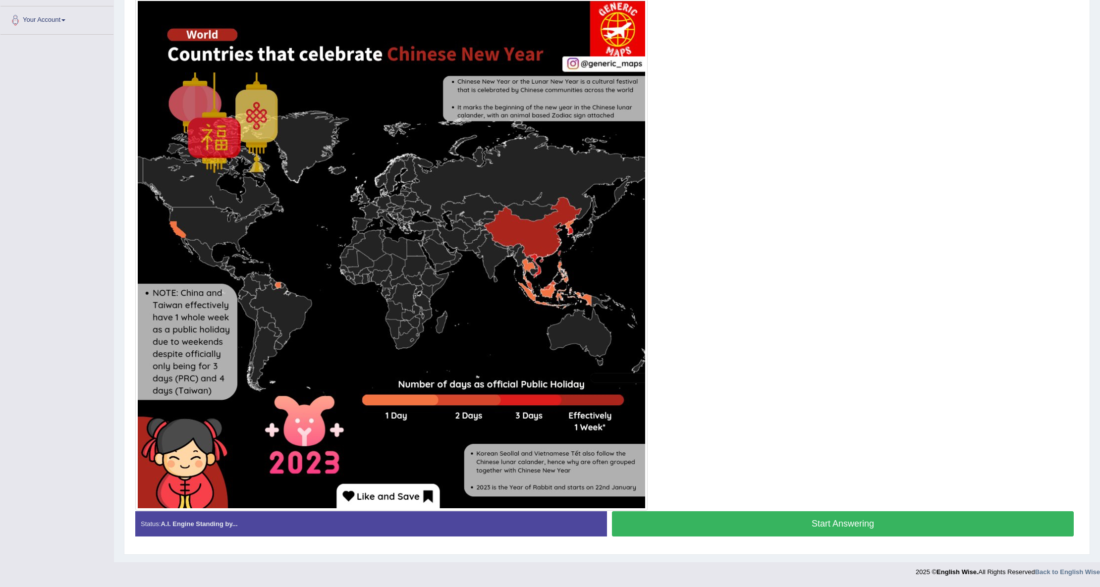
scroll to position [214, 0]
click at [827, 526] on button "Start Answering" at bounding box center [843, 523] width 462 height 25
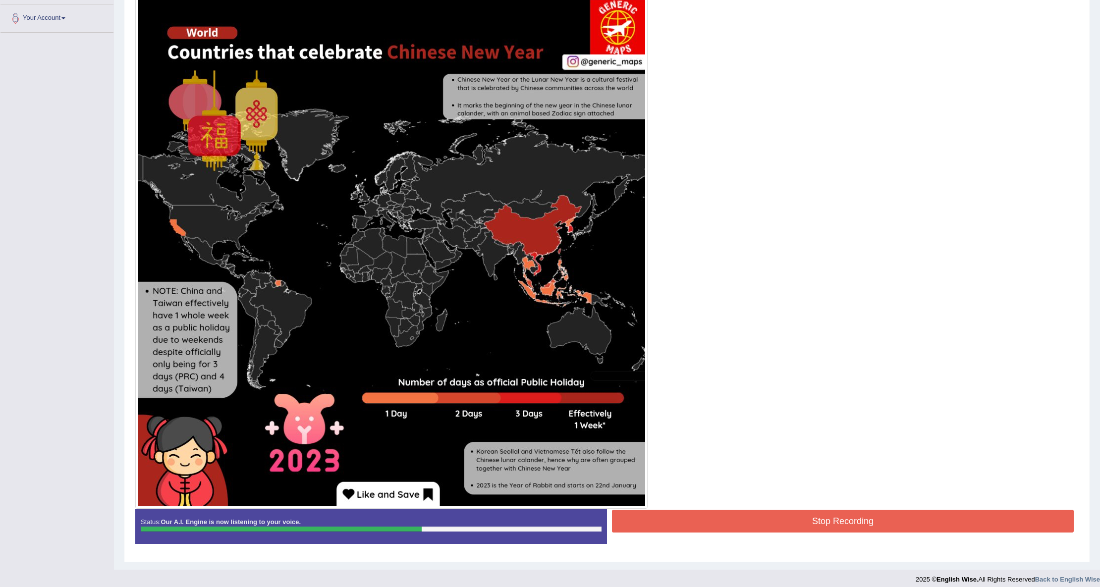
click at [868, 514] on button "Stop Recording" at bounding box center [843, 521] width 462 height 23
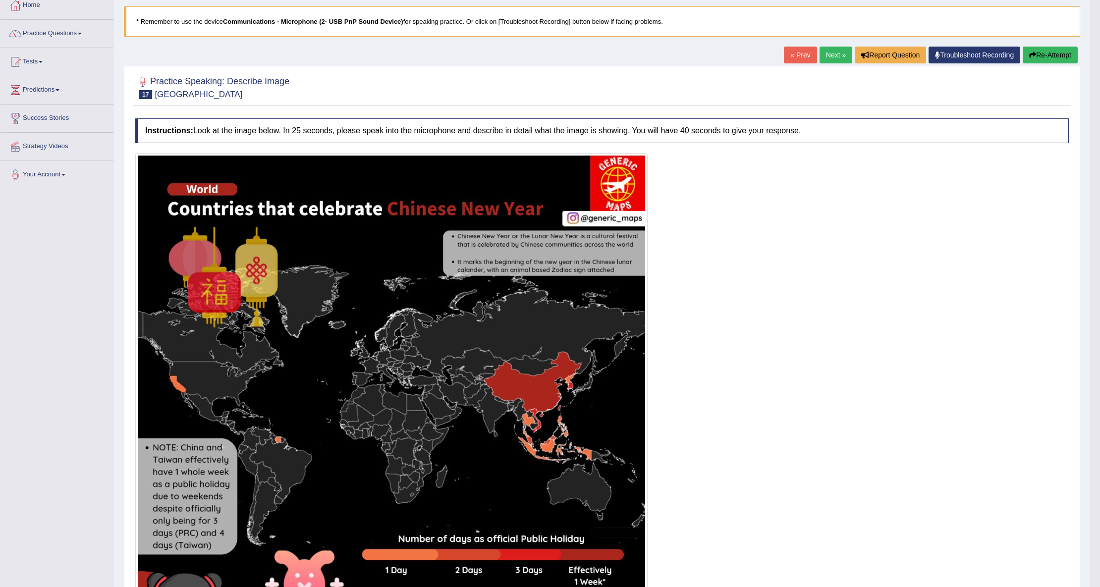
scroll to position [0, 0]
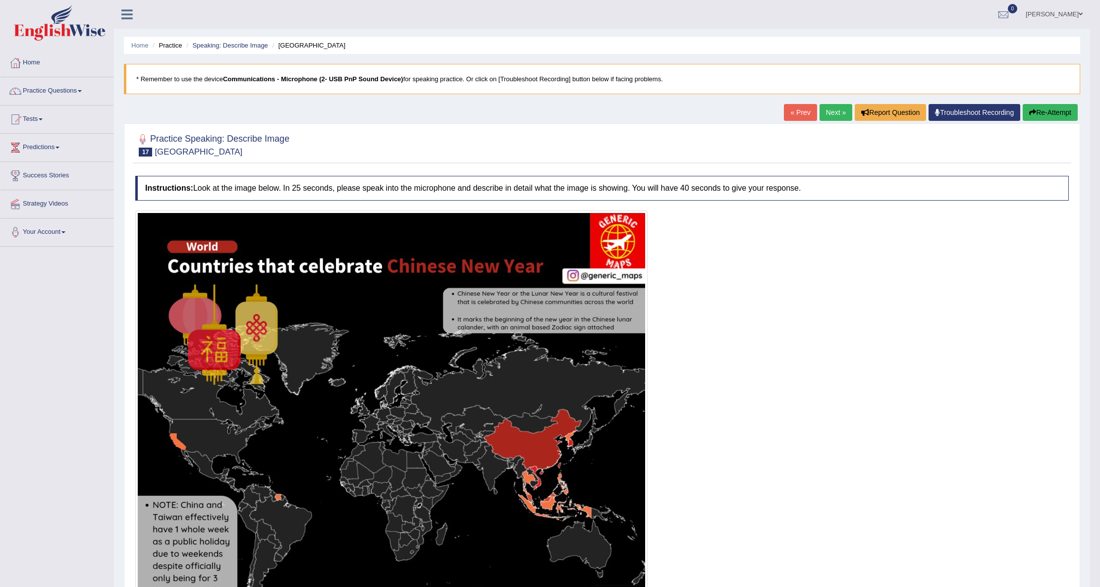
click at [819, 116] on link "Next »" at bounding box center [835, 112] width 33 height 17
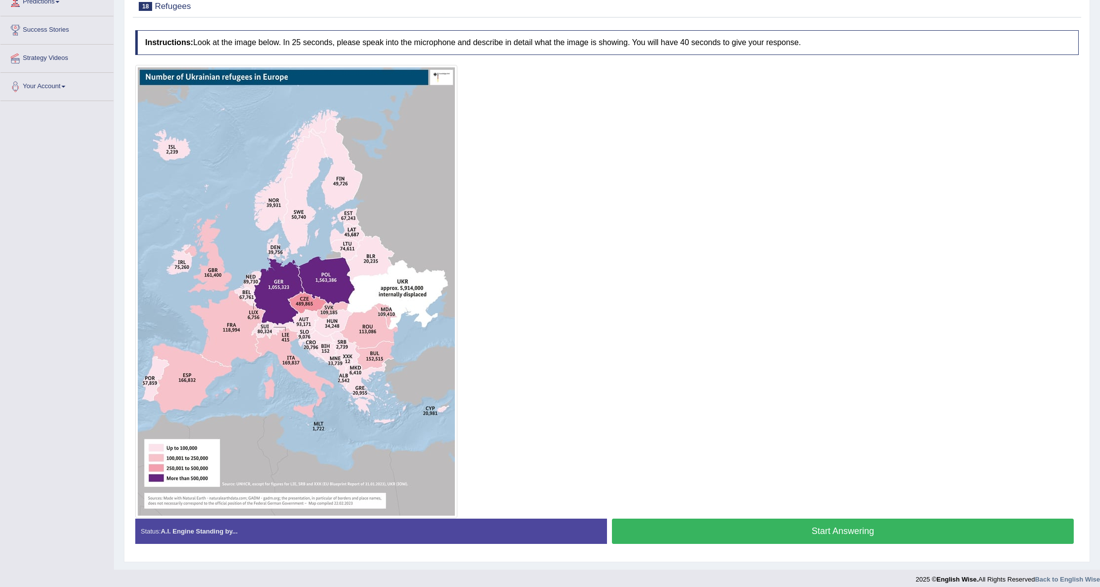
scroll to position [155, 0]
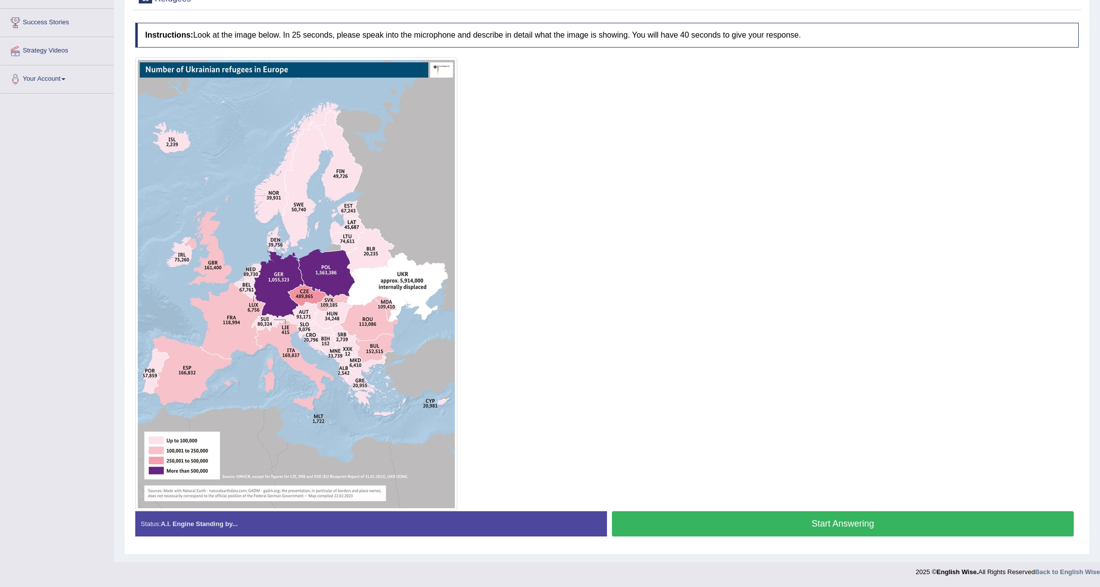
click at [847, 528] on button "Start Answering" at bounding box center [843, 523] width 462 height 25
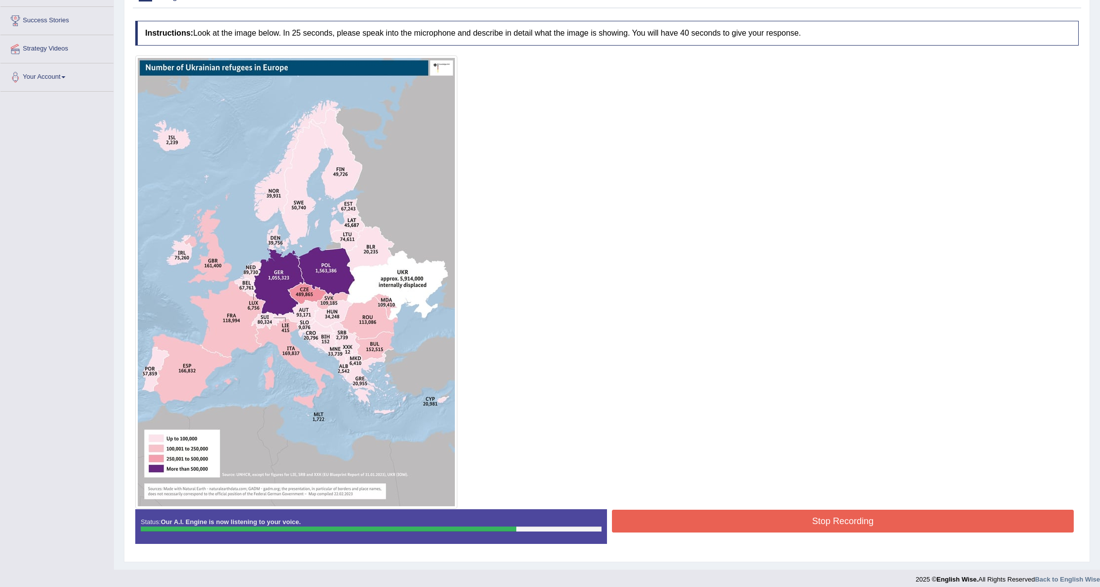
click at [809, 538] on div "Status: Our A.I. Engine is now listening to your voice. Start Answering Stop Re…" at bounding box center [606, 531] width 943 height 45
click at [809, 529] on button "Stop Recording" at bounding box center [843, 521] width 462 height 23
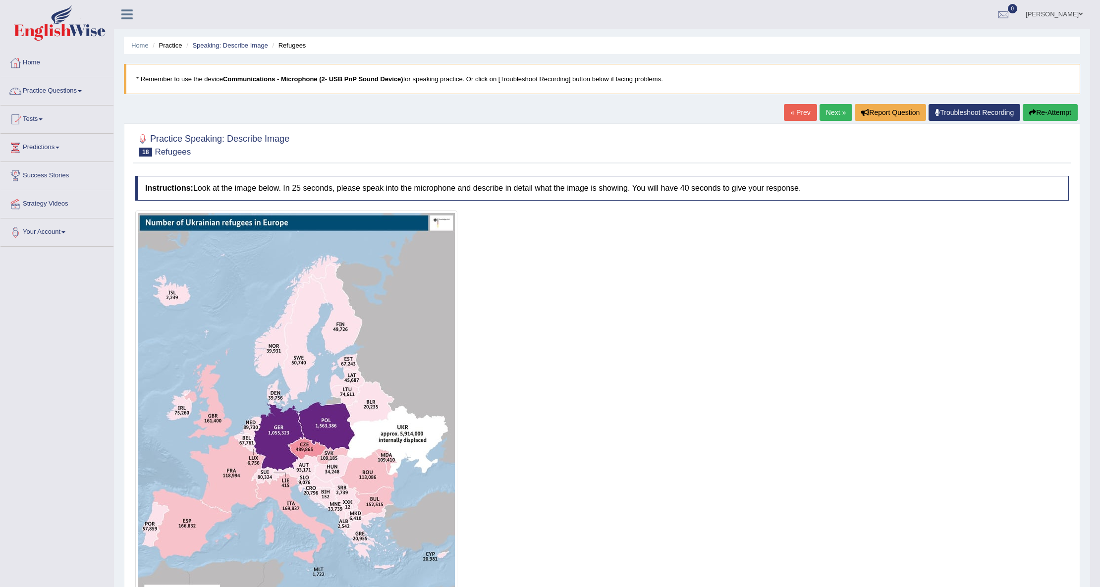
scroll to position [66, 0]
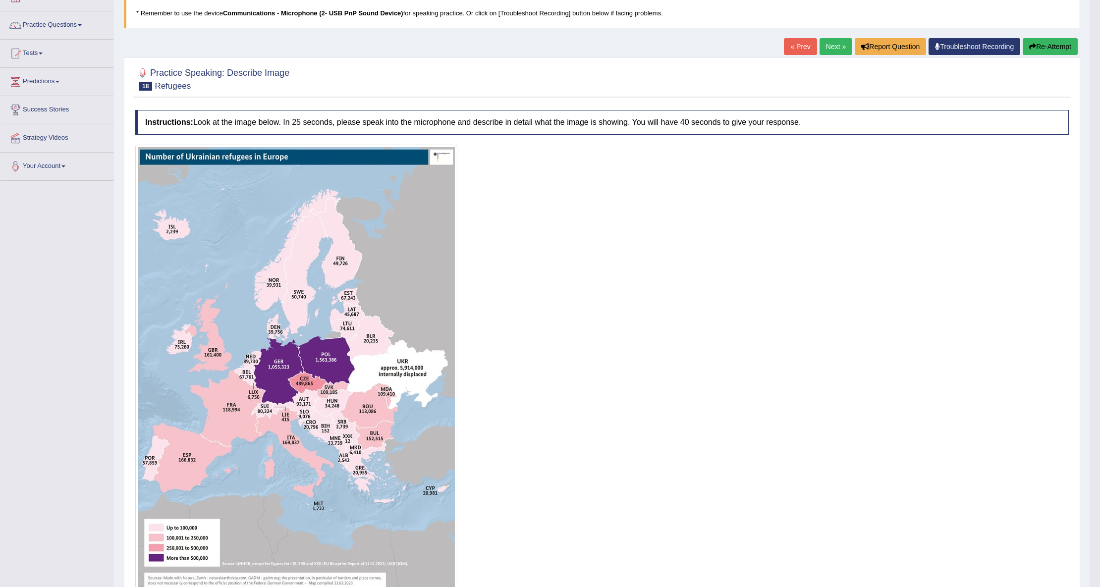
click at [827, 49] on link "Next »" at bounding box center [835, 46] width 33 height 17
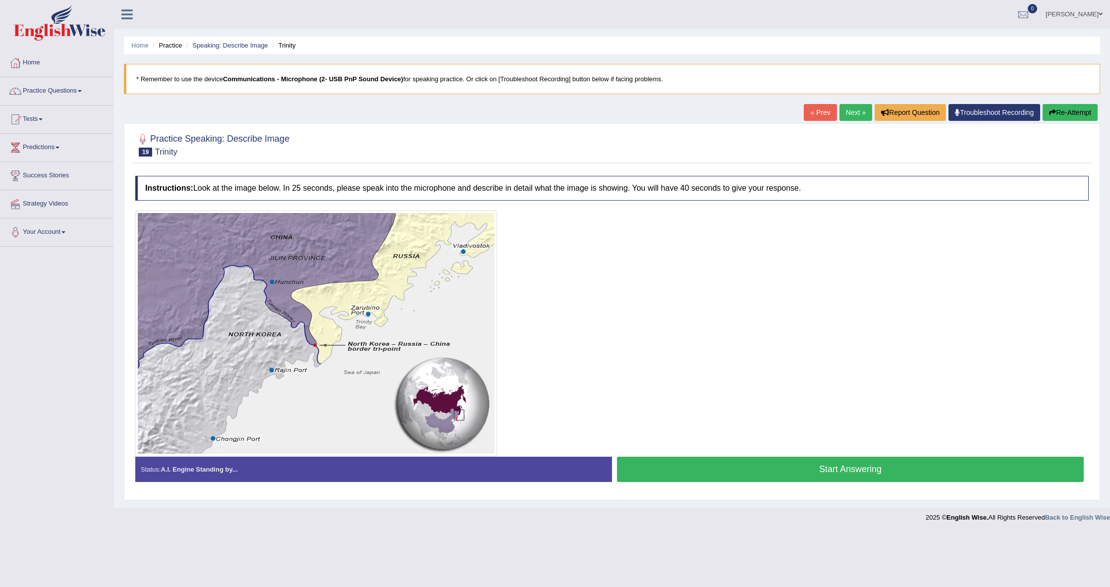
click at [797, 466] on button "Start Answering" at bounding box center [850, 469] width 467 height 25
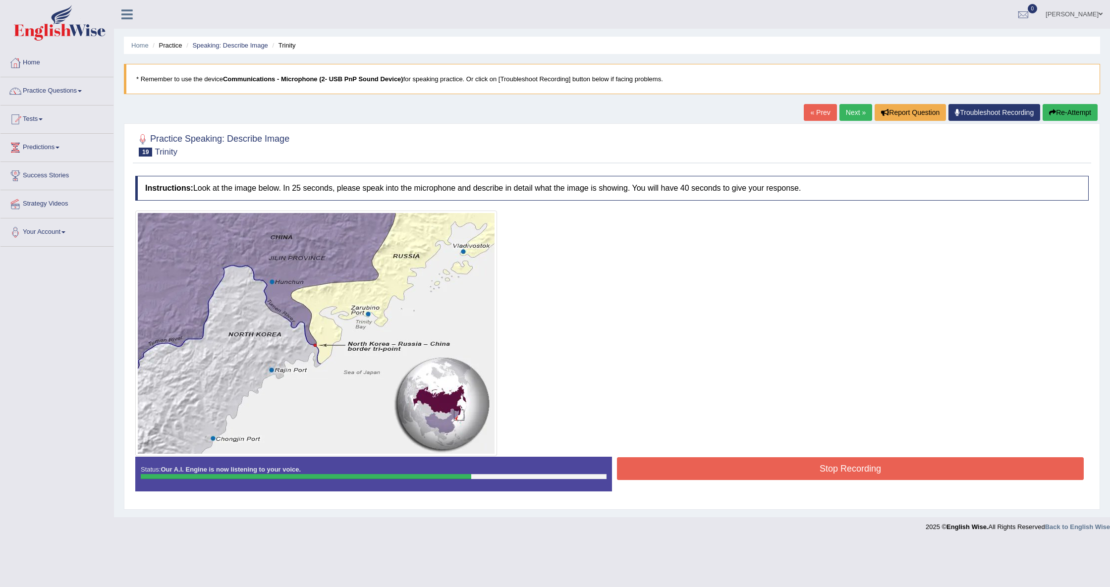
click at [833, 472] on button "Stop Recording" at bounding box center [850, 468] width 467 height 23
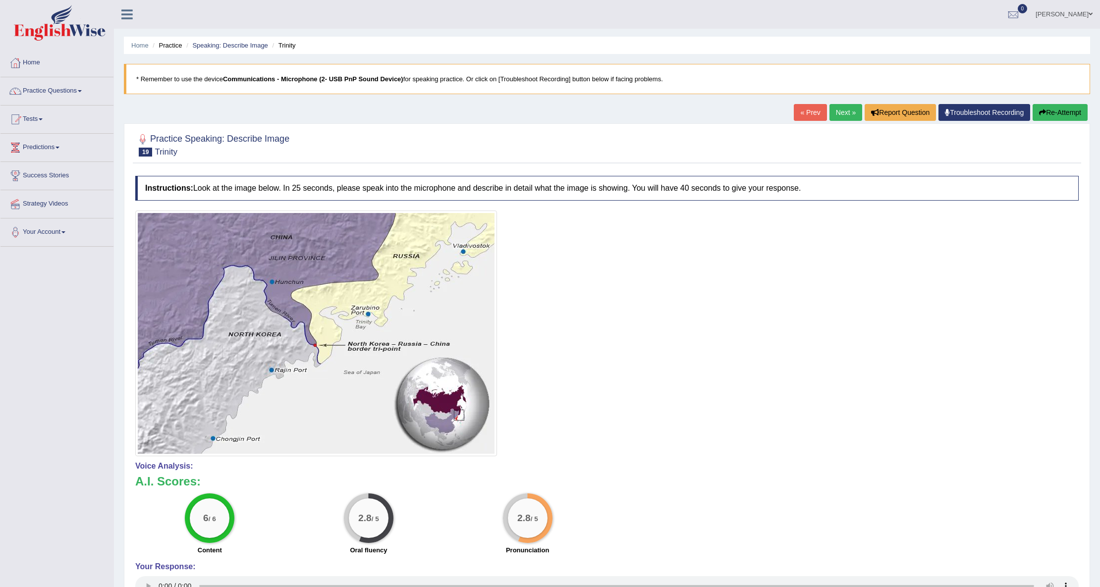
click at [834, 112] on link "Next »" at bounding box center [845, 112] width 33 height 17
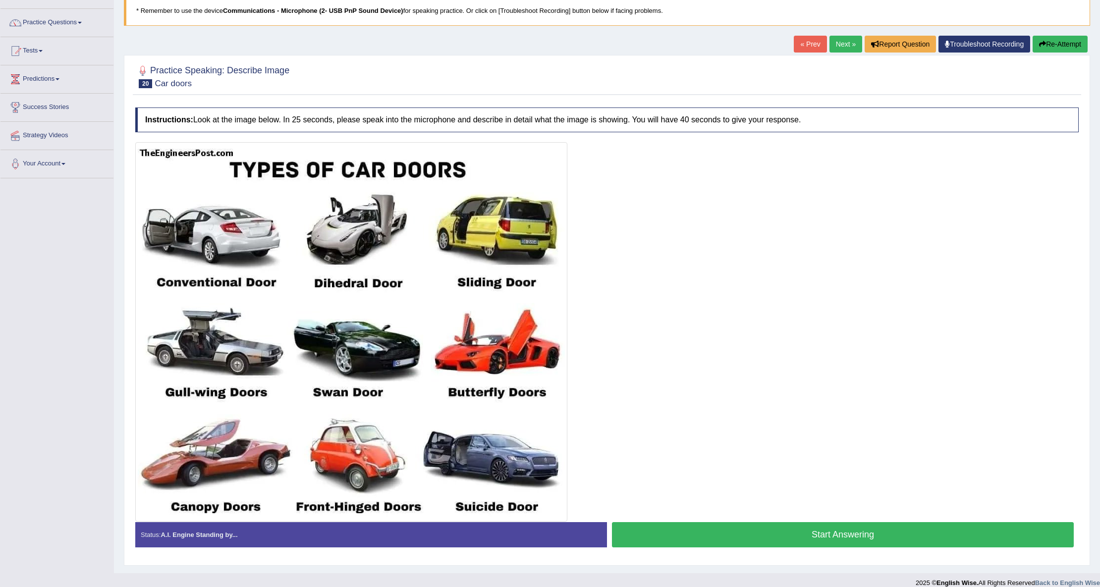
scroll to position [81, 0]
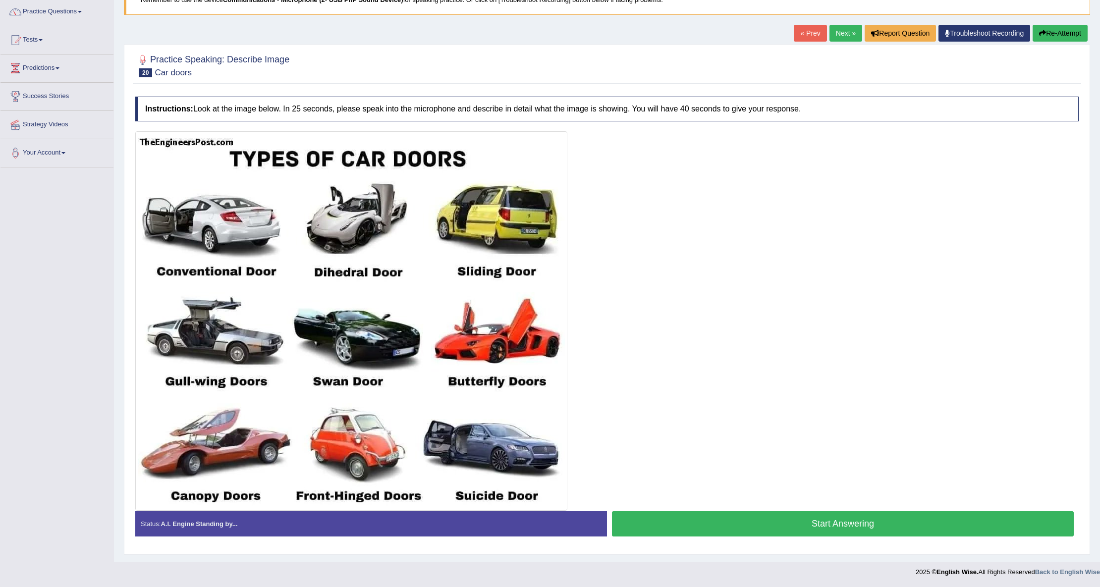
click at [819, 520] on button "Start Answering" at bounding box center [843, 523] width 462 height 25
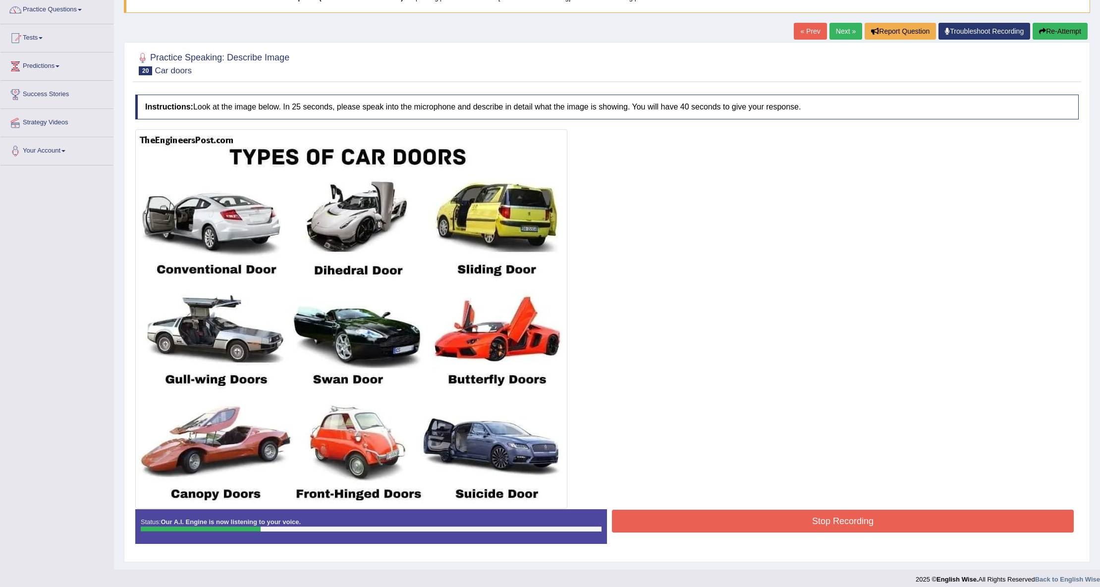
click at [819, 520] on button "Stop Recording" at bounding box center [843, 521] width 462 height 23
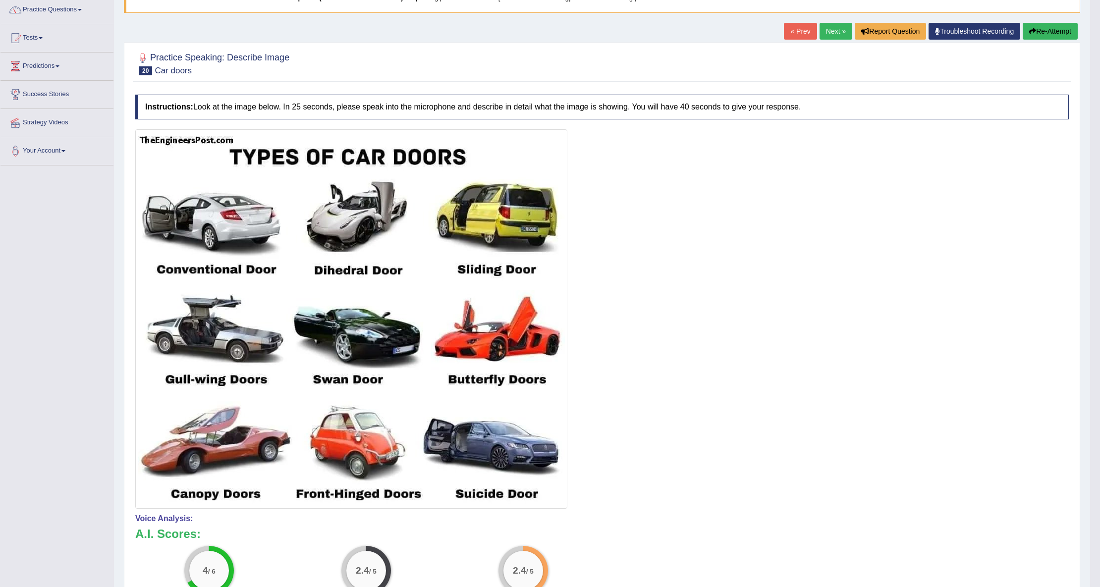
click at [1041, 32] on button "Re-Attempt" at bounding box center [1050, 31] width 55 height 17
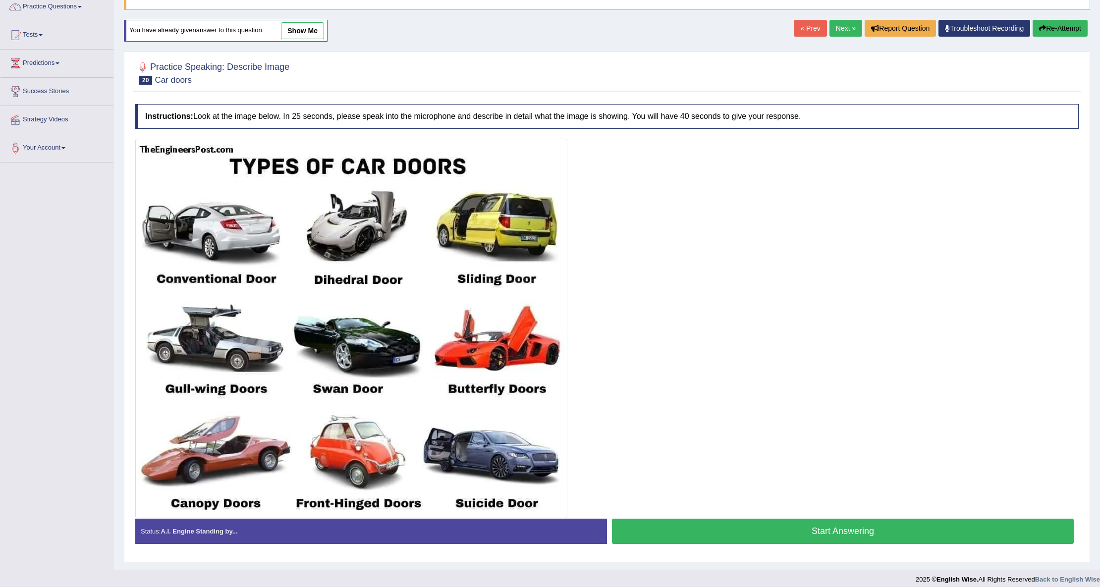
scroll to position [84, 0]
click at [753, 534] on button "Start Answering" at bounding box center [843, 531] width 462 height 25
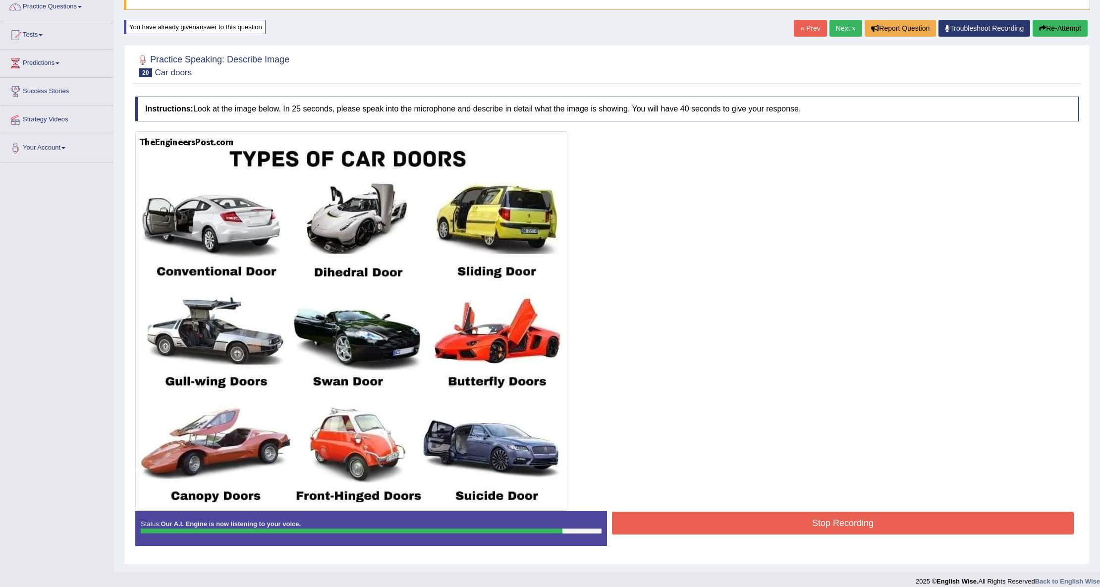
click at [760, 519] on button "Stop Recording" at bounding box center [843, 523] width 462 height 23
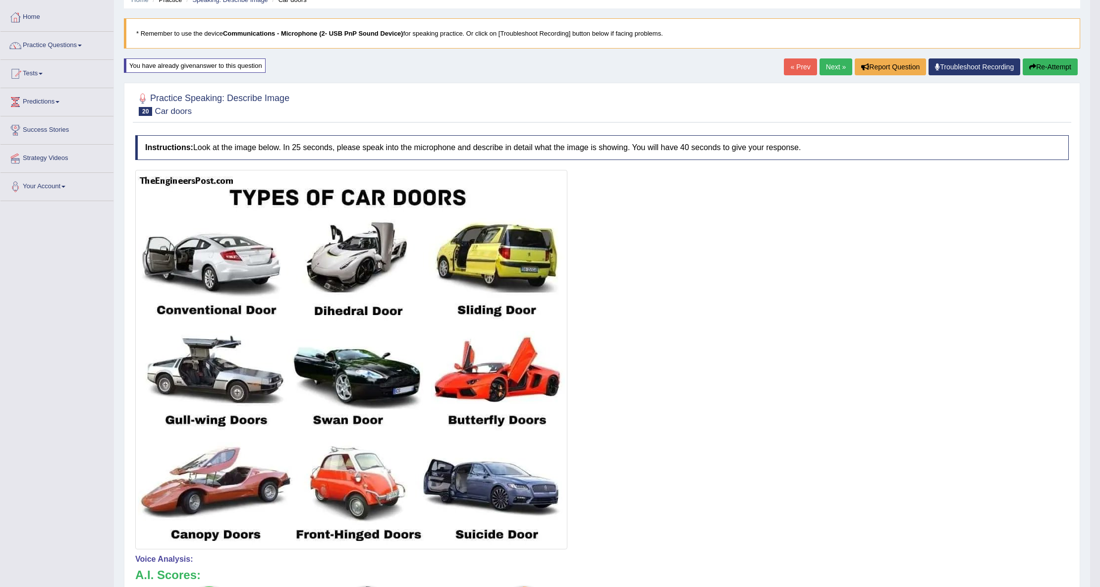
scroll to position [18, 0]
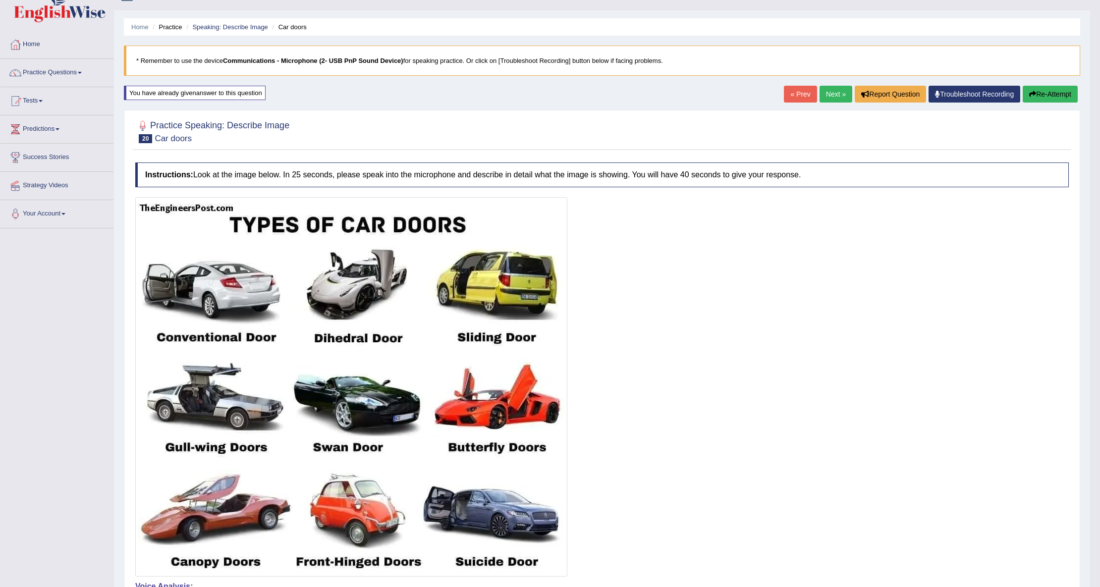
click at [829, 98] on link "Next »" at bounding box center [835, 94] width 33 height 17
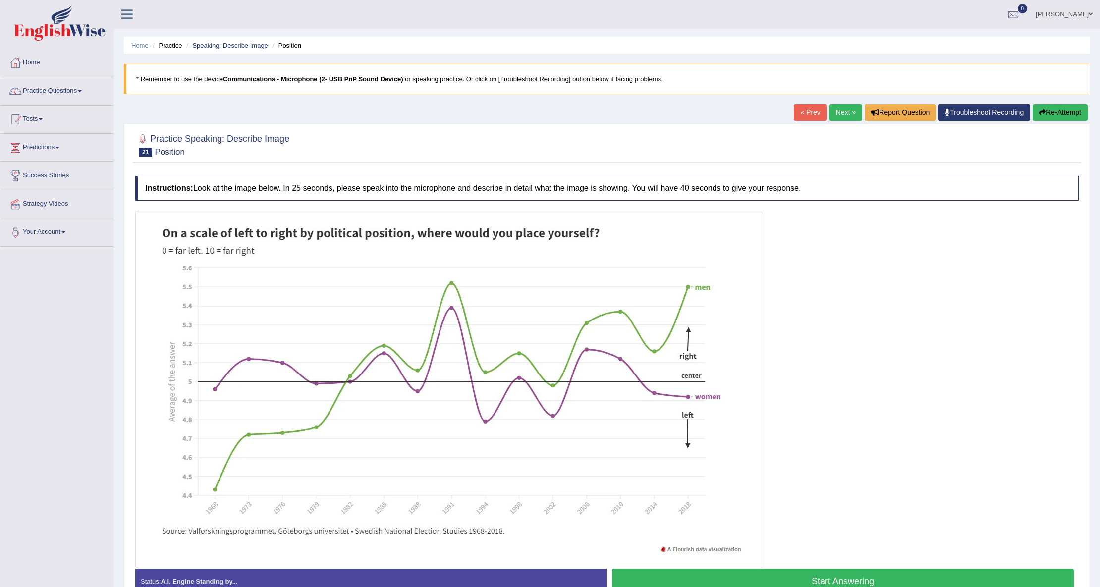
click at [749, 578] on button "Start Answering" at bounding box center [843, 581] width 462 height 25
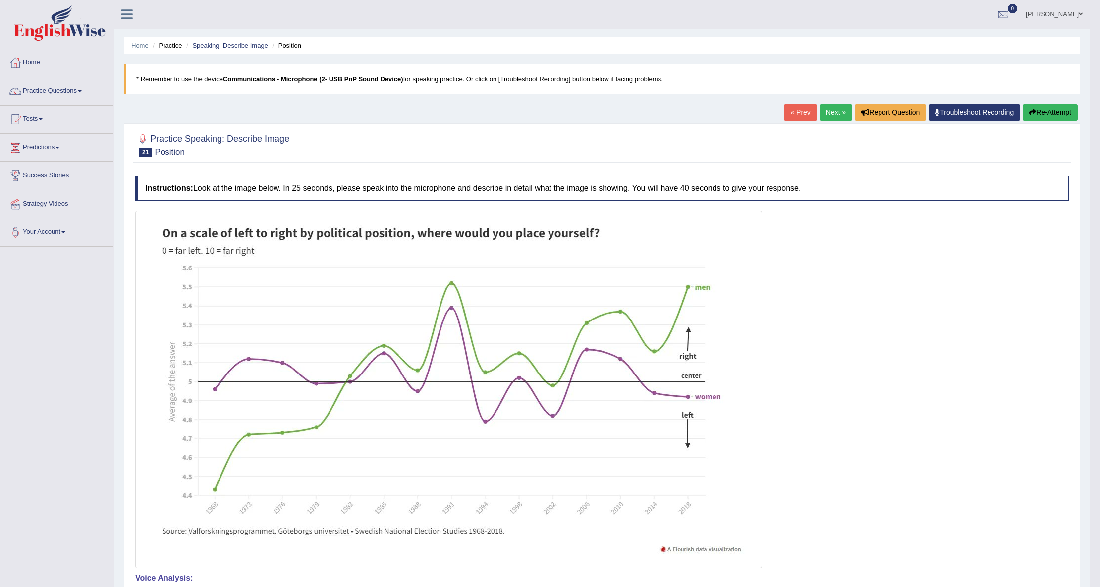
click at [1049, 111] on button "Re-Attempt" at bounding box center [1050, 112] width 55 height 17
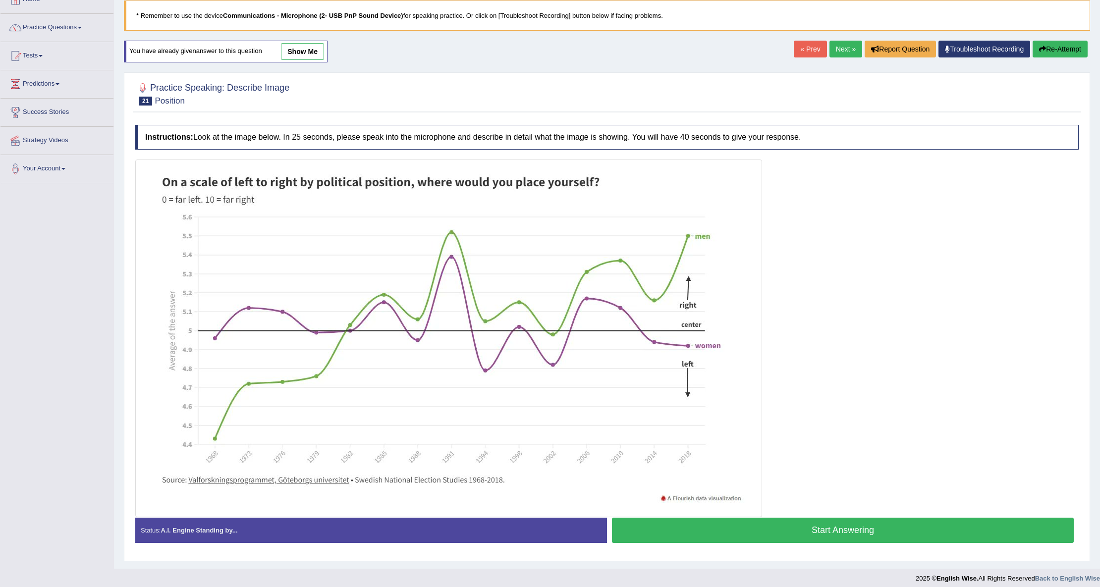
scroll to position [66, 0]
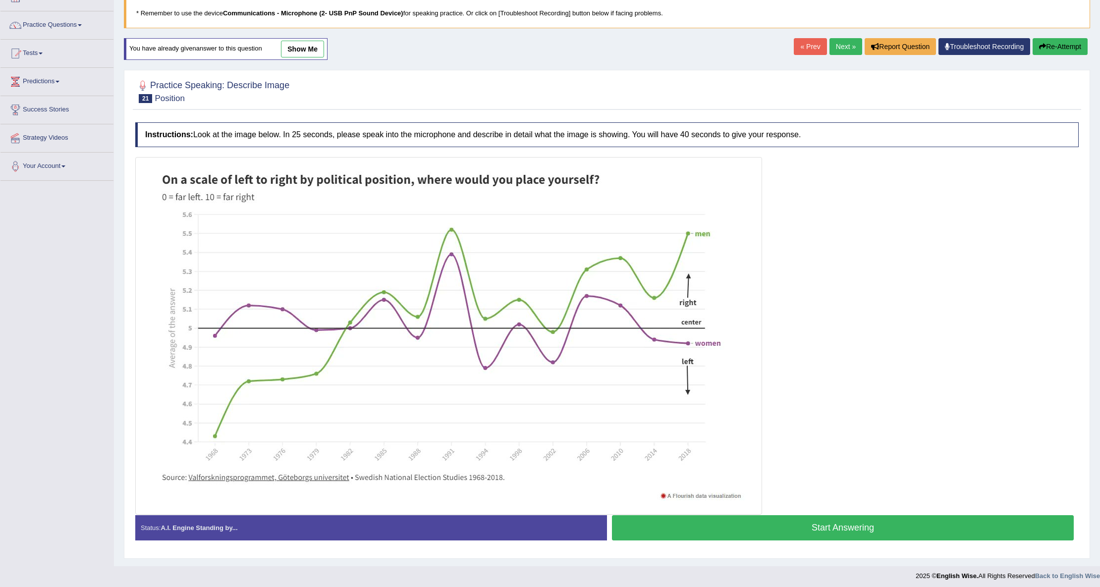
click at [783, 530] on button "Start Answering" at bounding box center [843, 527] width 462 height 25
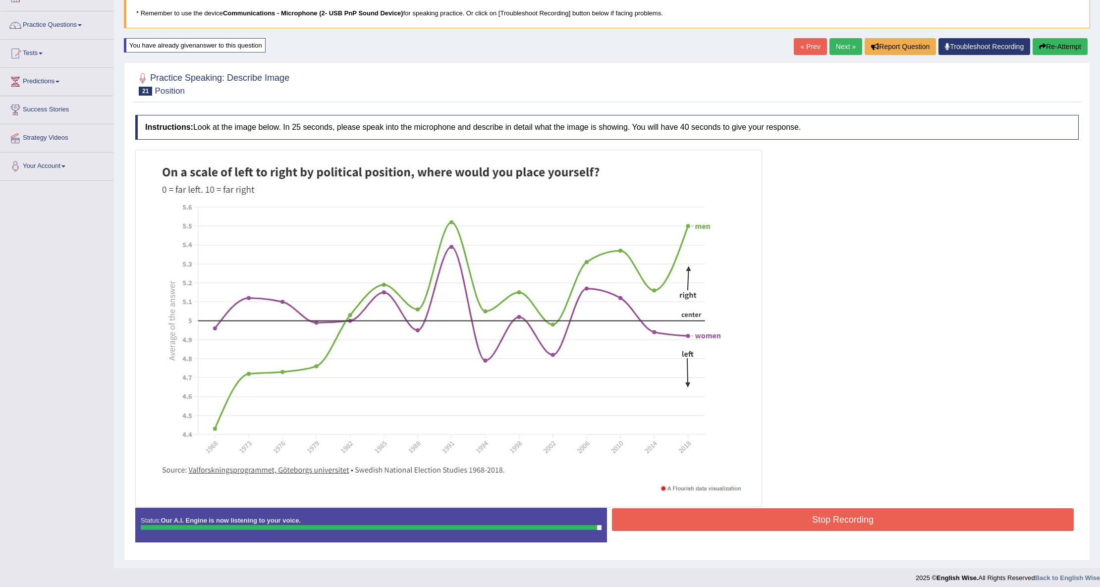
click at [904, 522] on button "Stop Recording" at bounding box center [843, 519] width 462 height 23
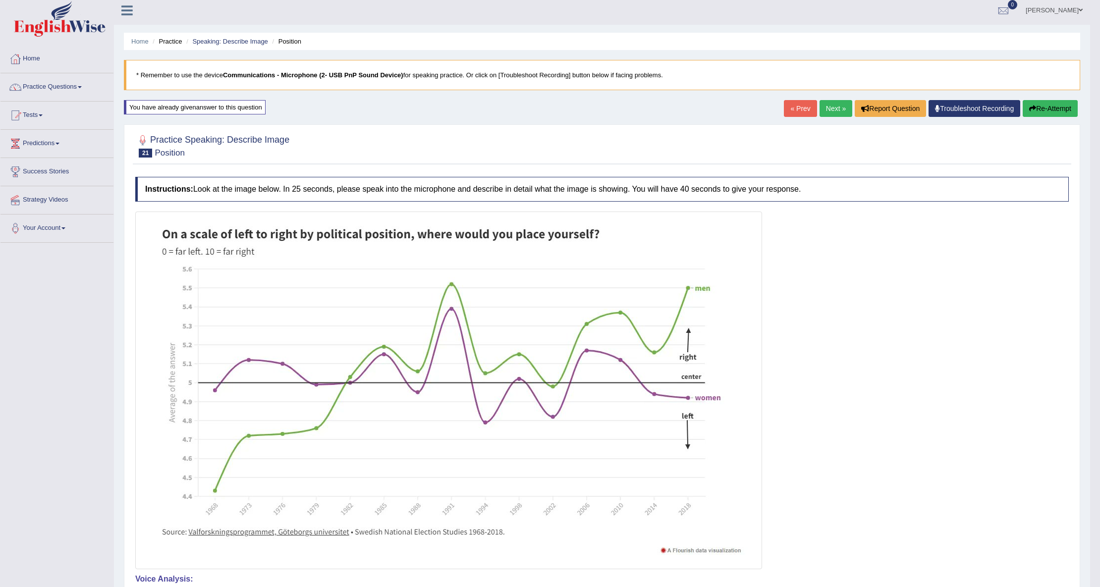
scroll to position [0, 0]
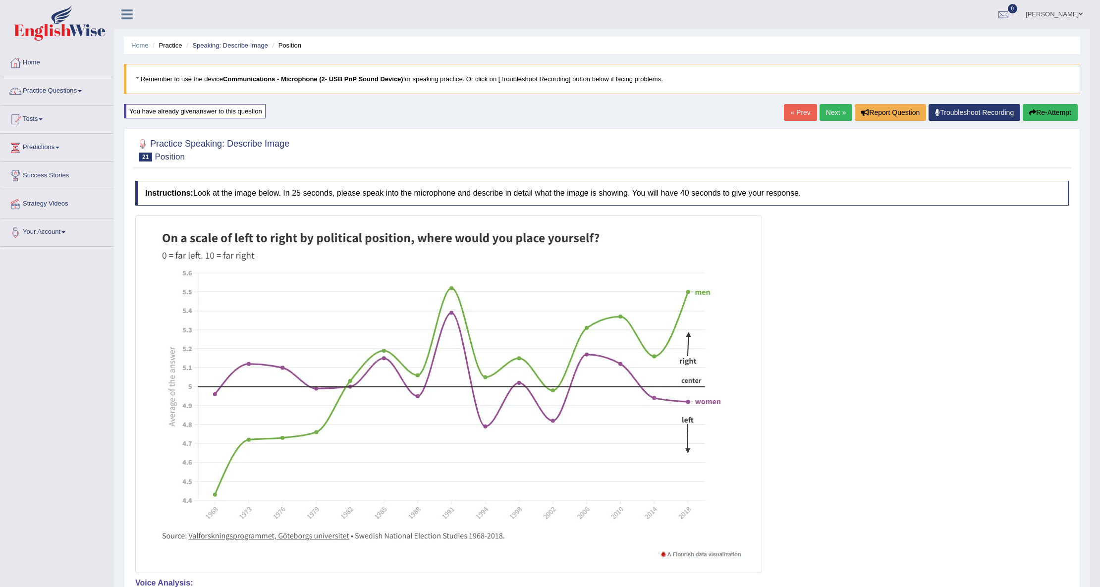
click at [833, 115] on link "Next »" at bounding box center [835, 112] width 33 height 17
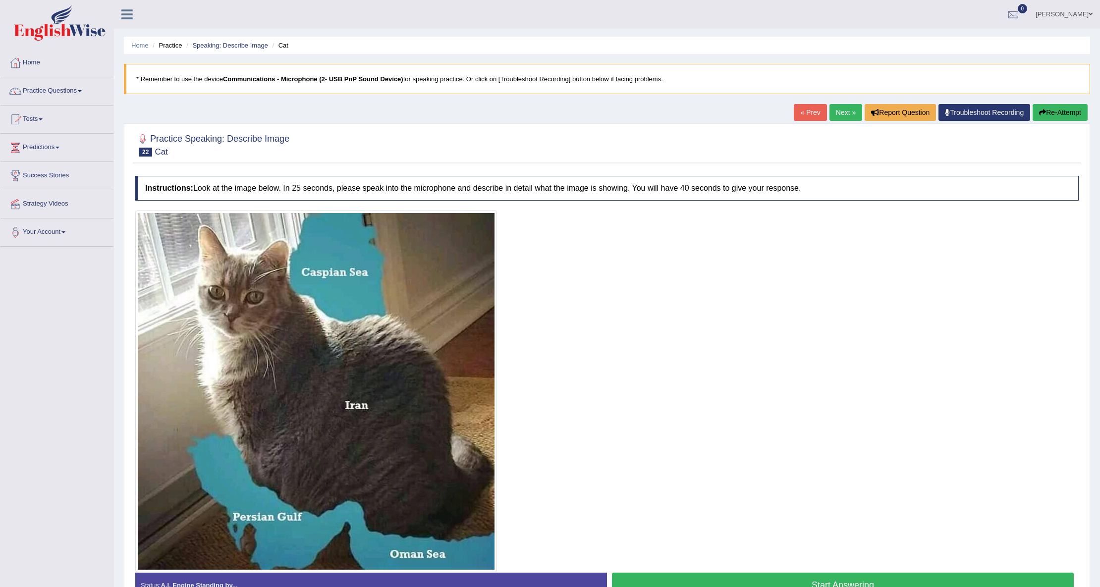
scroll to position [63, 0]
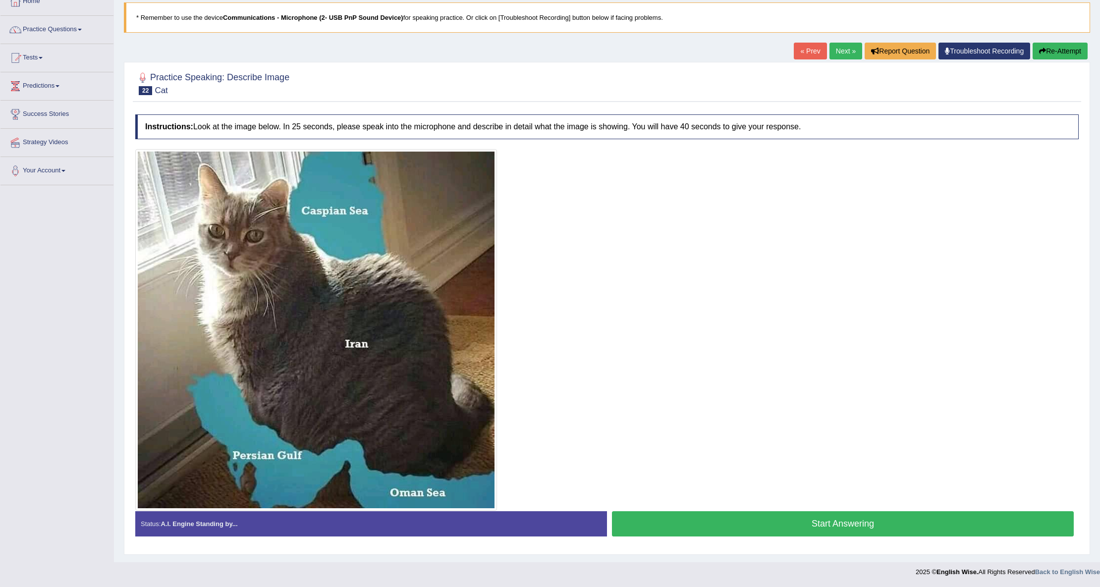
click at [819, 516] on button "Start Answering" at bounding box center [843, 523] width 462 height 25
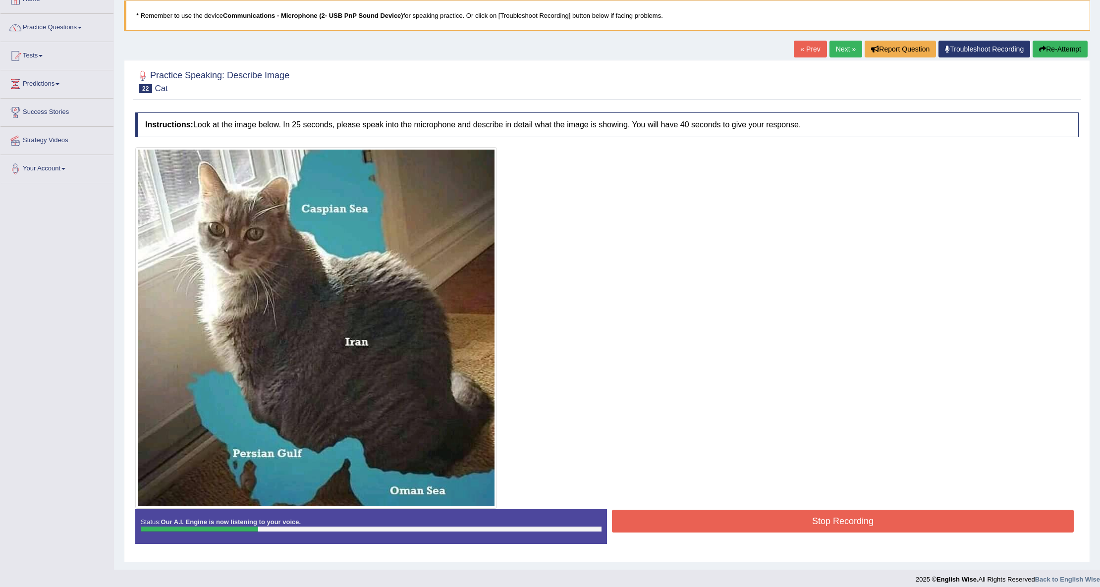
click at [830, 507] on div at bounding box center [606, 328] width 943 height 362
click at [830, 516] on button "Stop Recording" at bounding box center [843, 521] width 462 height 23
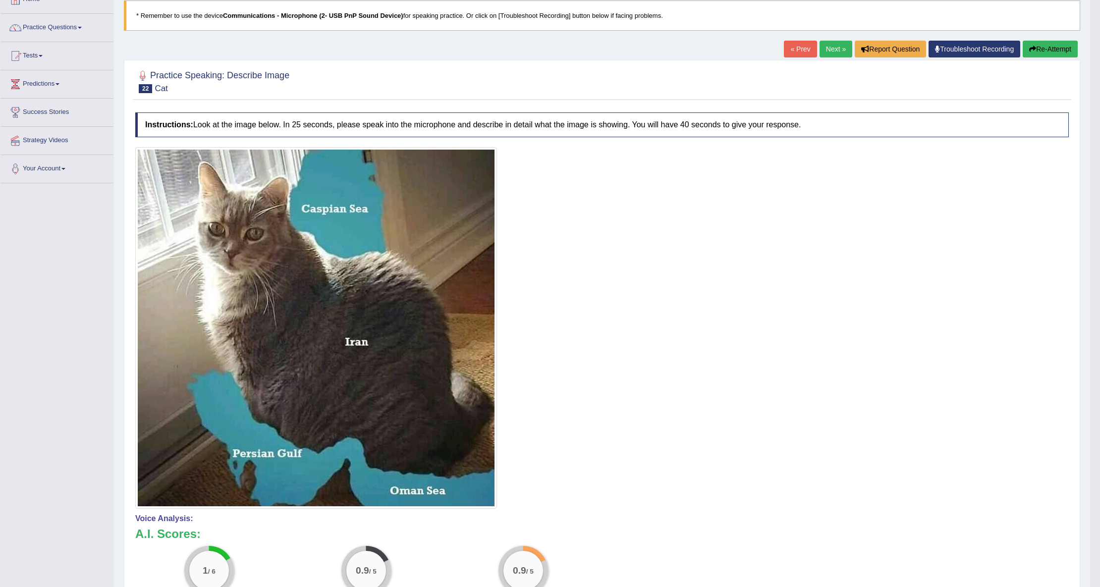
click at [831, 87] on div at bounding box center [601, 81] width 933 height 30
click at [1043, 48] on button "Re-Attempt" at bounding box center [1050, 49] width 55 height 17
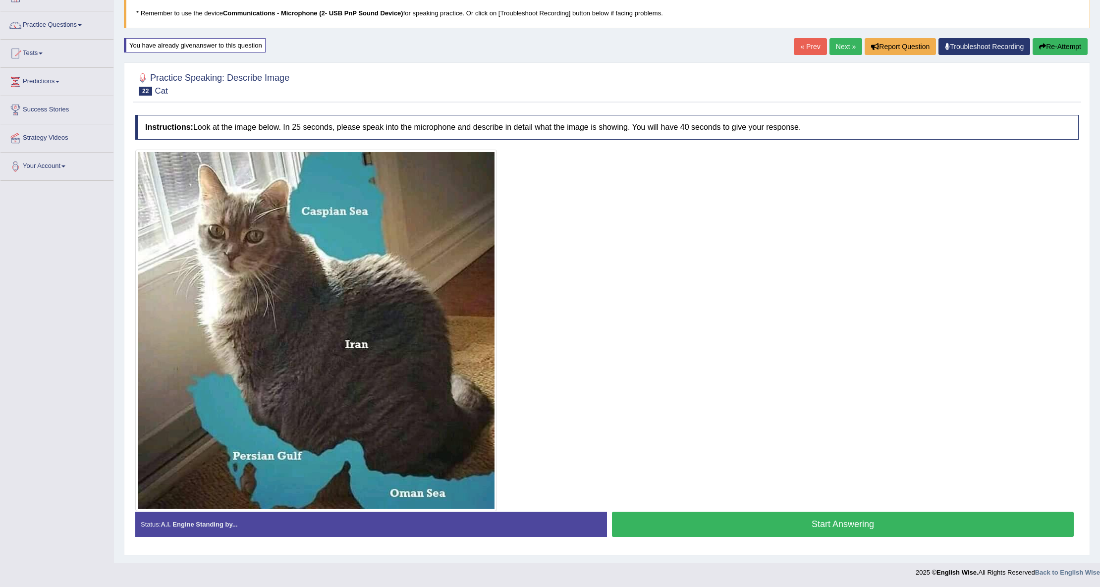
scroll to position [63, 0]
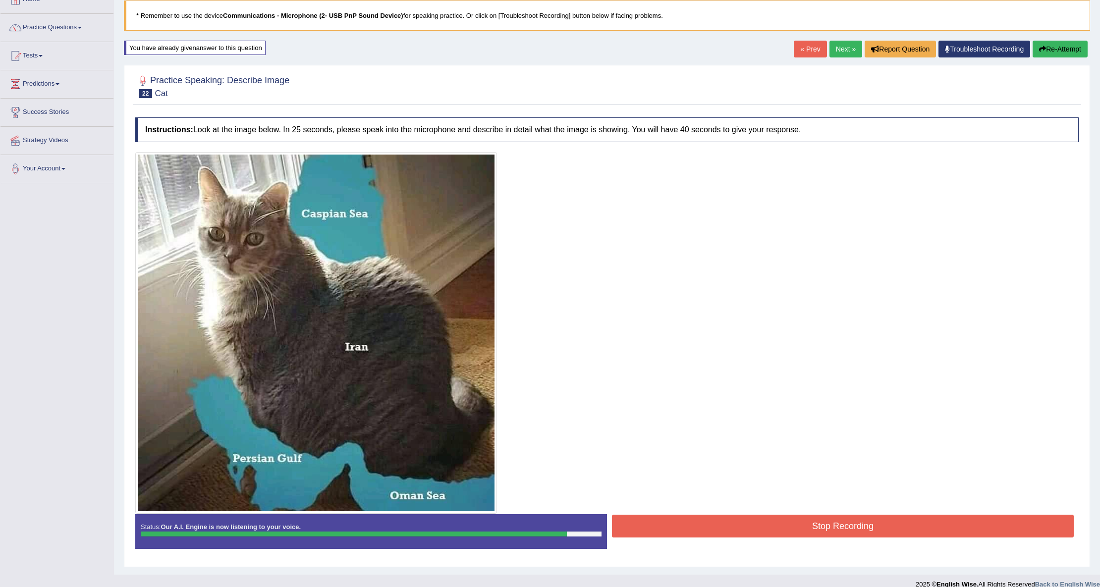
click at [865, 528] on button "Stop Recording" at bounding box center [843, 526] width 462 height 23
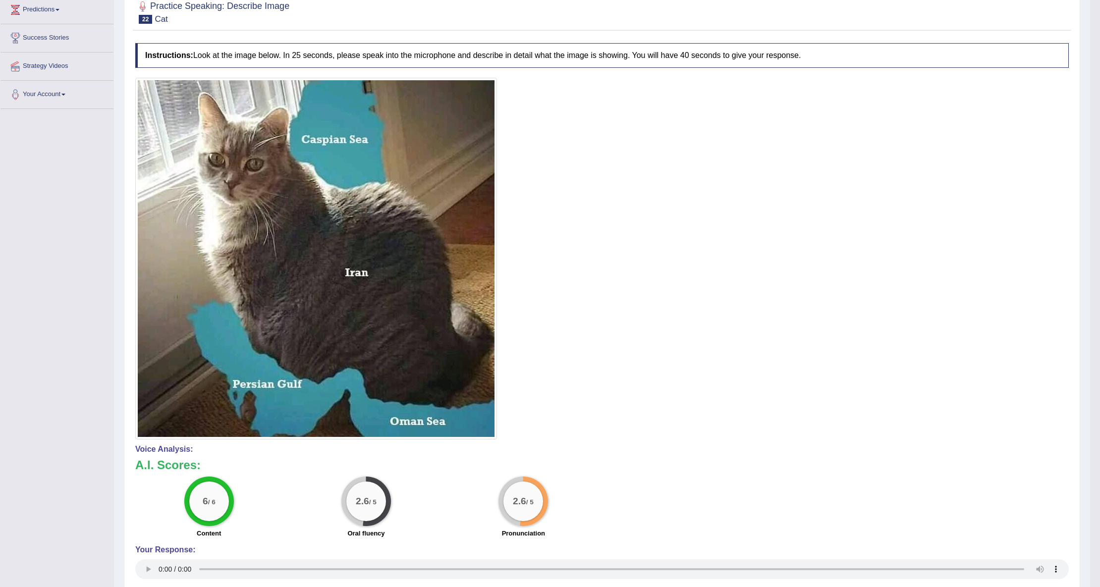
scroll to position [0, 0]
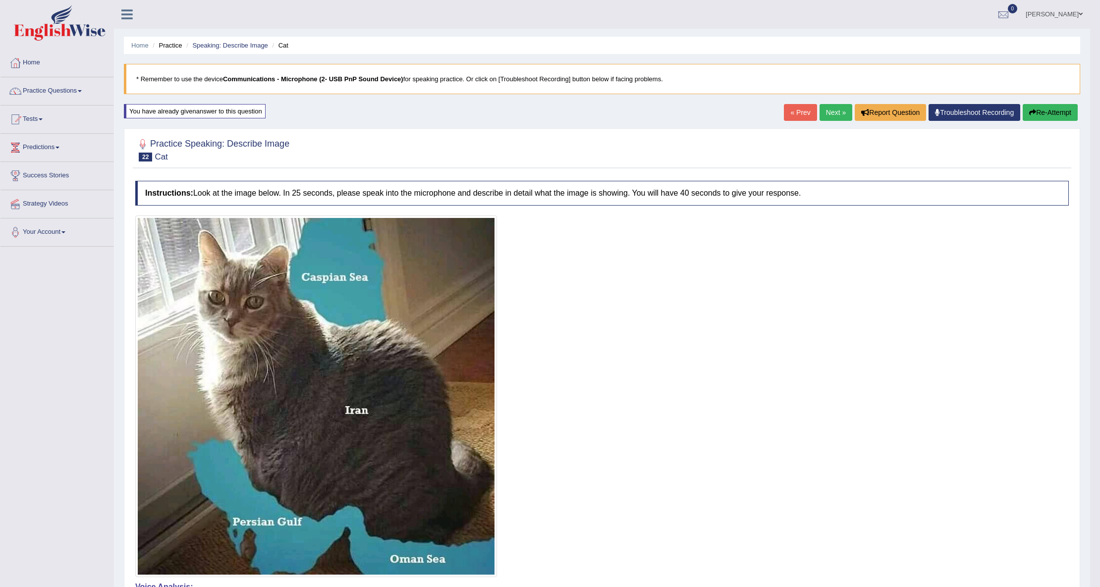
click at [829, 109] on link "Next »" at bounding box center [835, 112] width 33 height 17
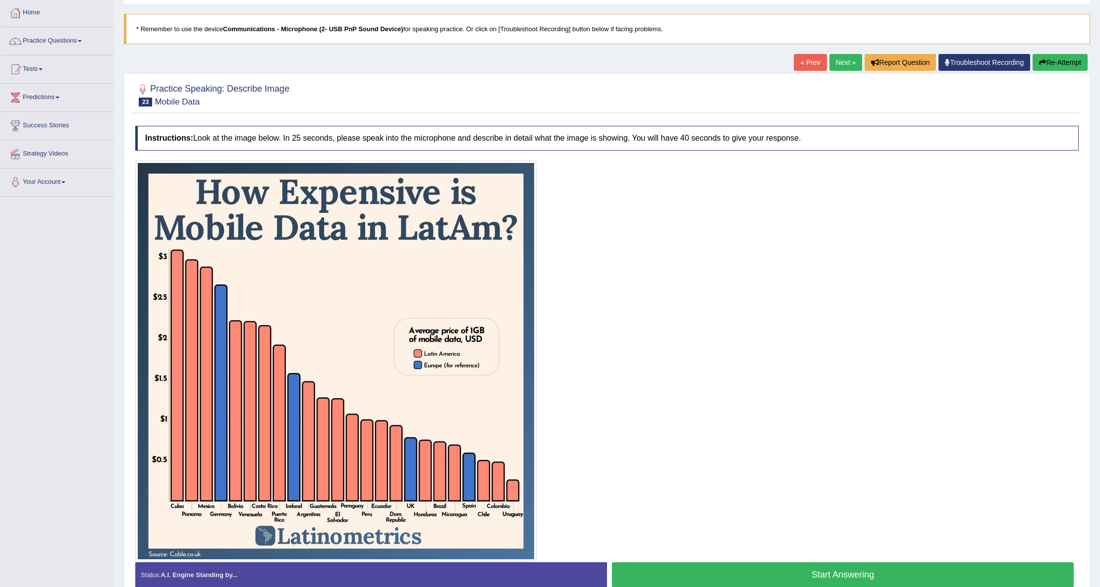
scroll to position [103, 0]
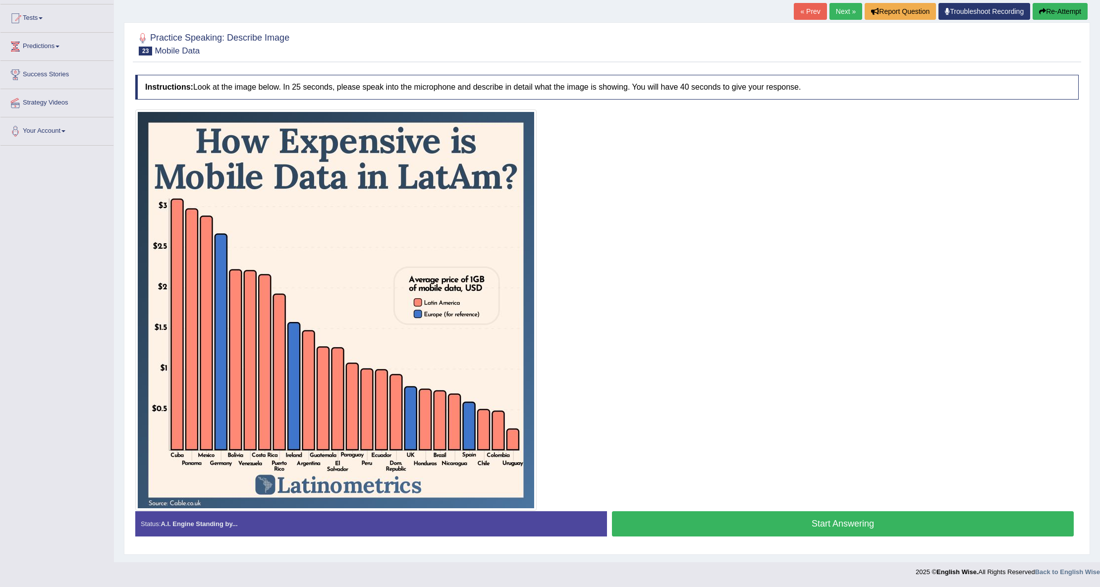
click at [758, 519] on button "Start Answering" at bounding box center [843, 523] width 462 height 25
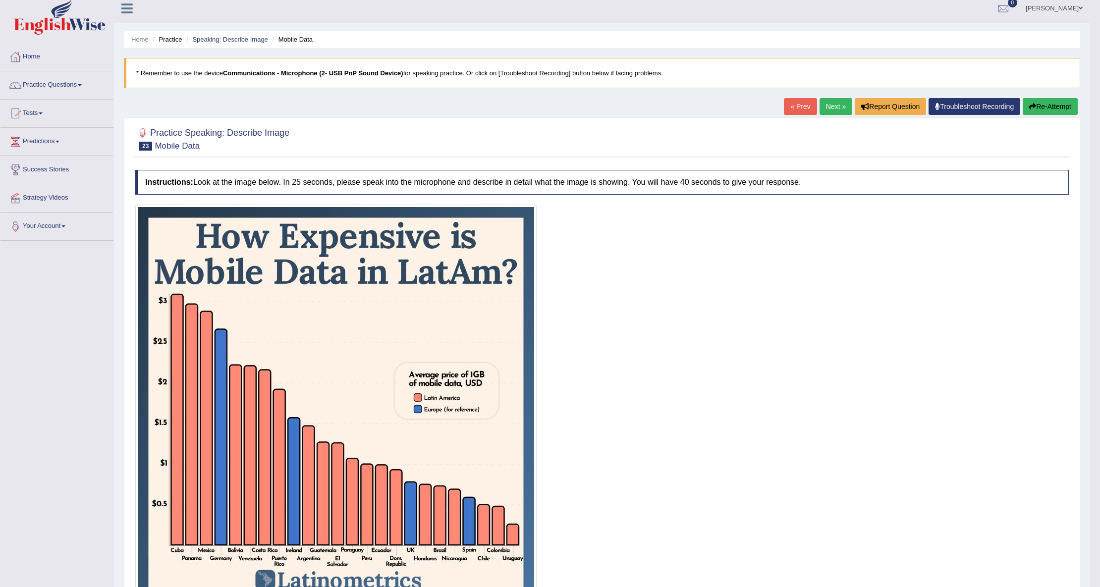
scroll to position [0, 0]
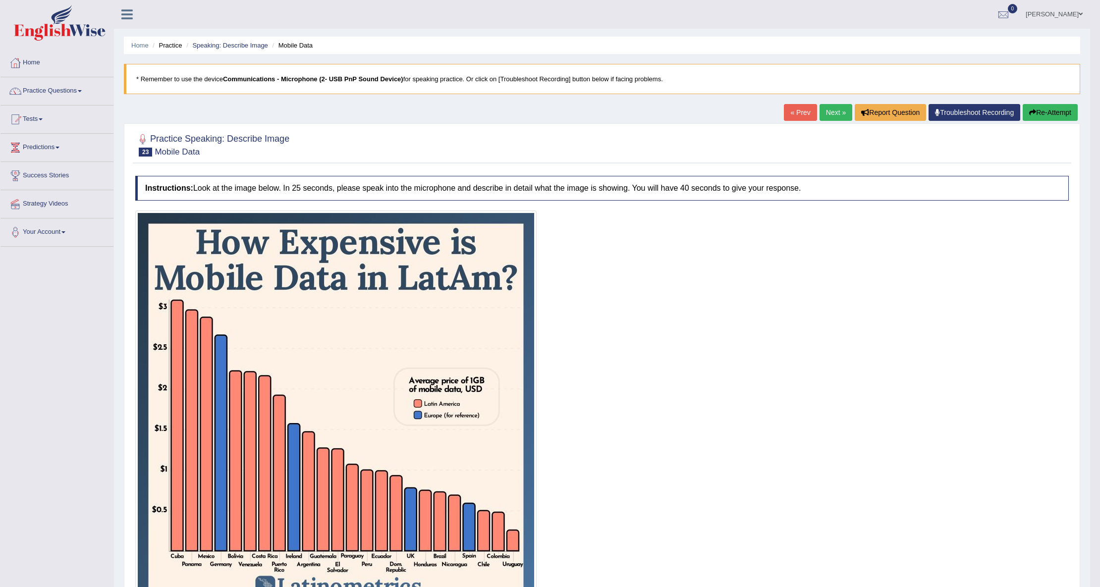
click at [1067, 108] on button "Re-Attempt" at bounding box center [1050, 112] width 55 height 17
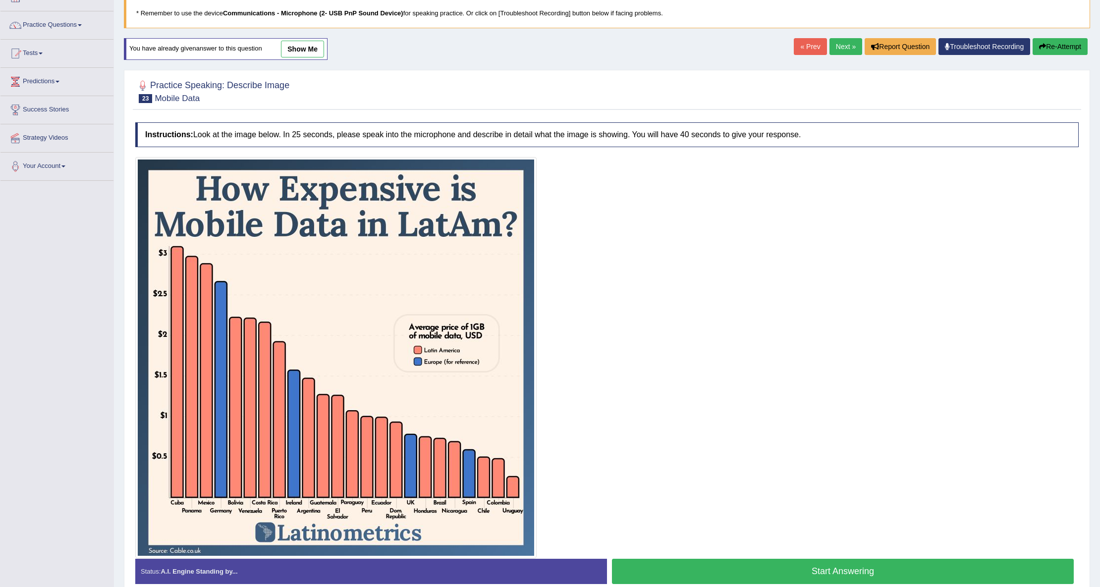
scroll to position [115, 0]
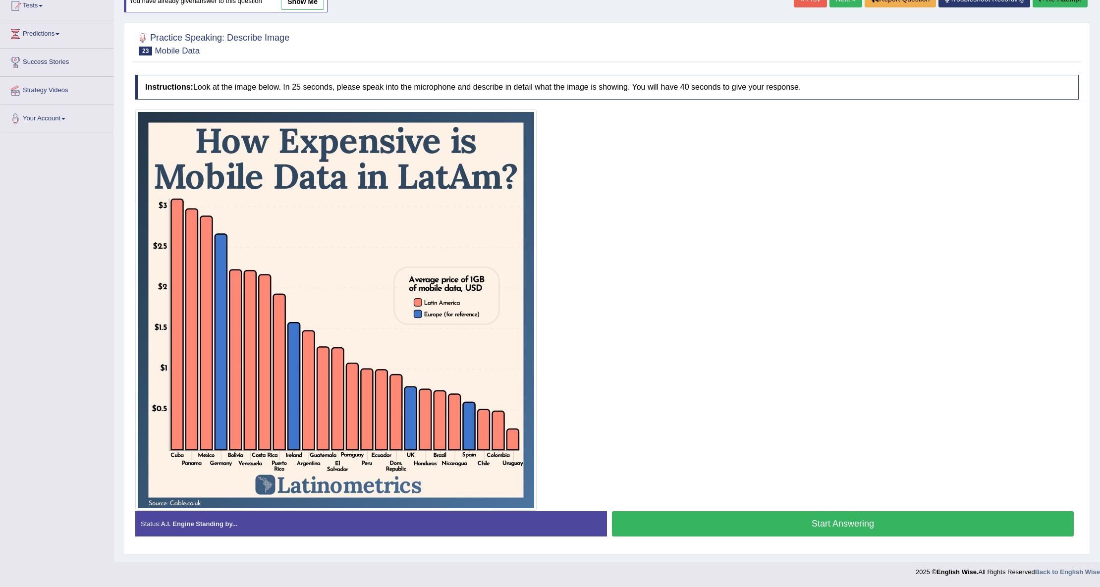
click at [803, 514] on button "Start Answering" at bounding box center [843, 523] width 462 height 25
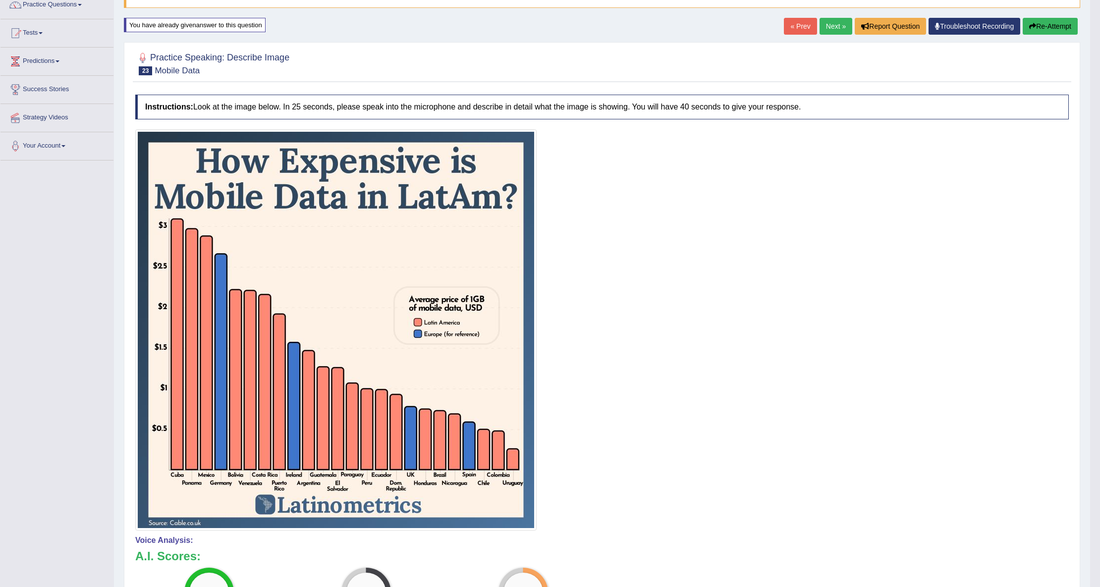
scroll to position [42, 0]
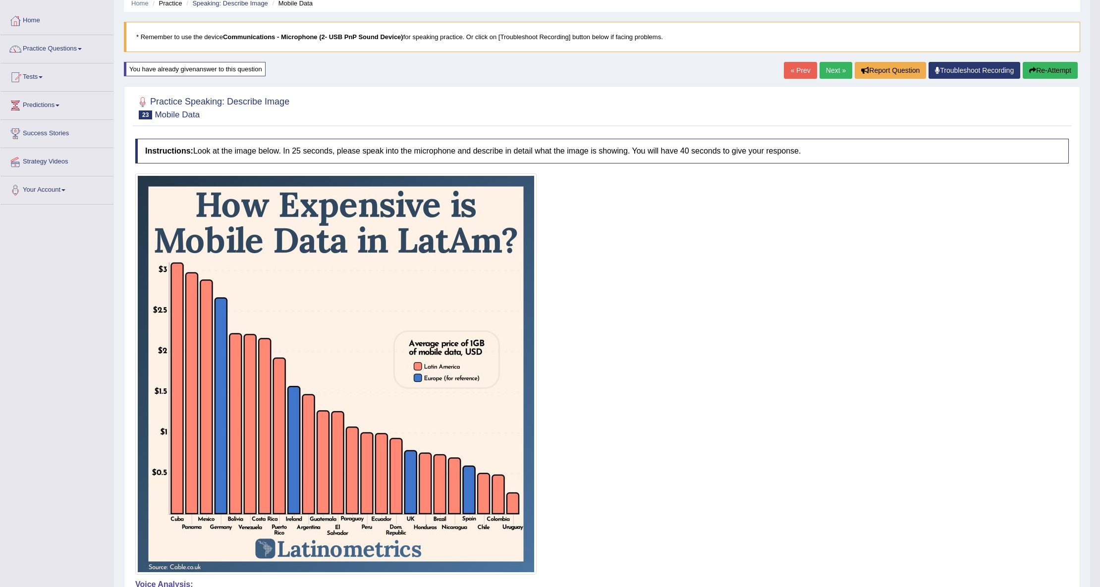
click at [823, 70] on link "Next »" at bounding box center [835, 70] width 33 height 17
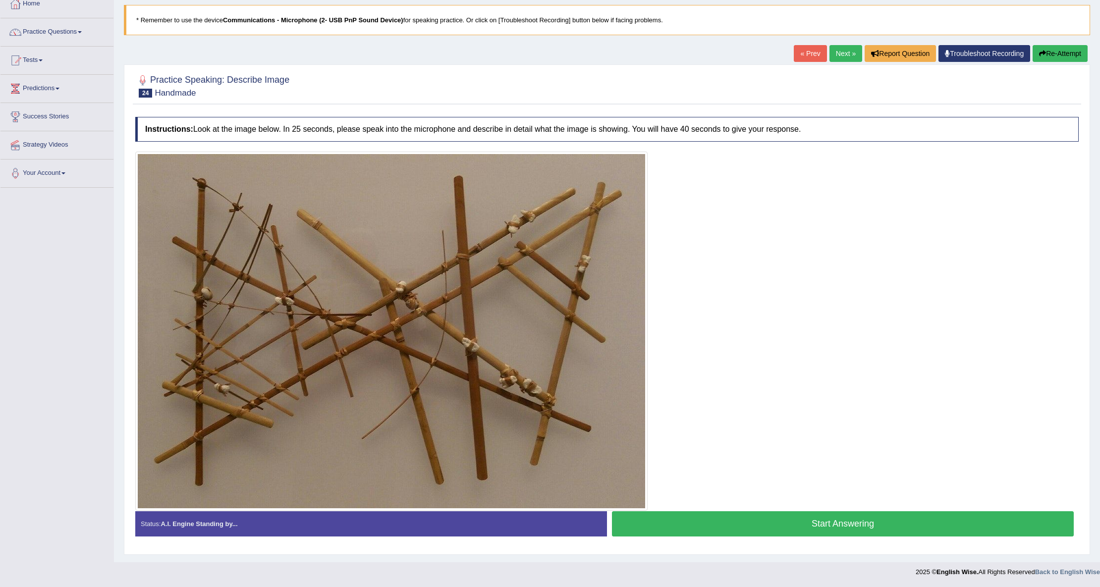
click at [825, 522] on button "Start Answering" at bounding box center [843, 523] width 462 height 25
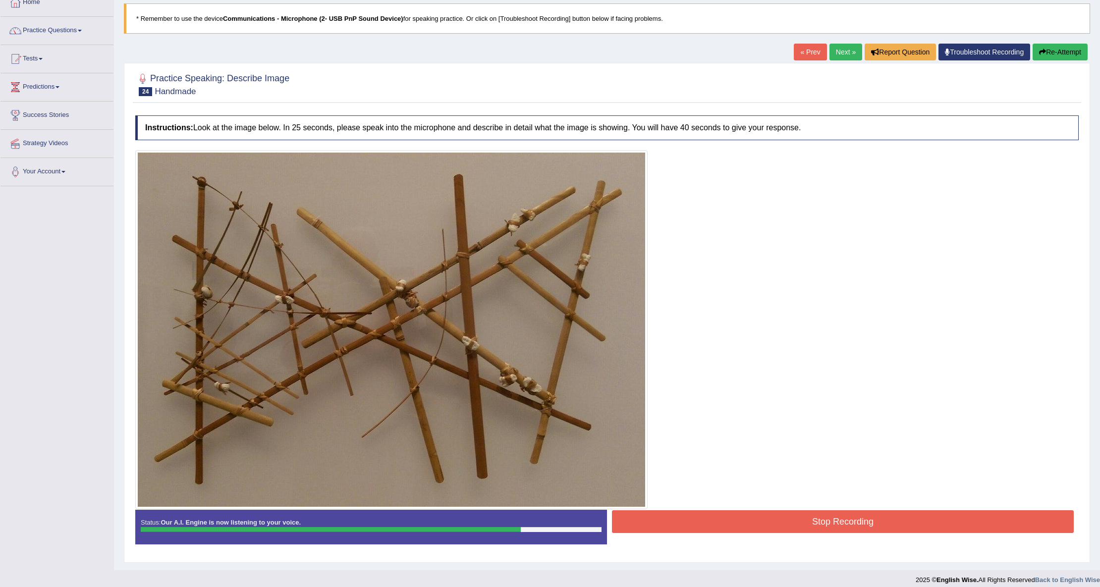
click at [827, 518] on button "Stop Recording" at bounding box center [843, 521] width 462 height 23
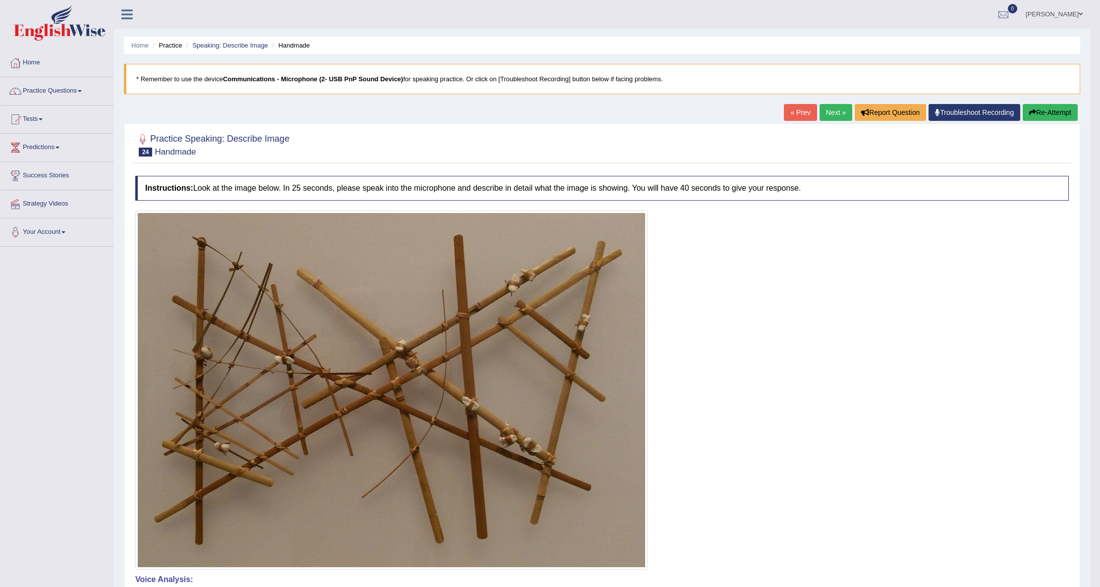
click at [1043, 117] on button "Re-Attempt" at bounding box center [1050, 112] width 55 height 17
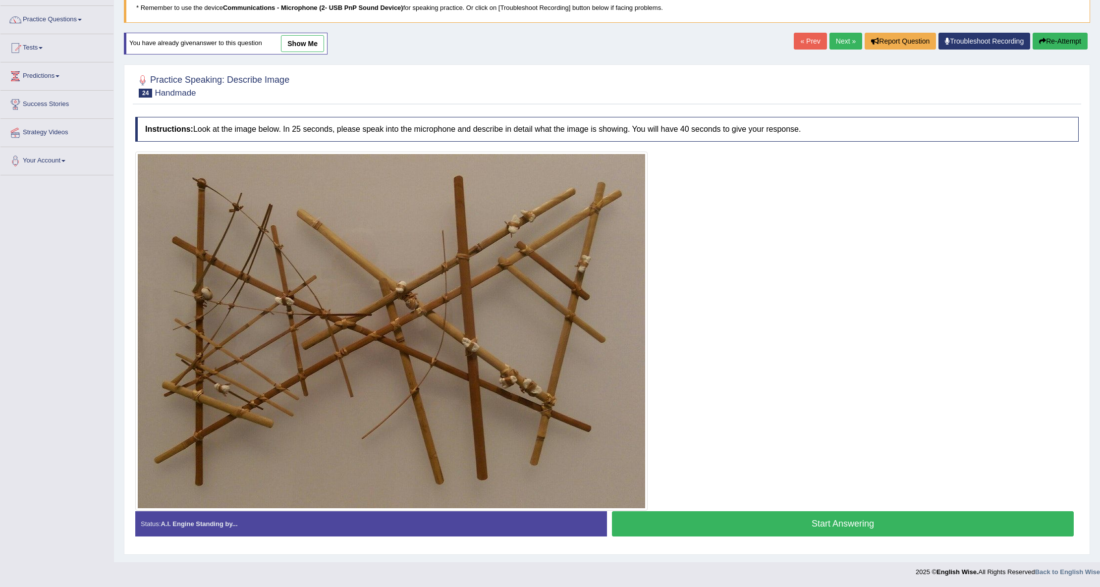
click at [818, 524] on button "Start Answering" at bounding box center [843, 523] width 462 height 25
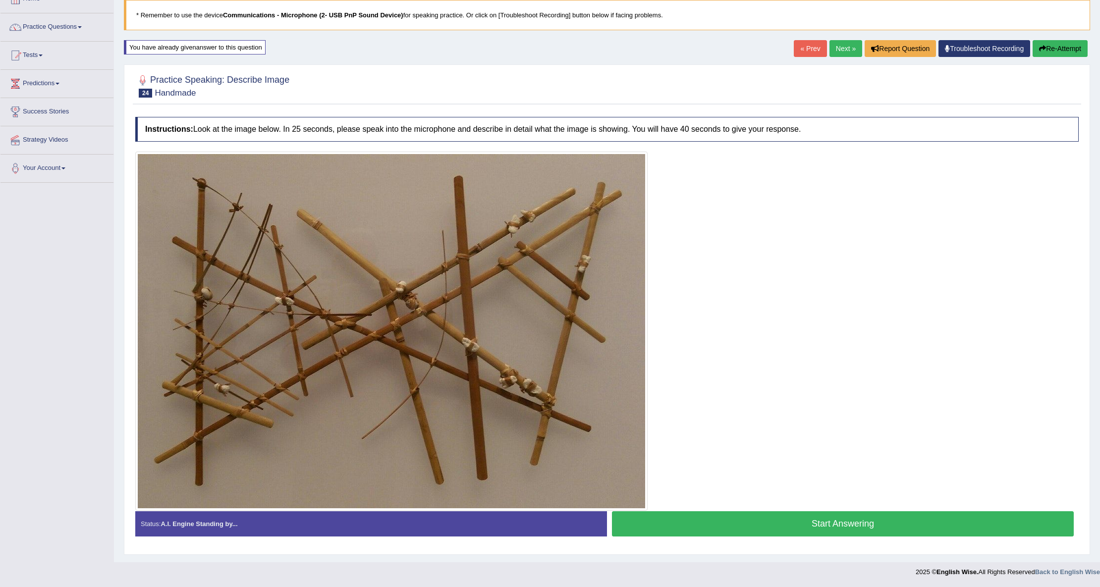
scroll to position [74, 0]
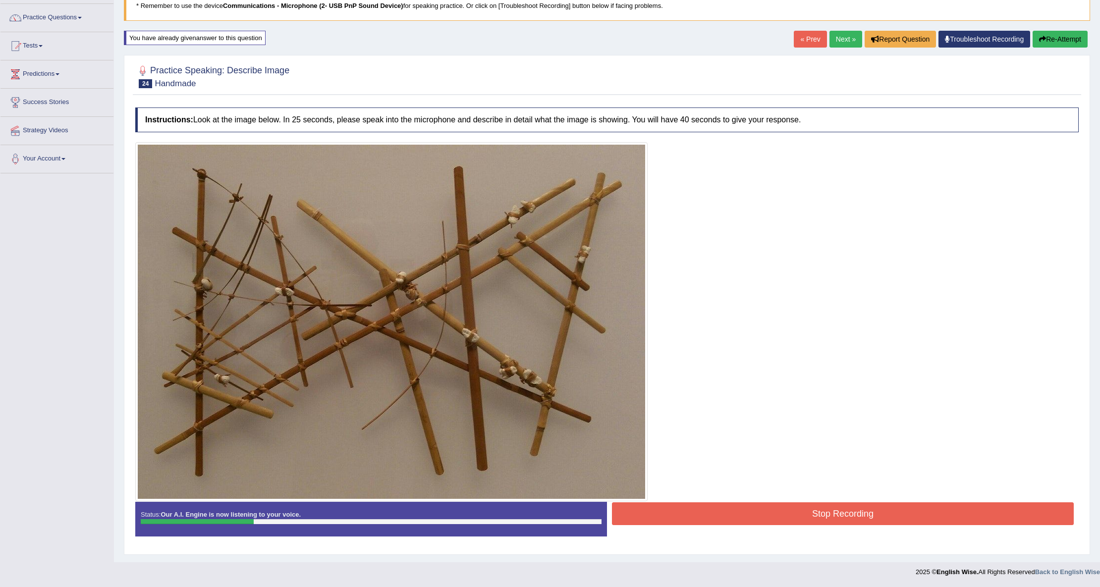
click at [833, 42] on link "Next »" at bounding box center [845, 39] width 33 height 17
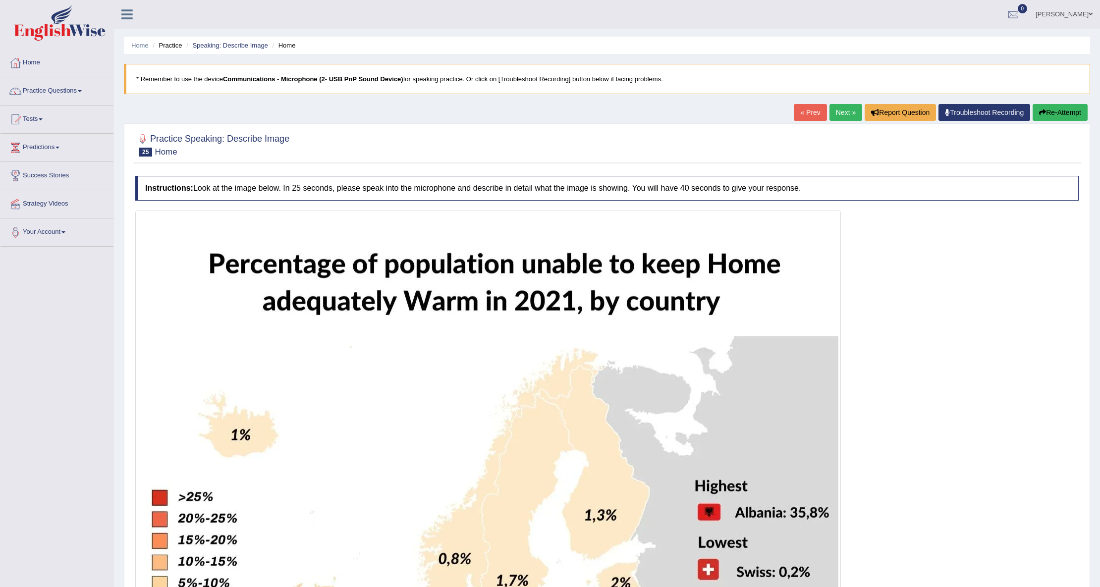
click at [803, 111] on link "« Prev" at bounding box center [810, 112] width 33 height 17
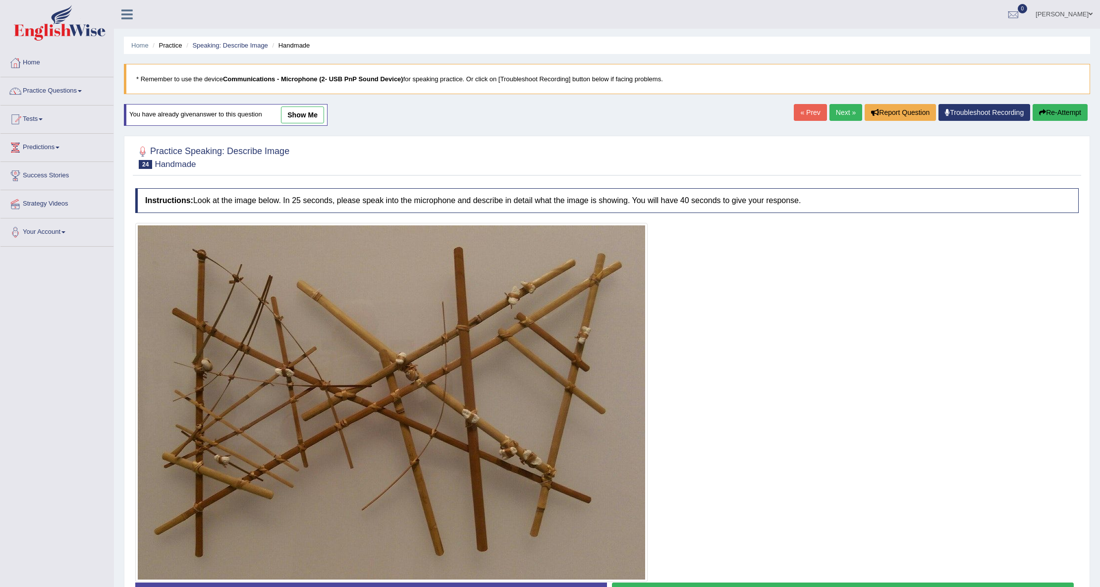
click at [843, 111] on link "Next »" at bounding box center [845, 112] width 33 height 17
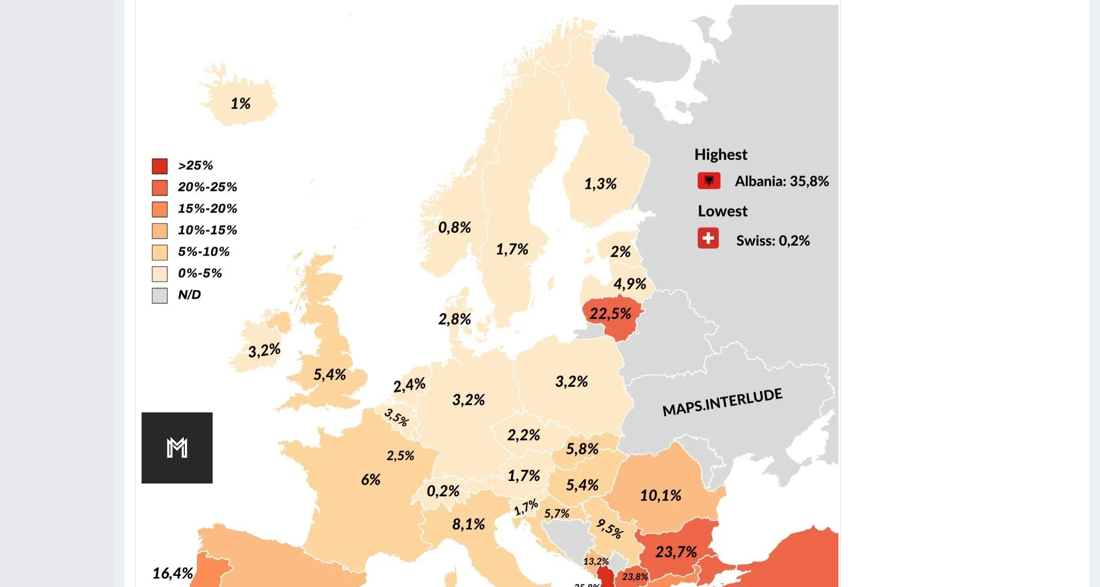
scroll to position [330, 0]
